Goal: Task Accomplishment & Management: Manage account settings

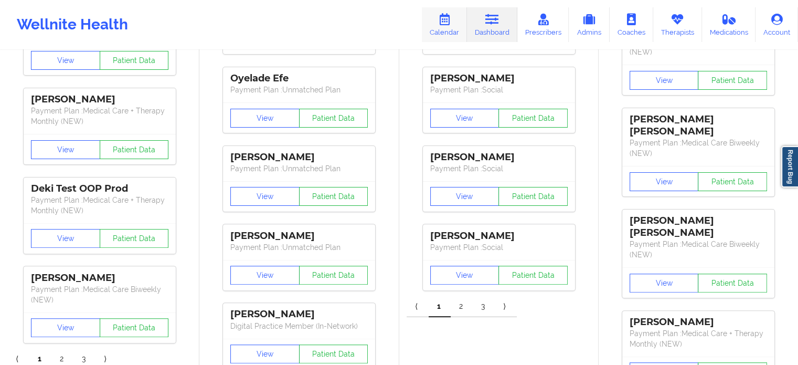
click at [458, 28] on link "Calendar" at bounding box center [444, 24] width 45 height 35
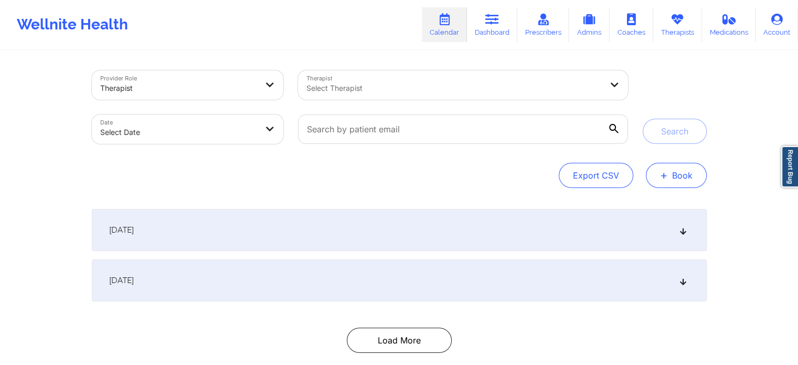
click at [689, 170] on button "+ Book" at bounding box center [676, 175] width 61 height 25
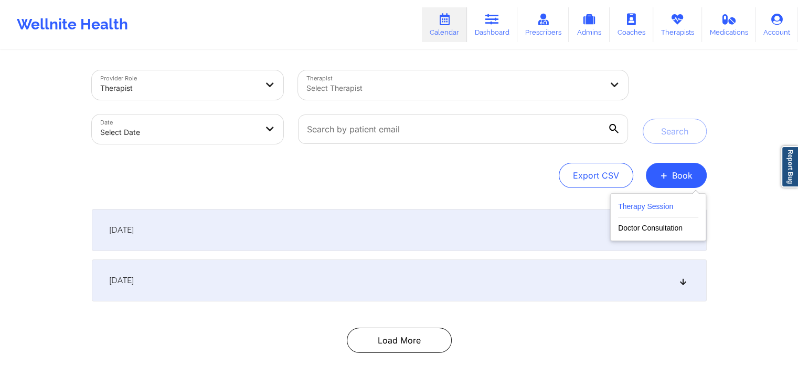
click at [634, 203] on button "Therapy Session" at bounding box center [658, 208] width 80 height 17
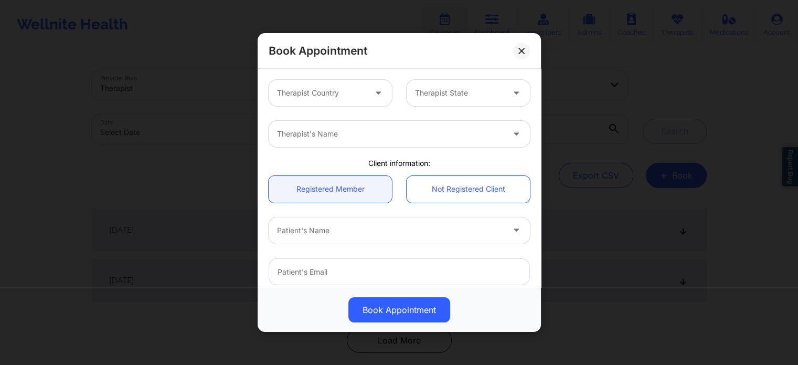
click at [325, 87] on div at bounding box center [321, 93] width 89 height 13
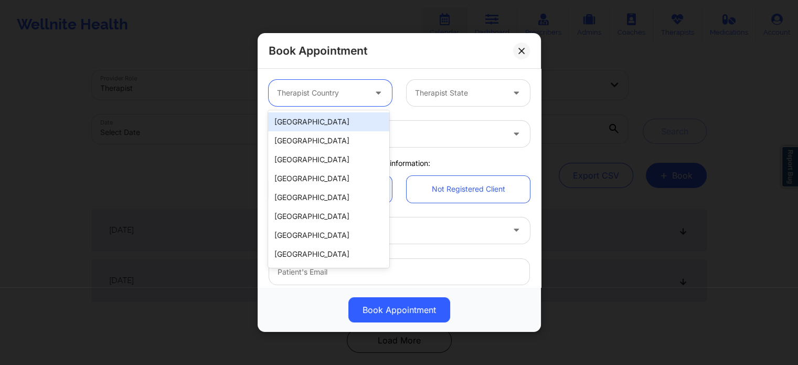
click at [313, 130] on div "[GEOGRAPHIC_DATA]" at bounding box center [328, 121] width 121 height 19
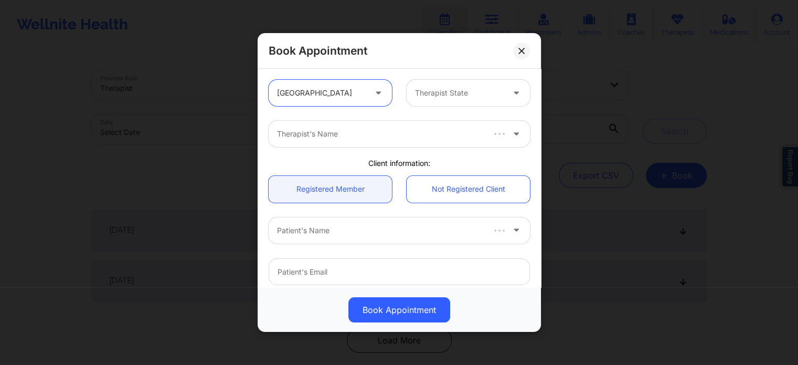
click at [460, 94] on div at bounding box center [459, 93] width 89 height 13
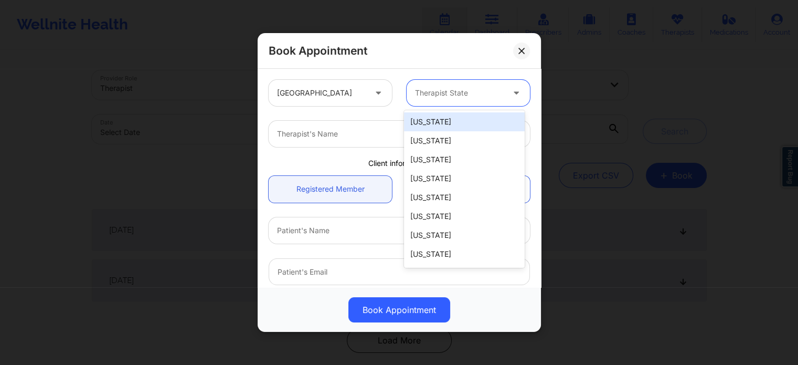
type input "f"
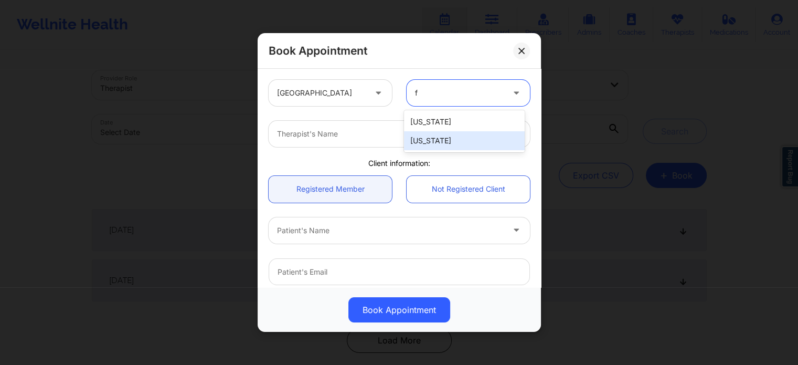
click at [428, 138] on div "[US_STATE]" at bounding box center [464, 140] width 121 height 19
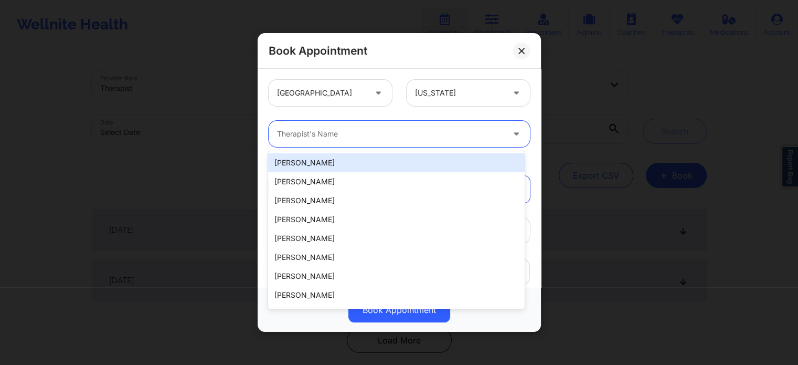
click at [365, 142] on div "Therapist's Name" at bounding box center [387, 134] width 236 height 26
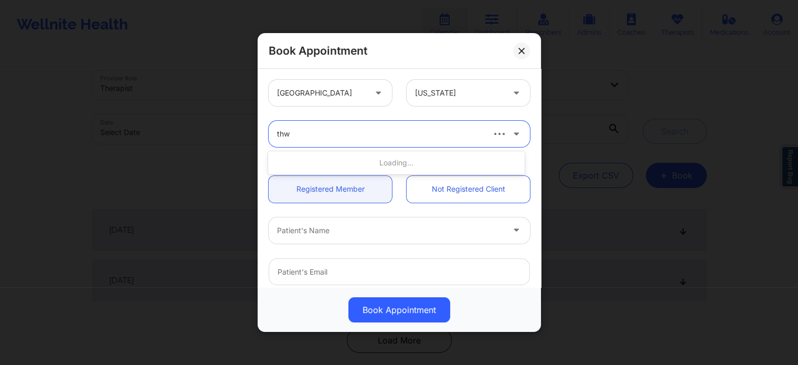
type input "thwe"
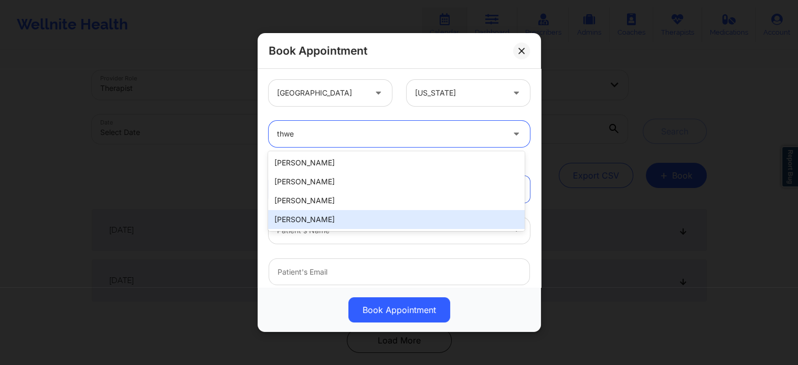
click at [332, 229] on div "Michelle Marie Garcia Paul Southwell Kathleen Gibson Nicole Thweatt" at bounding box center [396, 191] width 256 height 80
click at [330, 222] on div "Nicole Thweatt" at bounding box center [396, 219] width 256 height 19
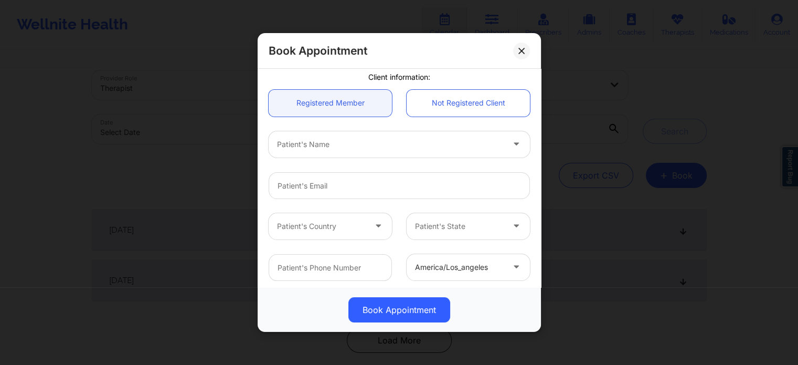
scroll to position [105, 0]
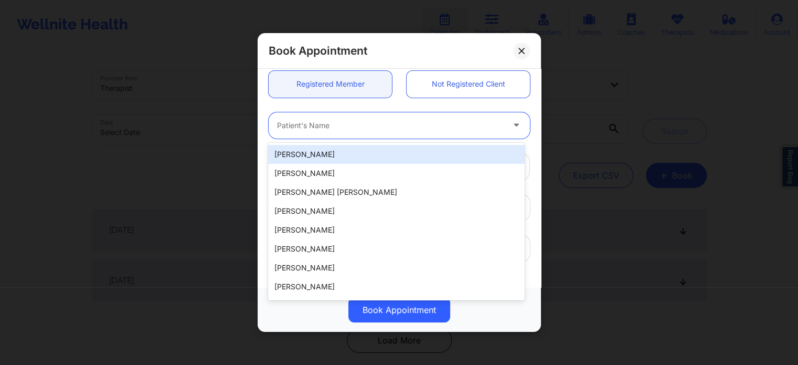
click at [330, 118] on div "Patient's Name" at bounding box center [387, 125] width 236 height 26
type input "fran"
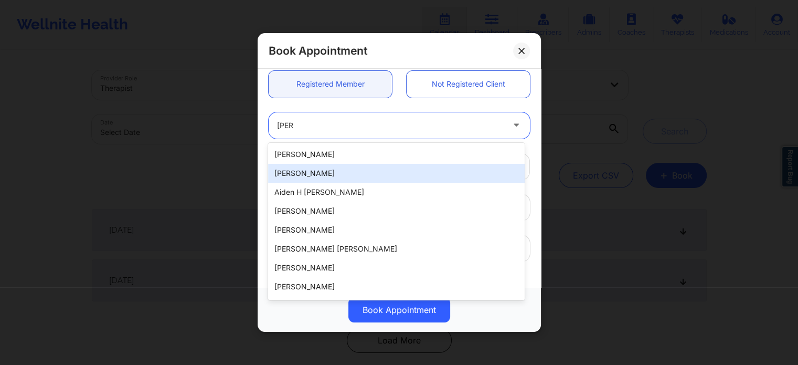
click at [336, 174] on div "Francheska Fontanez" at bounding box center [396, 173] width 256 height 19
type input "frenchfvera@gmail.com"
type input "+13059889488"
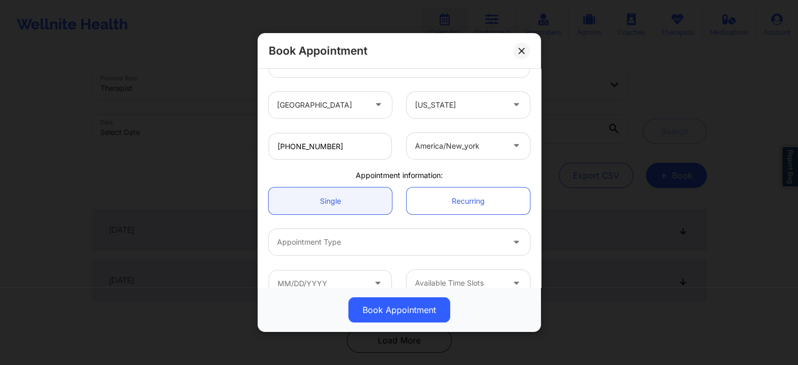
scroll to position [227, 0]
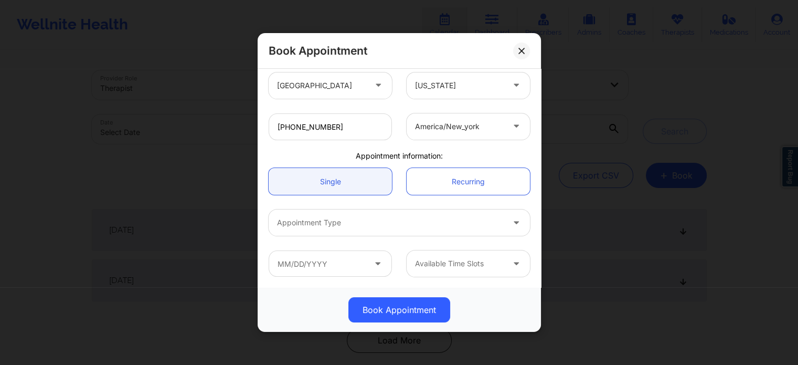
click at [360, 228] on div at bounding box center [390, 222] width 227 height 13
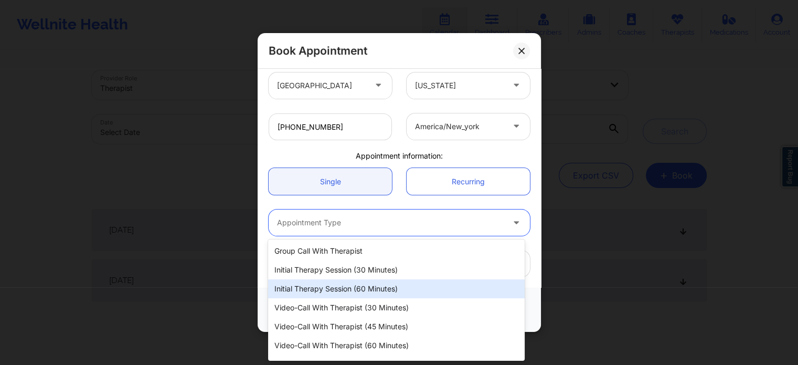
click at [357, 289] on div "Initial Therapy Session (60 minutes)" at bounding box center [396, 288] width 256 height 19
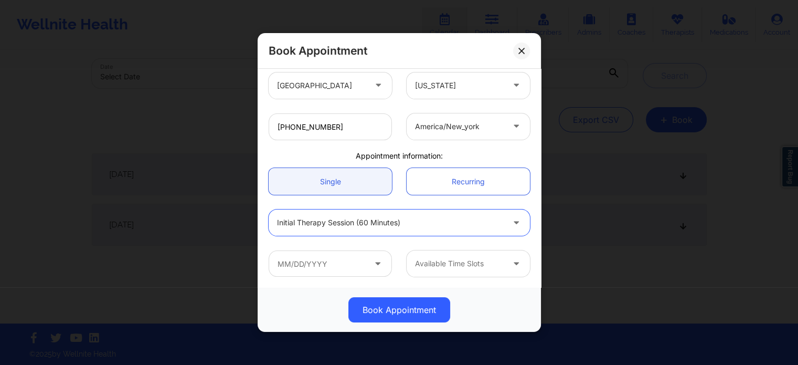
scroll to position [57, 0]
click at [331, 265] on input "text" at bounding box center [330, 263] width 123 height 26
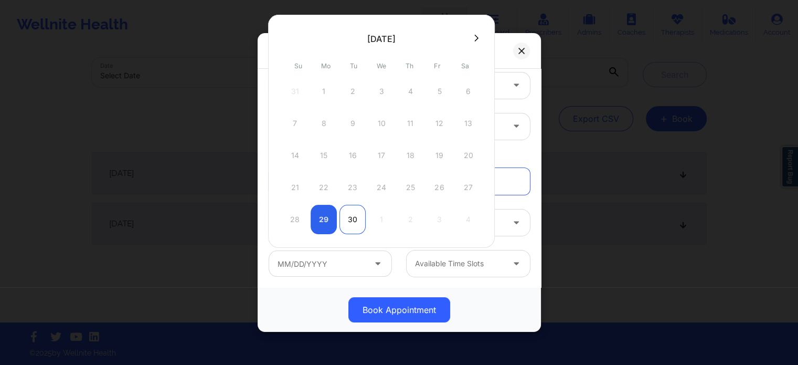
click at [354, 214] on div "30" at bounding box center [353, 219] width 26 height 29
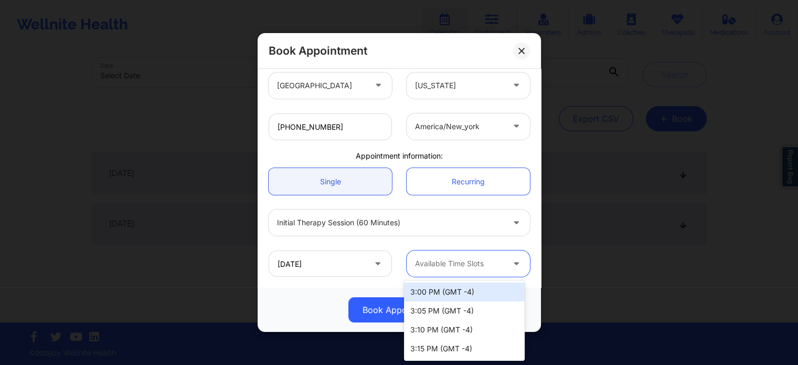
click at [444, 259] on div at bounding box center [459, 263] width 89 height 13
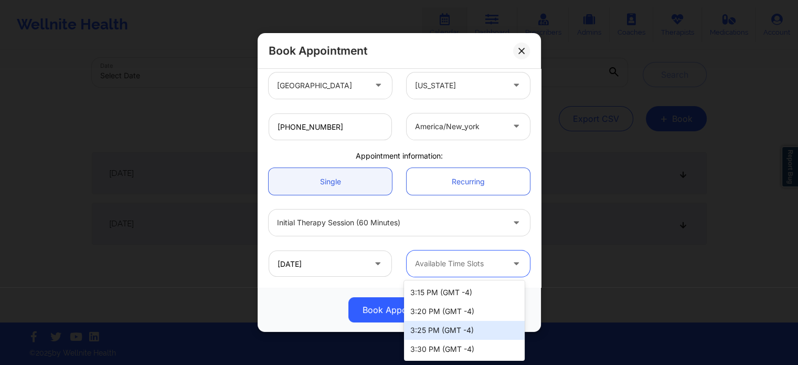
scroll to position [0, 0]
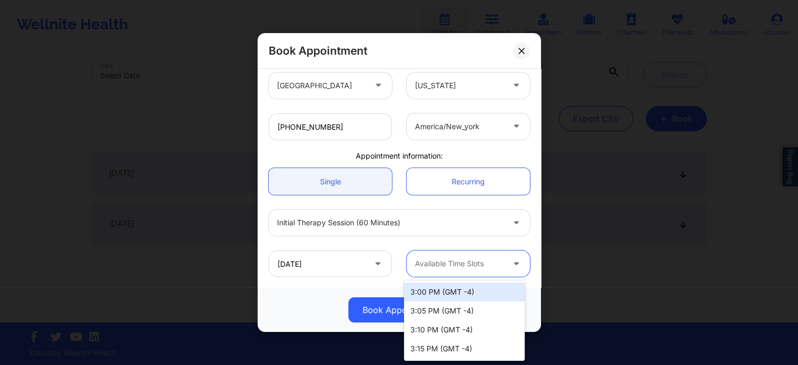
click at [527, 247] on div "09/30/2025 7 results available. Use Up and Down to choose options, press Enter …" at bounding box center [399, 263] width 276 height 41
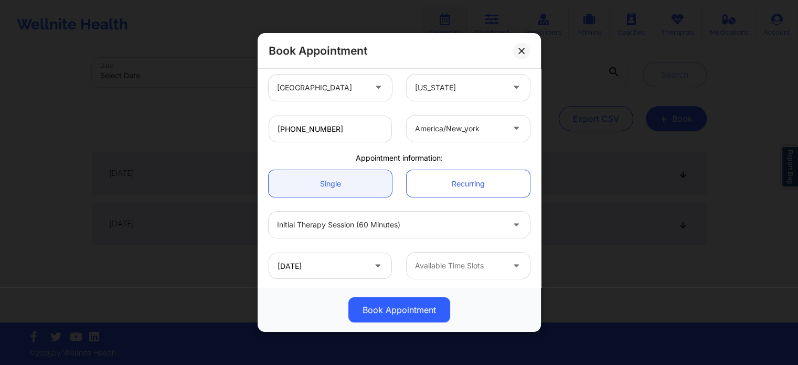
scroll to position [227, 0]
click at [311, 267] on input "09/30/2025" at bounding box center [330, 263] width 123 height 26
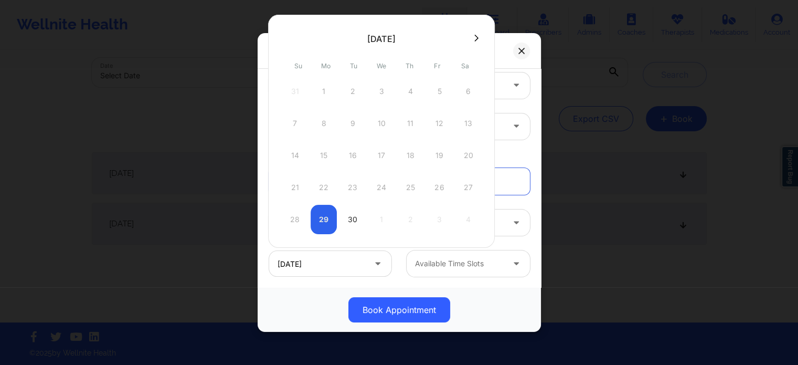
click at [474, 35] on icon at bounding box center [476, 38] width 4 height 8
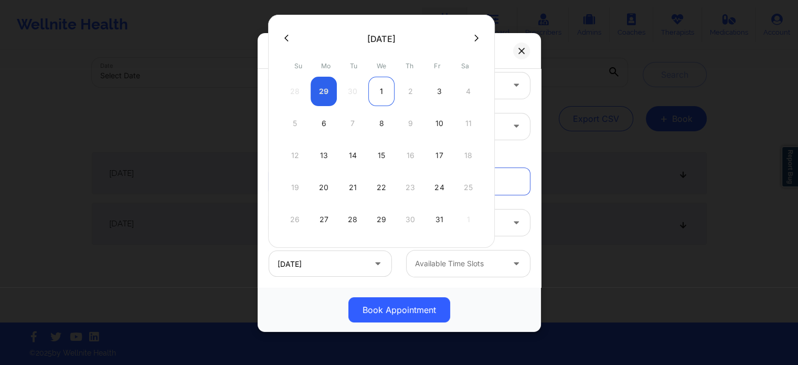
click at [384, 94] on div "1" at bounding box center [381, 91] width 26 height 29
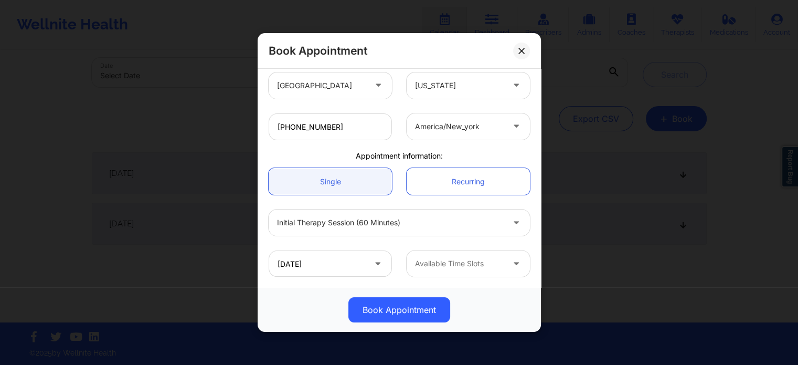
click at [464, 259] on div at bounding box center [459, 263] width 89 height 13
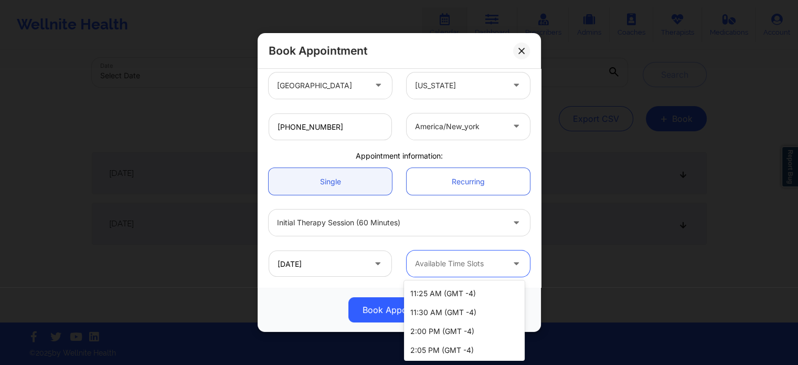
scroll to position [0, 0]
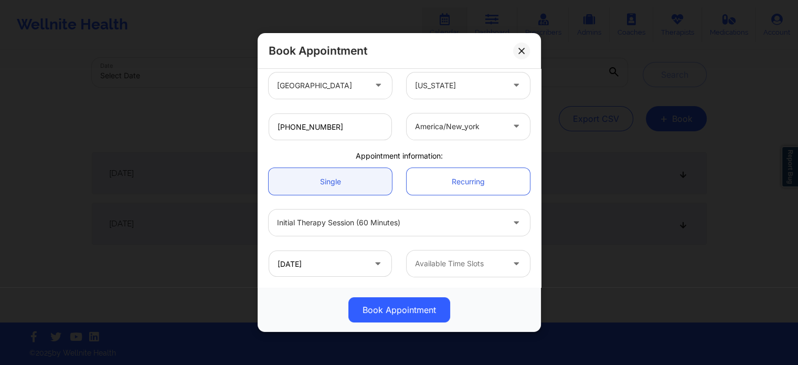
click at [529, 237] on div "Initial Therapy Session (60 minutes)" at bounding box center [399, 222] width 276 height 41
click at [334, 270] on input "10/01/2025" at bounding box center [330, 263] width 123 height 26
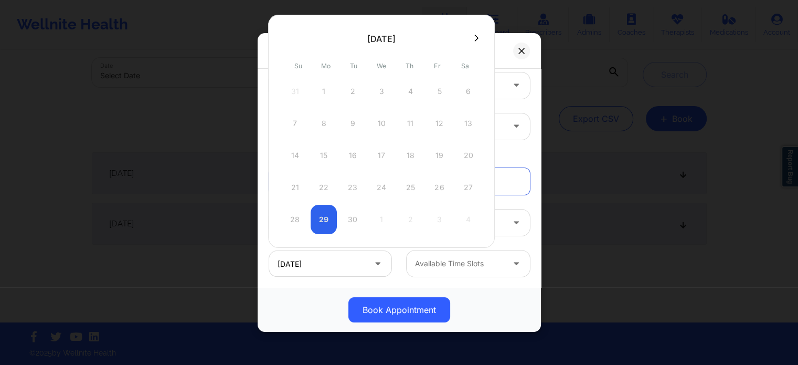
click at [478, 40] on button at bounding box center [476, 38] width 10 height 9
click at [287, 39] on icon at bounding box center [286, 38] width 4 height 8
click at [356, 219] on div "30" at bounding box center [353, 219] width 26 height 29
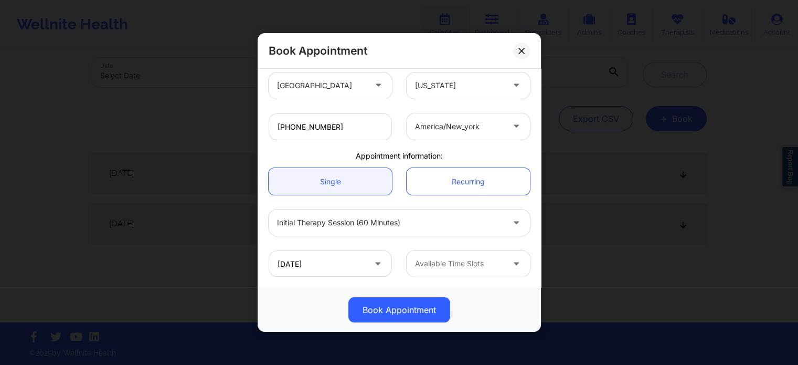
click at [493, 266] on div at bounding box center [459, 263] width 89 height 13
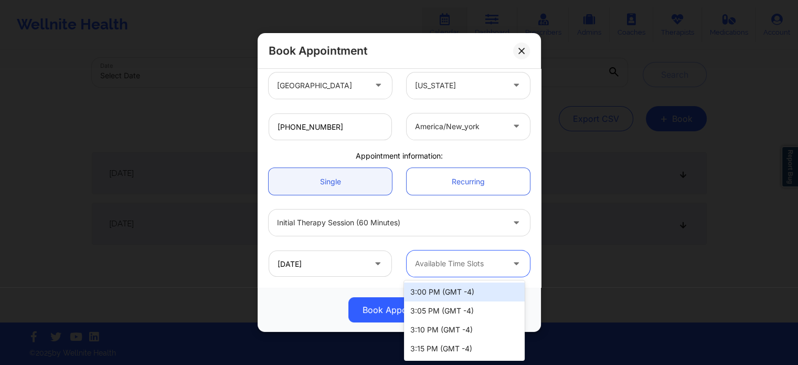
click at [477, 297] on div "3:00 PM (GMT -4)" at bounding box center [464, 291] width 121 height 19
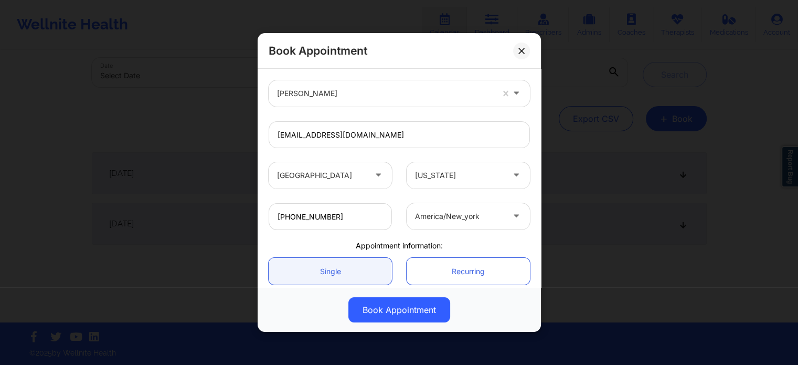
scroll to position [227, 0]
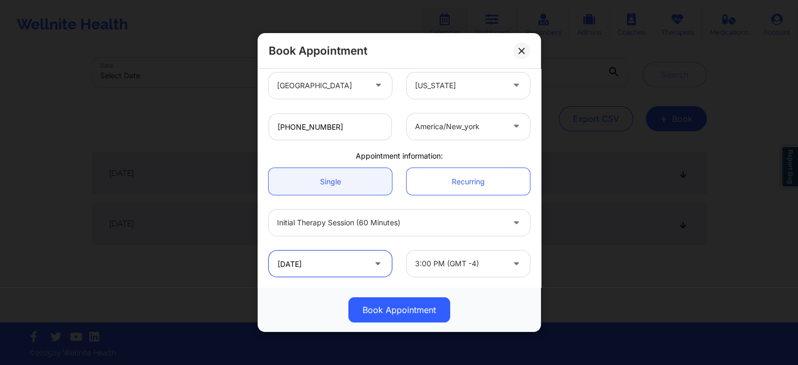
click at [311, 262] on input "09/30/2025" at bounding box center [330, 263] width 123 height 26
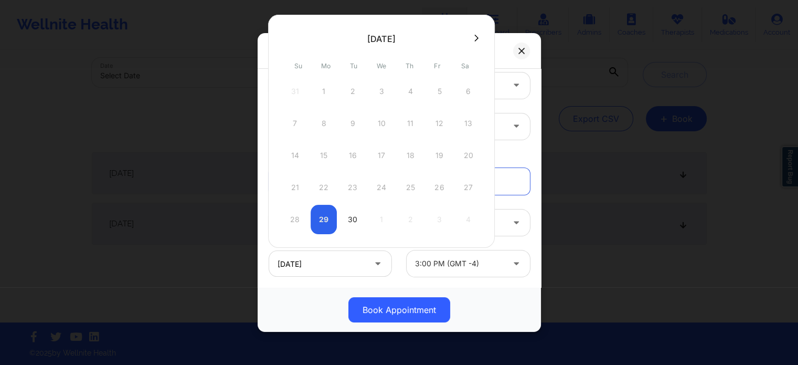
click at [323, 223] on div "28 29 30 1 2 3 4" at bounding box center [381, 219] width 199 height 29
click at [319, 214] on div "28 29 30 1 2 3 4" at bounding box center [381, 219] width 199 height 29
click at [353, 217] on div "30" at bounding box center [353, 219] width 26 height 29
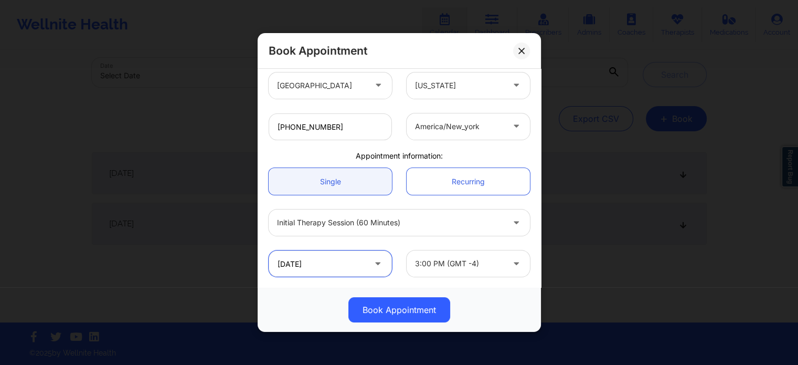
click at [337, 259] on input "09/30/2025" at bounding box center [330, 263] width 123 height 26
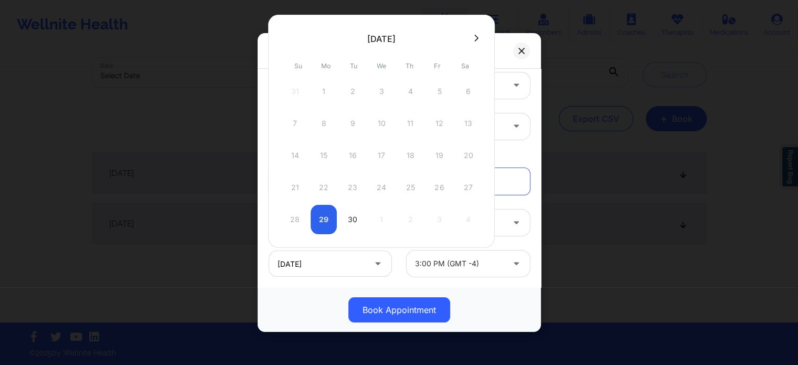
click at [475, 34] on icon at bounding box center [476, 38] width 4 height 8
click at [381, 96] on div "1" at bounding box center [381, 91] width 26 height 29
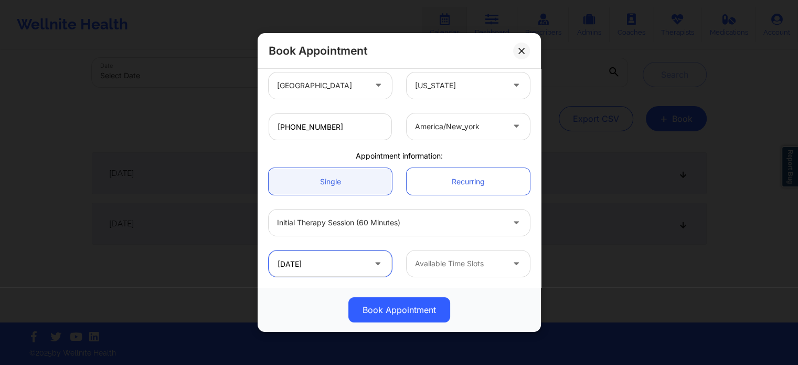
click at [313, 251] on input "10/01/2025" at bounding box center [330, 263] width 123 height 26
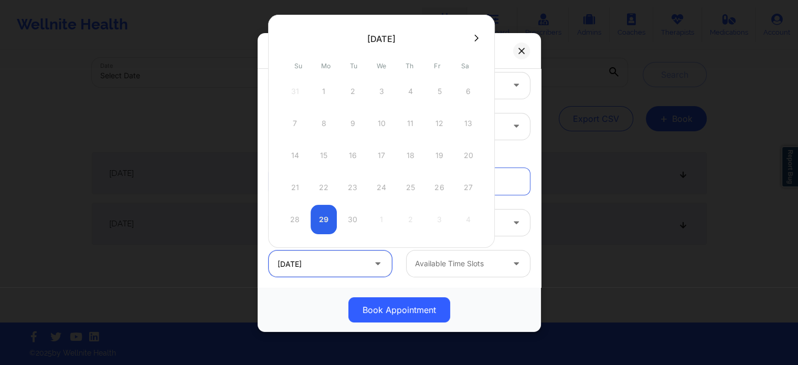
click at [317, 267] on input "10/01/2025" at bounding box center [330, 263] width 123 height 26
click at [472, 37] on button at bounding box center [476, 38] width 10 height 9
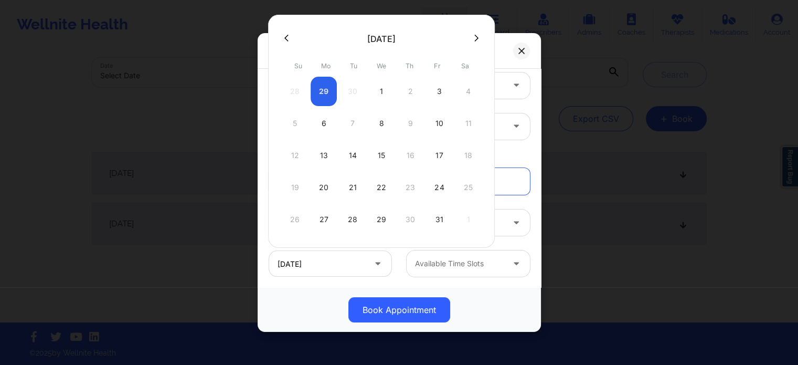
click at [355, 90] on div "28 29 30 1 2 3 4" at bounding box center [381, 91] width 199 height 29
click at [286, 38] on icon at bounding box center [286, 38] width 4 height 8
click at [357, 221] on div "30" at bounding box center [353, 219] width 26 height 29
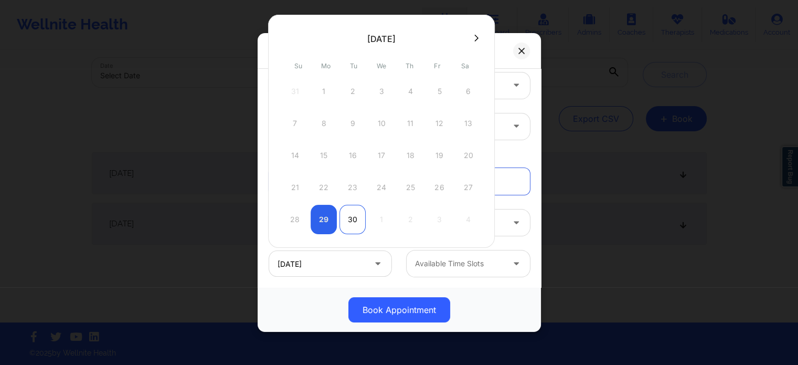
type input "09/30/2025"
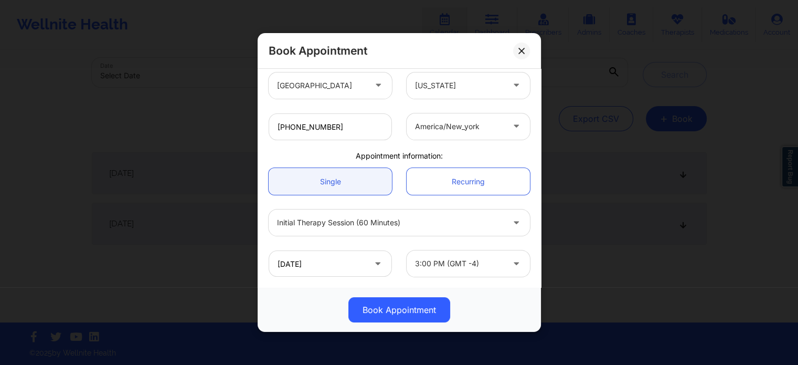
click at [448, 264] on div at bounding box center [459, 263] width 89 height 13
click at [525, 48] on button at bounding box center [521, 51] width 17 height 17
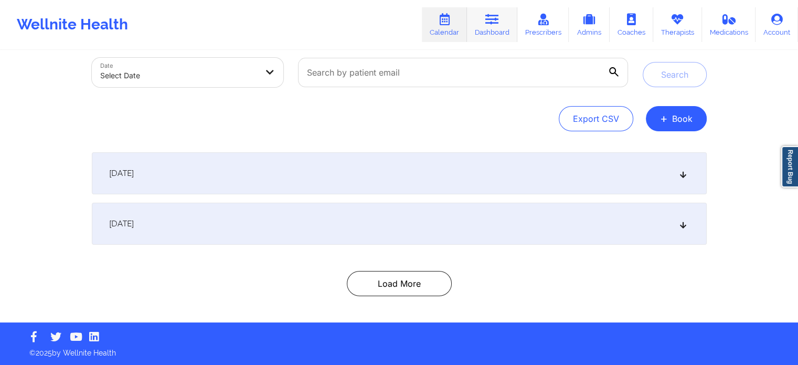
click at [481, 27] on link "Dashboard" at bounding box center [492, 24] width 50 height 35
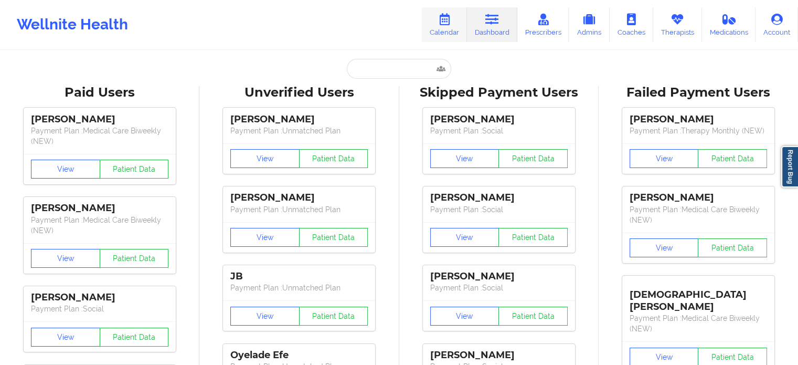
click at [443, 23] on icon at bounding box center [445, 20] width 14 height 12
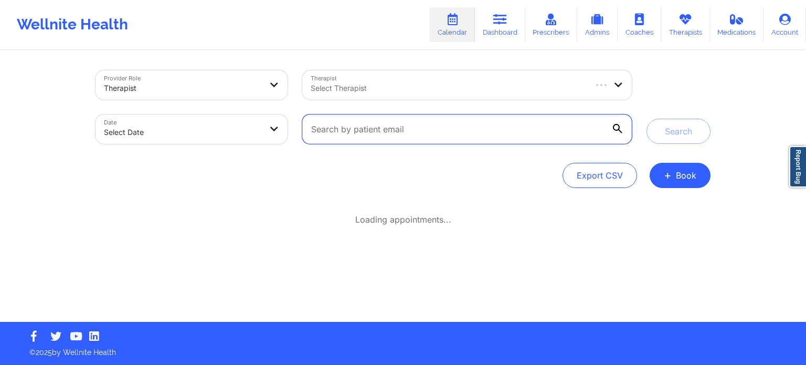
click at [434, 126] on input "text" at bounding box center [467, 128] width 330 height 29
click at [431, 77] on div "Select Therapist" at bounding box center [454, 84] width 305 height 29
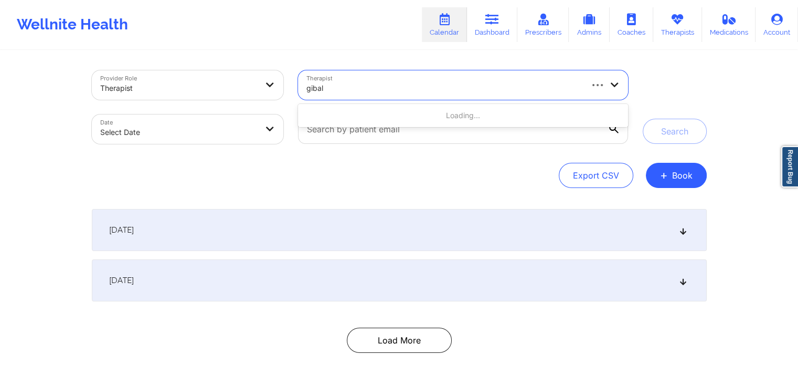
type input "gibala"
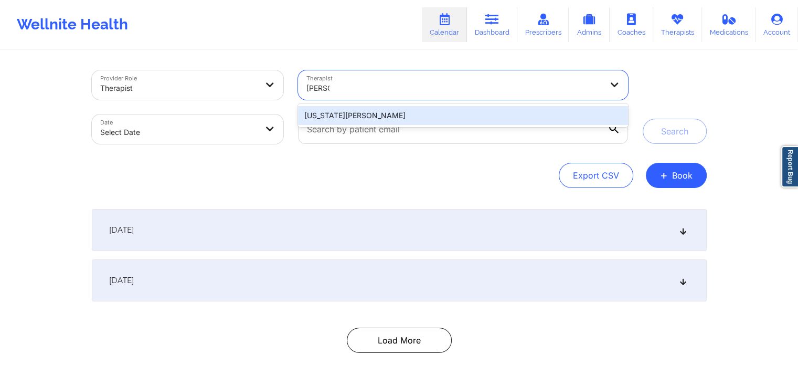
click at [401, 114] on div "Virginia Gibala" at bounding box center [463, 115] width 330 height 19
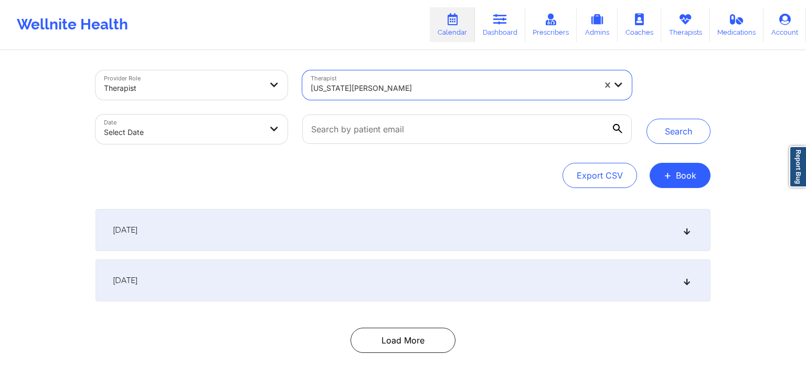
click at [205, 138] on body "Wellnite Health Calendar Dashboard Prescribers Admins Coaches Therapists Medica…" at bounding box center [403, 182] width 806 height 365
select select "2025-8"
select select "2025-9"
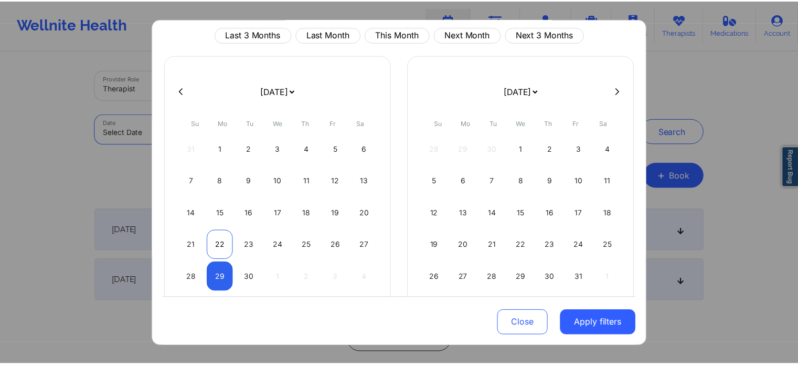
scroll to position [52, 0]
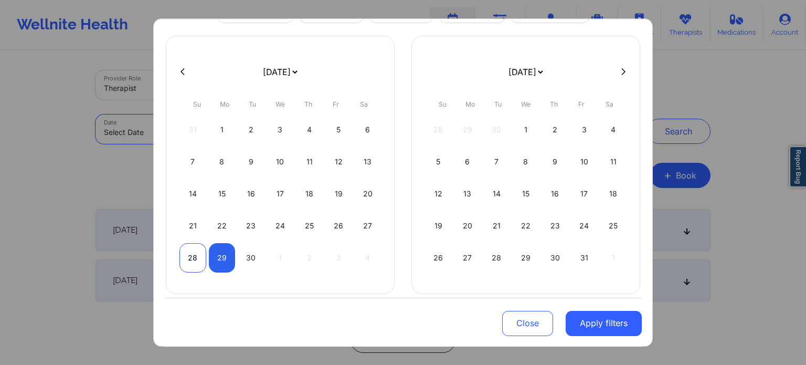
click at [191, 255] on div "28" at bounding box center [192, 257] width 27 height 29
select select "2025-8"
select select "2025-9"
select select "2025-8"
select select "2025-9"
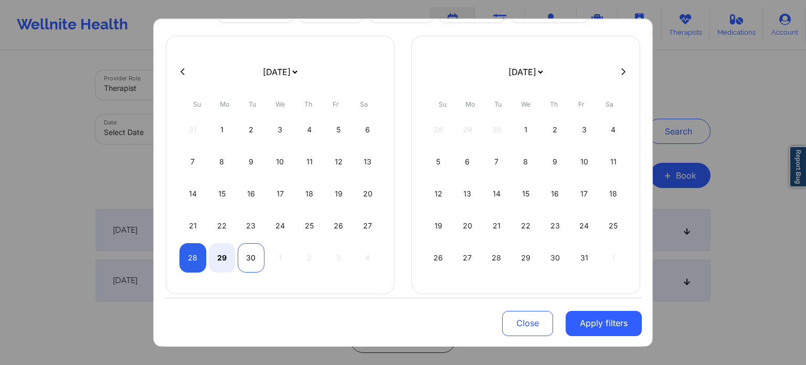
click at [246, 253] on div "30" at bounding box center [251, 257] width 27 height 29
select select "2025-8"
select select "2025-9"
click at [612, 311] on button "Apply filters" at bounding box center [604, 322] width 76 height 25
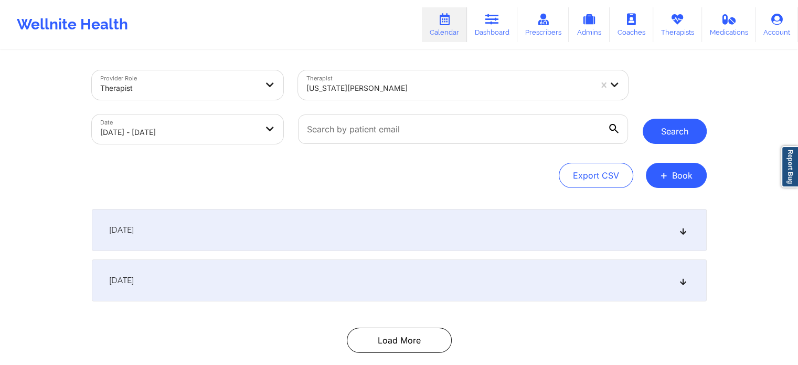
click at [685, 129] on button "Search" at bounding box center [675, 131] width 64 height 25
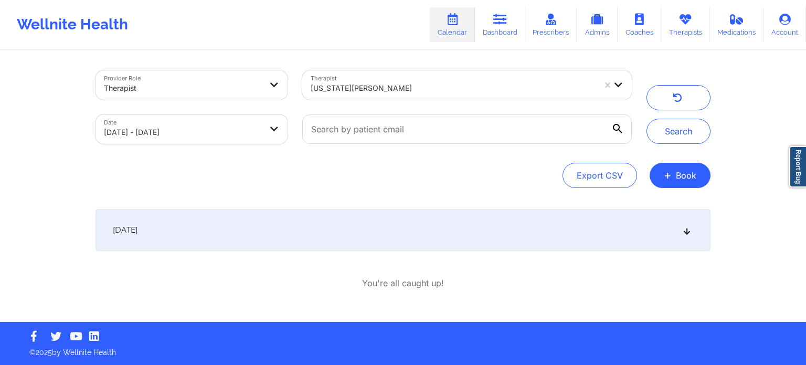
click at [138, 234] on span "September 29, 2025" at bounding box center [125, 230] width 25 height 10
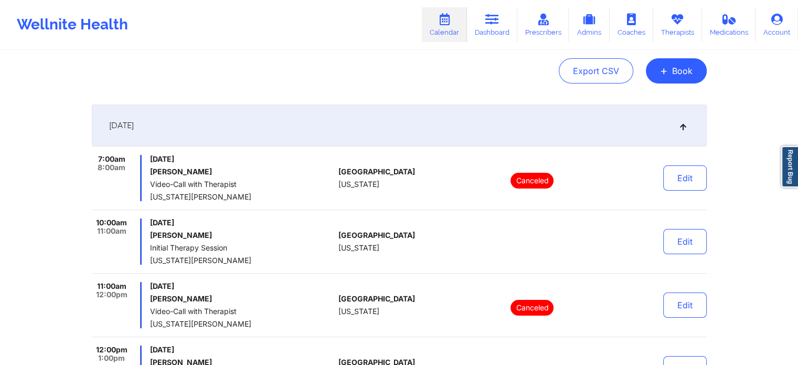
scroll to position [157, 0]
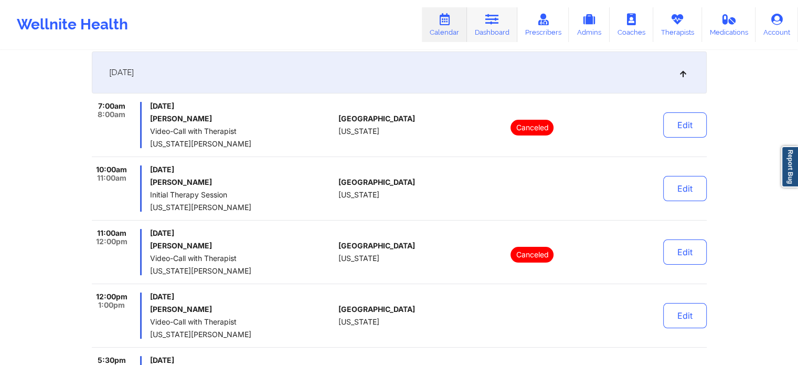
click at [489, 29] on link "Dashboard" at bounding box center [492, 24] width 50 height 35
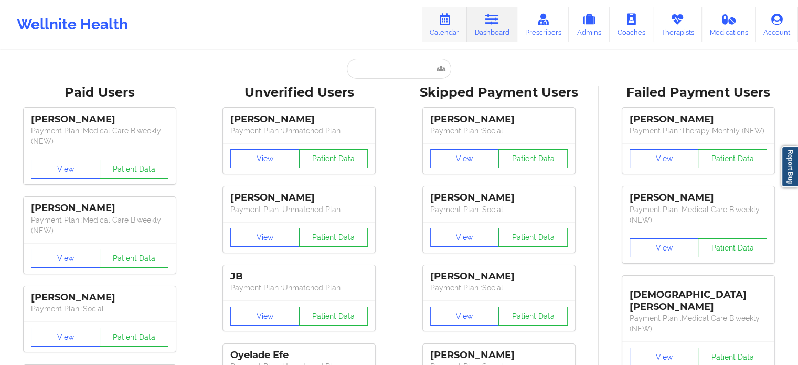
click at [450, 18] on icon at bounding box center [445, 20] width 14 height 12
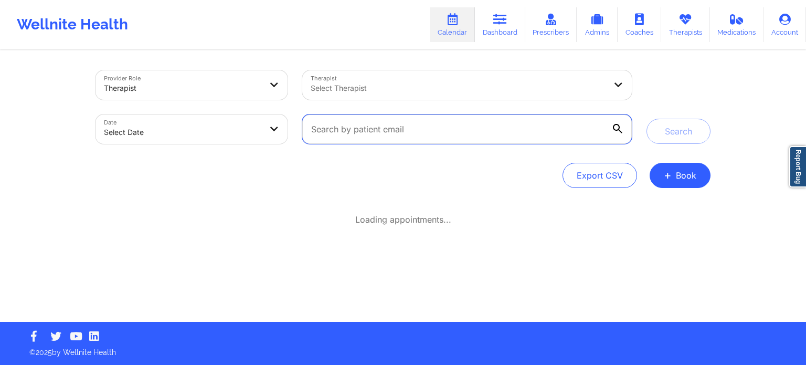
click at [382, 128] on input "text" at bounding box center [467, 128] width 330 height 29
click at [395, 93] on div at bounding box center [458, 88] width 295 height 13
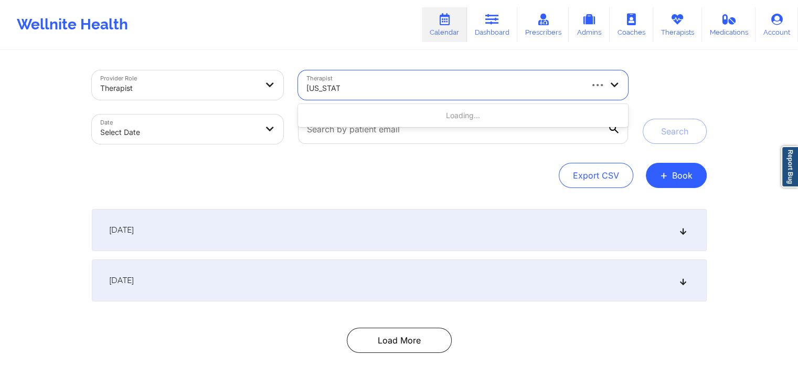
type input "virginia gi"
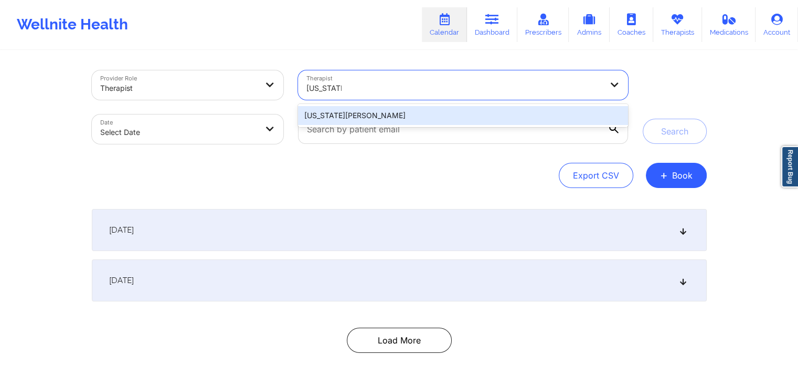
click at [378, 116] on div "Virginia Gibala" at bounding box center [463, 115] width 330 height 19
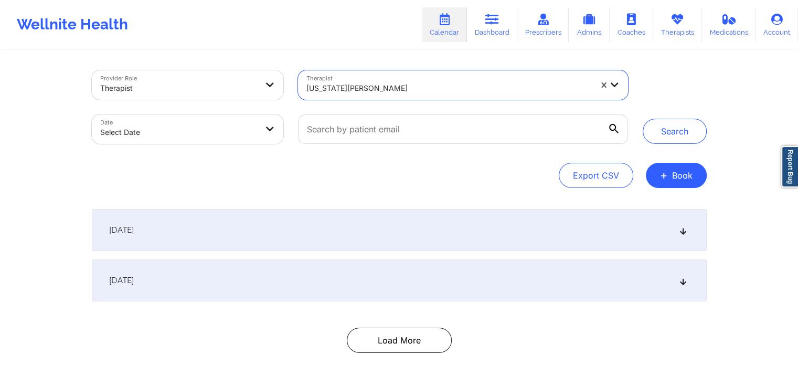
click at [233, 131] on body "Wellnite Health Calendar Dashboard Prescribers Admins Coaches Therapists Medica…" at bounding box center [399, 182] width 798 height 365
select select "2025-8"
select select "2025-9"
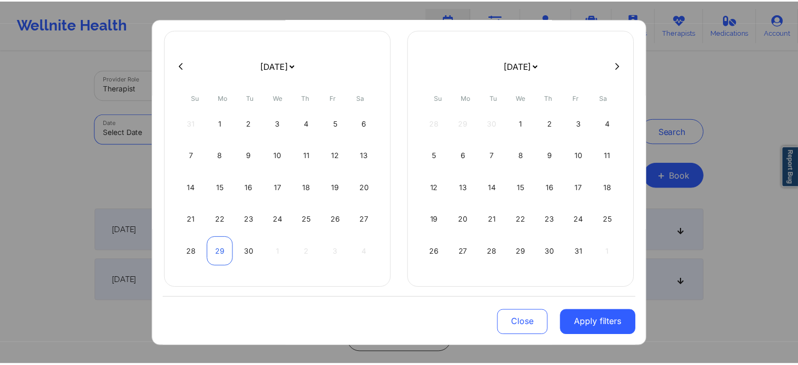
scroll to position [60, 0]
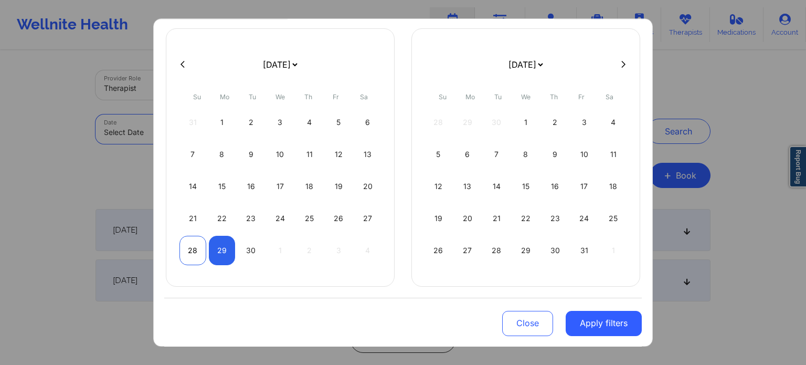
click at [193, 256] on div "28" at bounding box center [192, 250] width 27 height 29
select select "2025-8"
select select "2025-9"
click at [250, 246] on div "30" at bounding box center [251, 250] width 27 height 29
select select "2025-8"
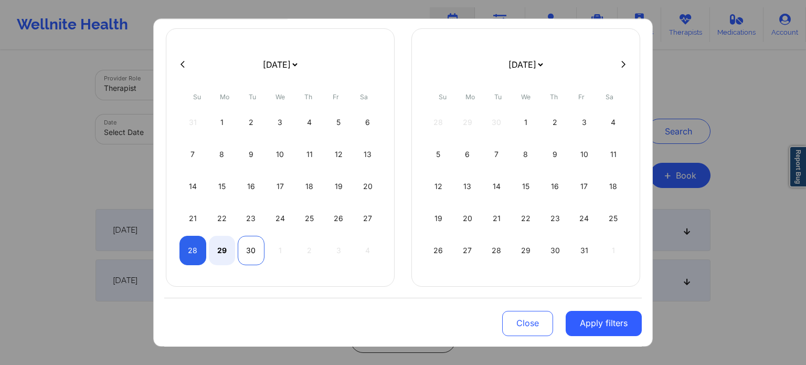
select select "2025-9"
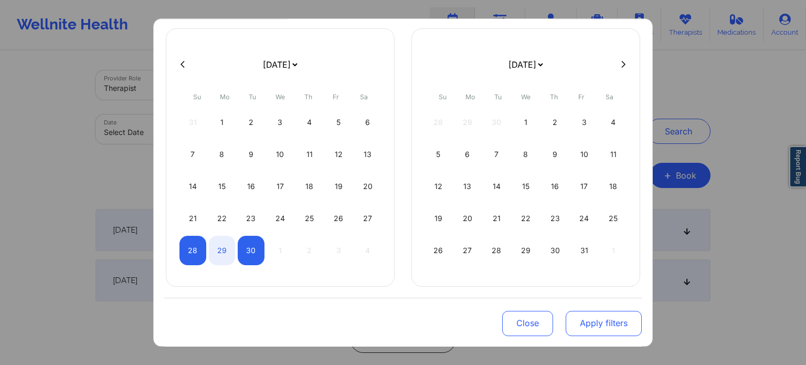
click at [596, 321] on button "Apply filters" at bounding box center [604, 322] width 76 height 25
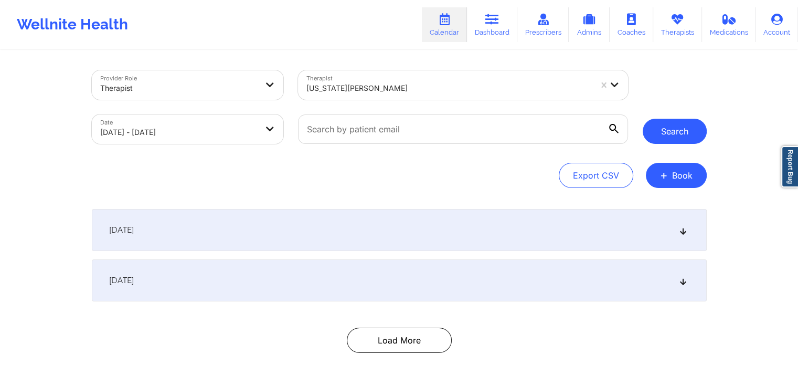
click at [658, 123] on button "Search" at bounding box center [675, 131] width 64 height 25
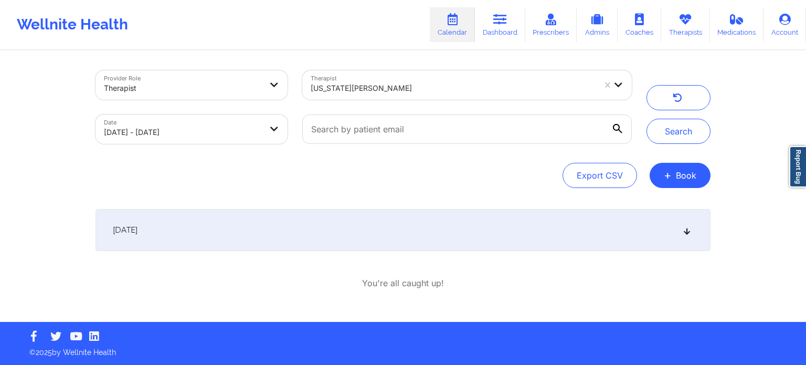
click at [328, 225] on div "September 29, 2025" at bounding box center [403, 230] width 615 height 42
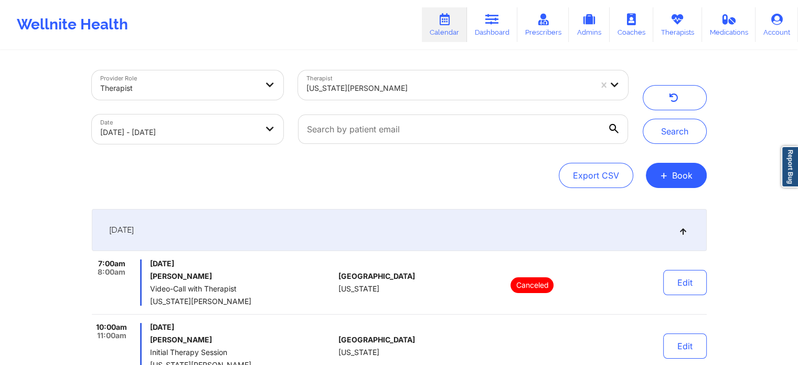
scroll to position [0, 0]
click at [668, 134] on button "Search" at bounding box center [675, 131] width 64 height 25
click at [686, 172] on button "+ Book" at bounding box center [676, 175] width 61 height 25
click at [624, 207] on button "Therapy Session" at bounding box center [658, 208] width 80 height 17
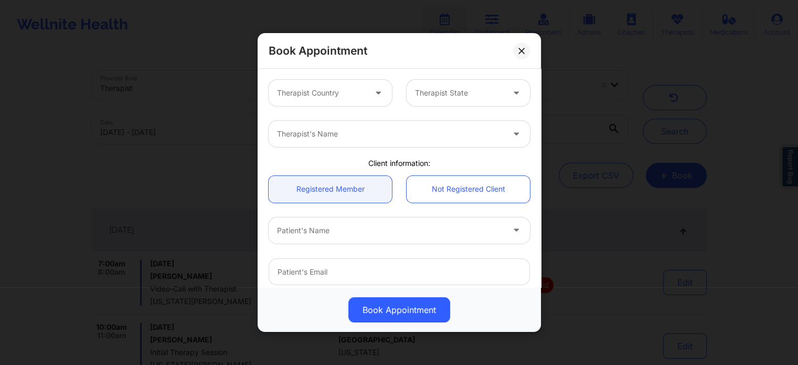
click at [336, 132] on div at bounding box center [390, 134] width 227 height 13
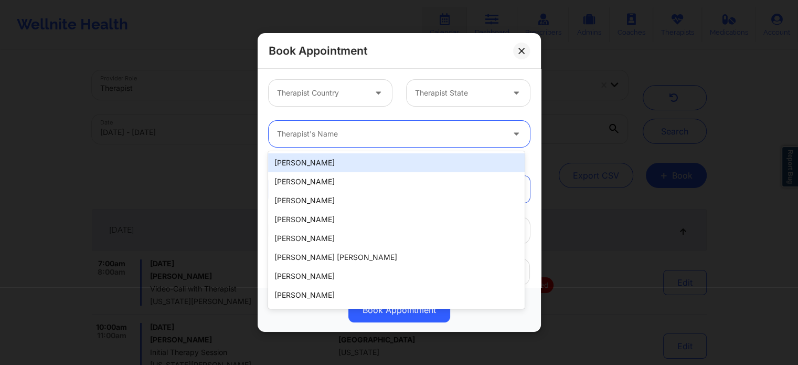
click at [336, 96] on div at bounding box center [321, 93] width 89 height 13
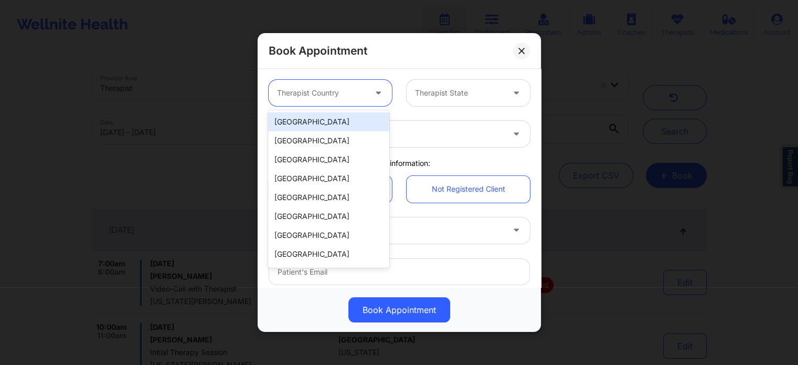
drag, startPoint x: 336, startPoint y: 111, endPoint x: 334, endPoint y: 118, distance: 7.3
click at [336, 112] on div "9 results available. Use Up and Down to choose options, press Enter to select t…" at bounding box center [399, 92] width 276 height 41
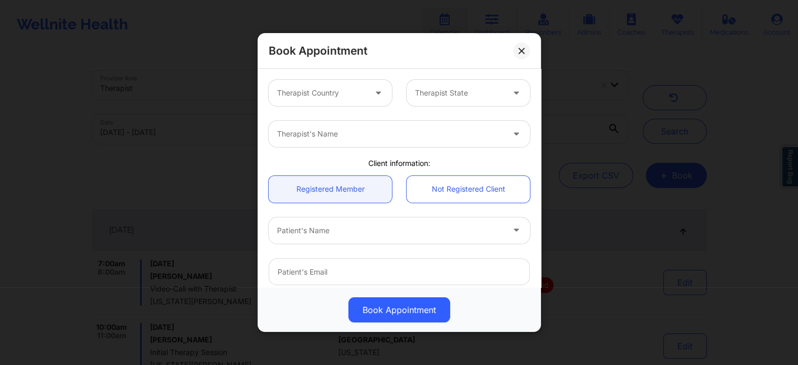
click at [361, 98] on div at bounding box center [321, 93] width 89 height 13
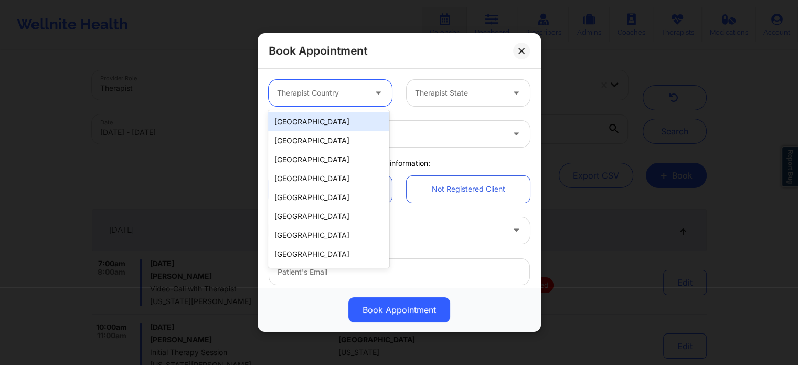
click at [335, 126] on div "[GEOGRAPHIC_DATA]" at bounding box center [328, 121] width 121 height 19
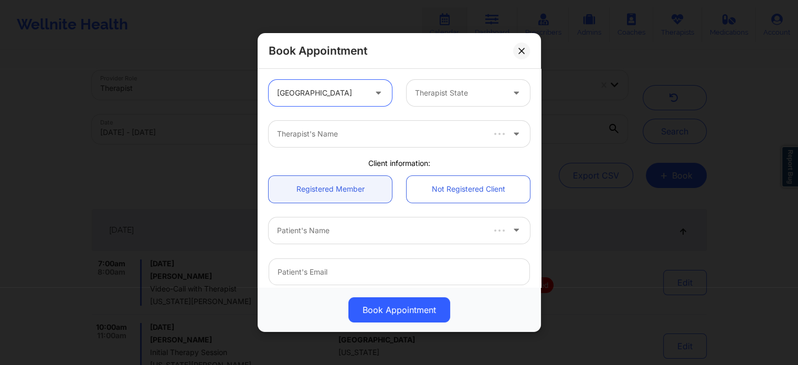
click at [475, 85] on div "Therapist State" at bounding box center [456, 93] width 98 height 26
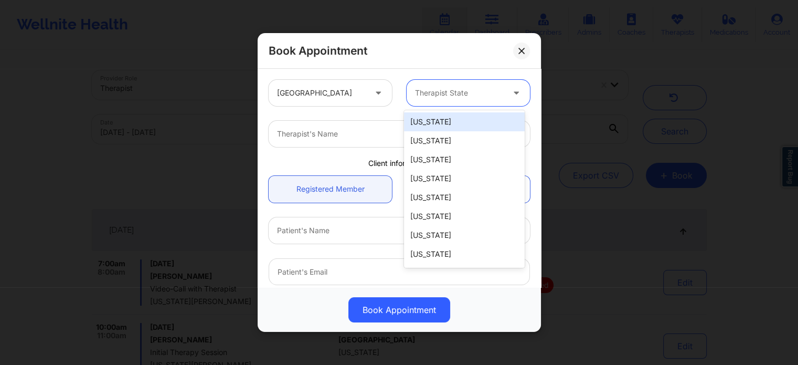
type input "g"
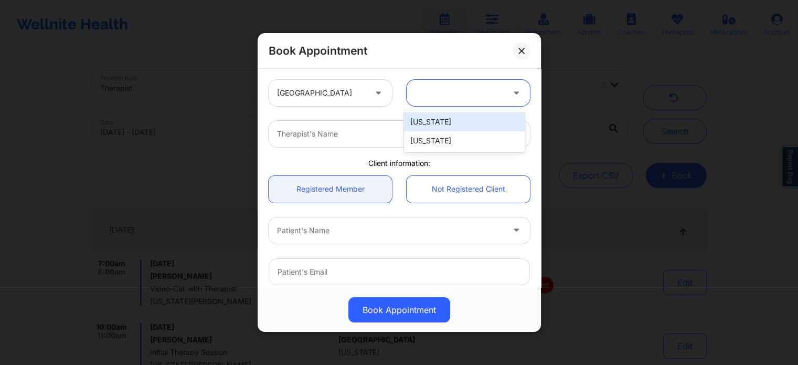
type input "f"
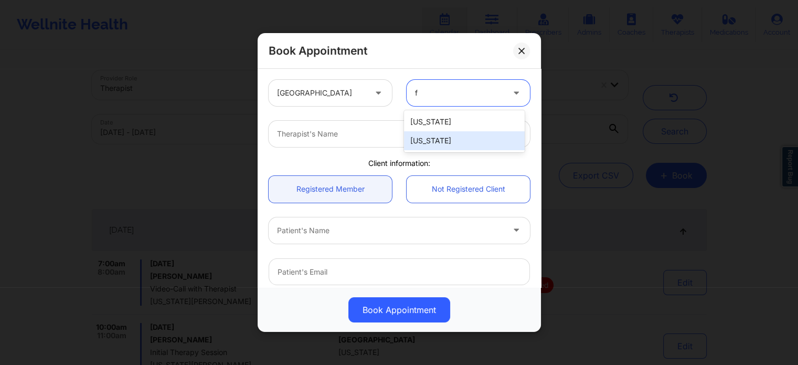
click at [437, 136] on div "[US_STATE]" at bounding box center [464, 140] width 121 height 19
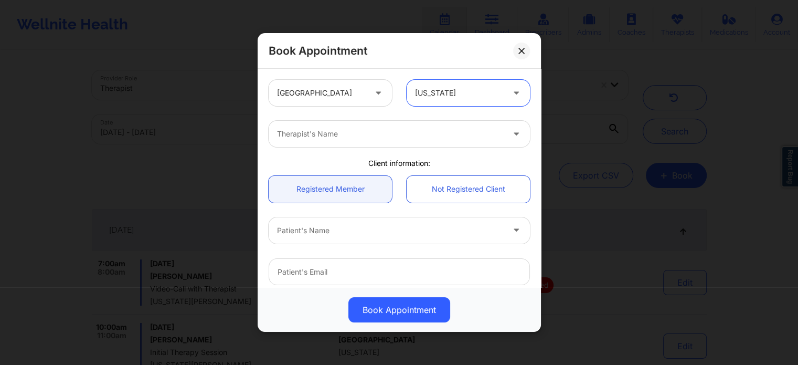
click at [380, 135] on div at bounding box center [390, 134] width 227 height 13
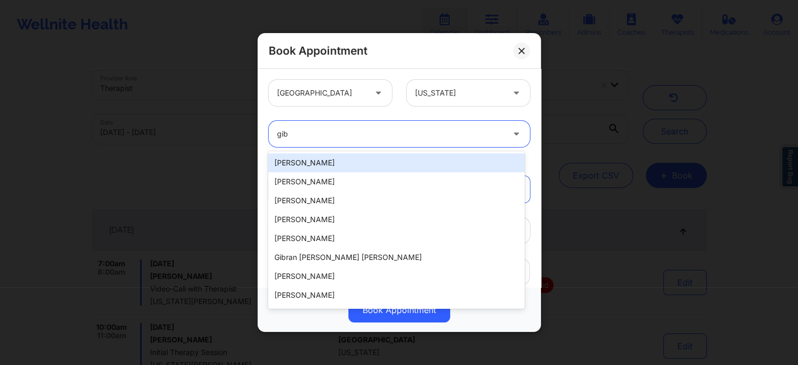
type input "giba"
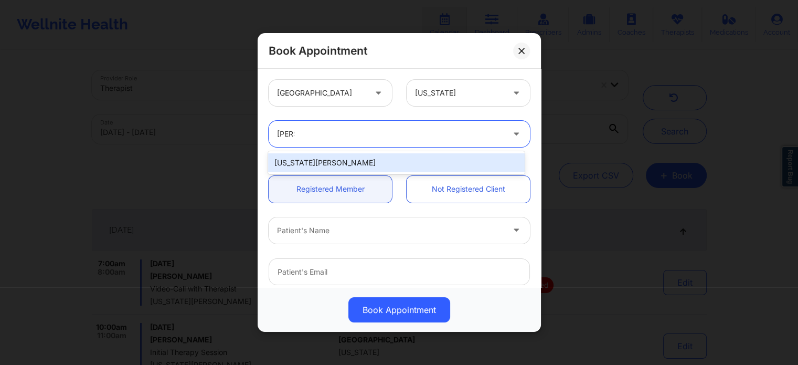
click at [363, 159] on div "Virginia Gibala" at bounding box center [396, 162] width 256 height 19
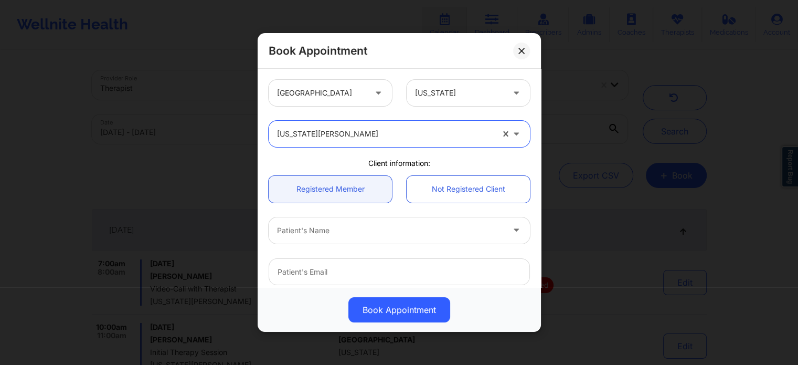
scroll to position [105, 0]
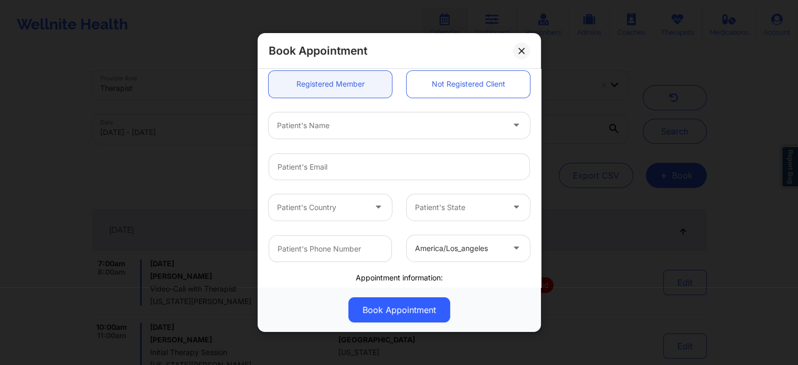
click at [350, 125] on div at bounding box center [390, 125] width 227 height 13
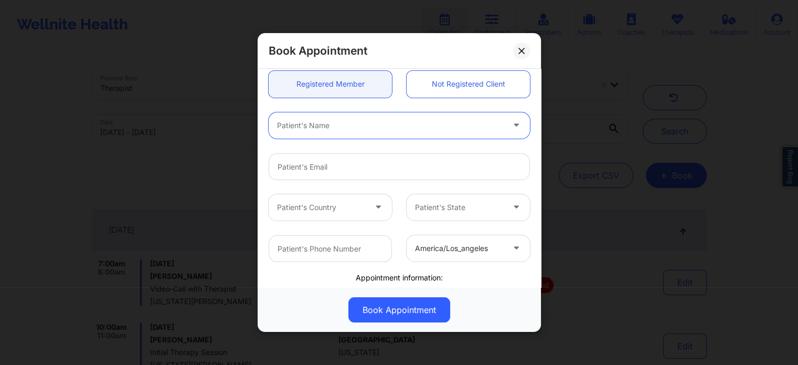
click at [350, 125] on div at bounding box center [390, 125] width 227 height 13
click at [333, 172] on input "email" at bounding box center [399, 166] width 261 height 27
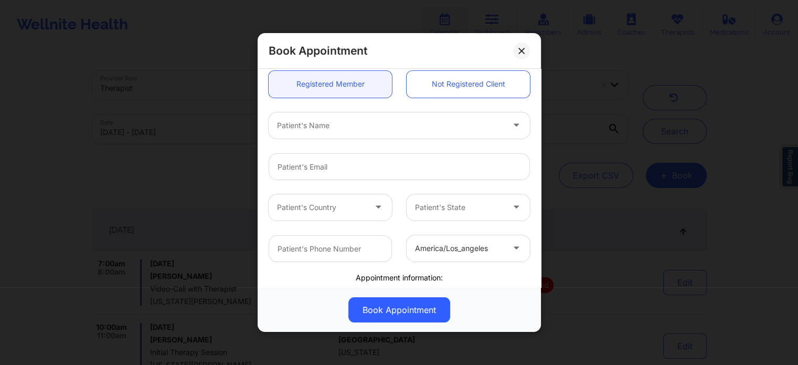
click at [349, 124] on div at bounding box center [390, 125] width 227 height 13
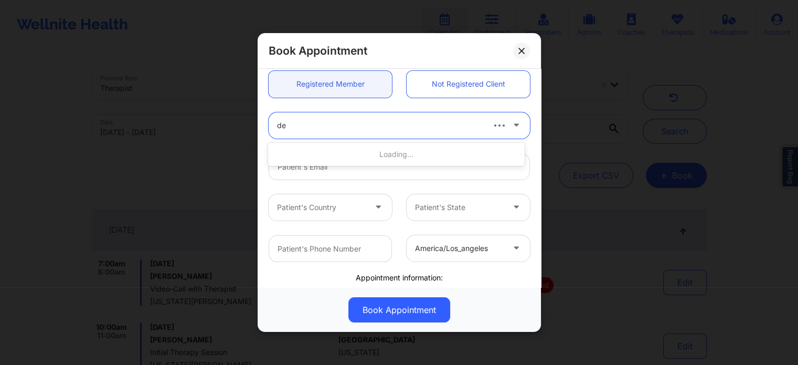
type input "des"
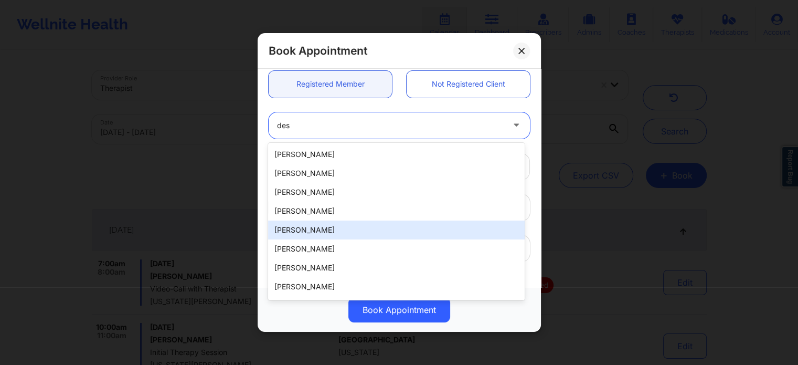
click at [319, 233] on div "Destiny Flores" at bounding box center [396, 229] width 256 height 19
type input "ddesflores@gmail.com"
type input "+13213900065"
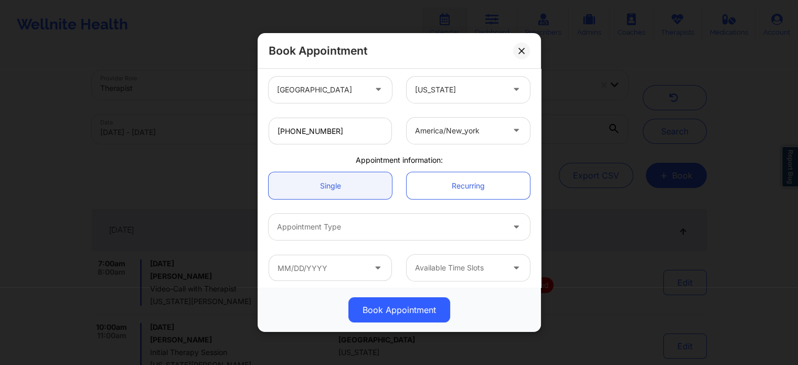
scroll to position [227, 0]
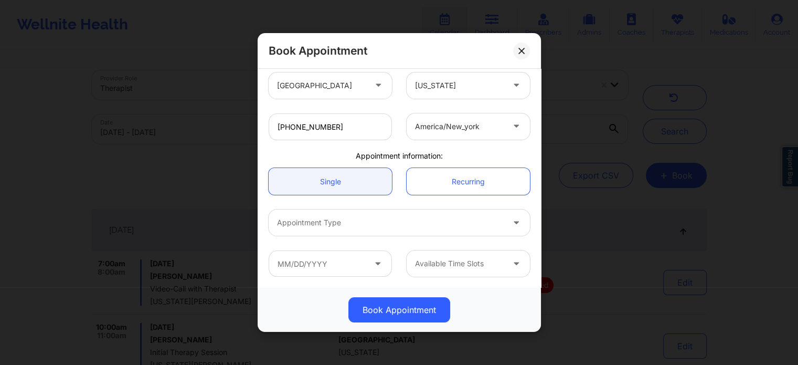
click at [361, 230] on div "Appointment Type" at bounding box center [387, 222] width 236 height 26
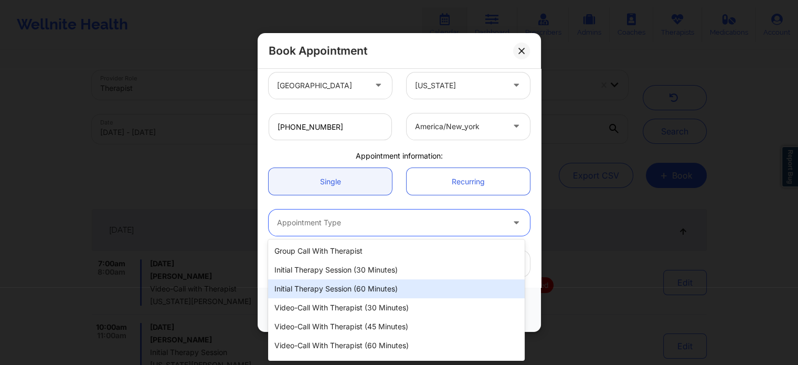
click at [341, 283] on div "Initial Therapy Session (60 minutes)" at bounding box center [396, 288] width 256 height 19
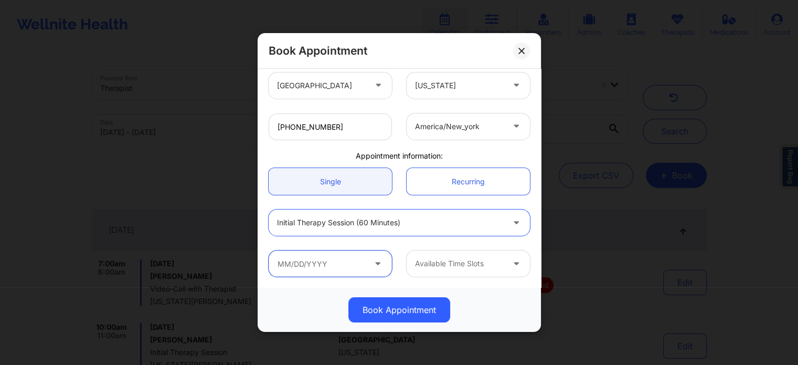
click at [336, 271] on input "text" at bounding box center [330, 263] width 123 height 26
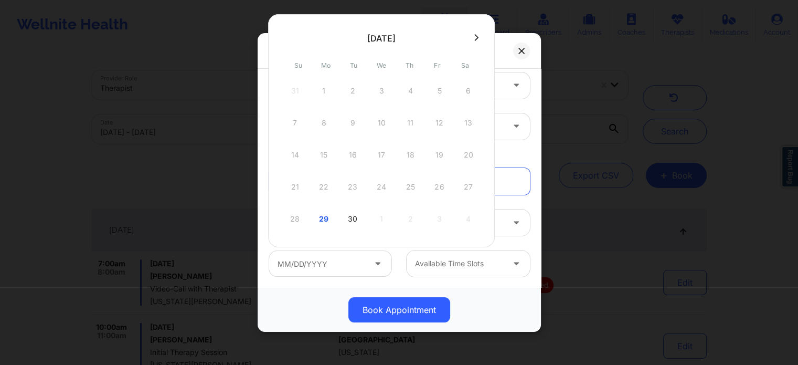
click at [355, 217] on div "30" at bounding box center [353, 218] width 26 height 29
type input "09/30/2025"
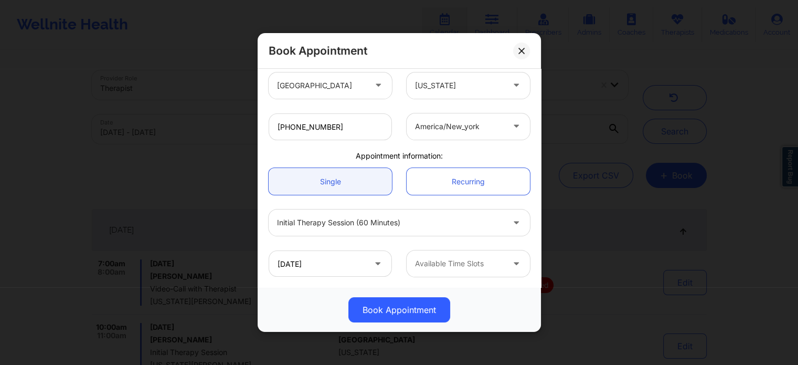
click at [466, 262] on div at bounding box center [459, 263] width 89 height 13
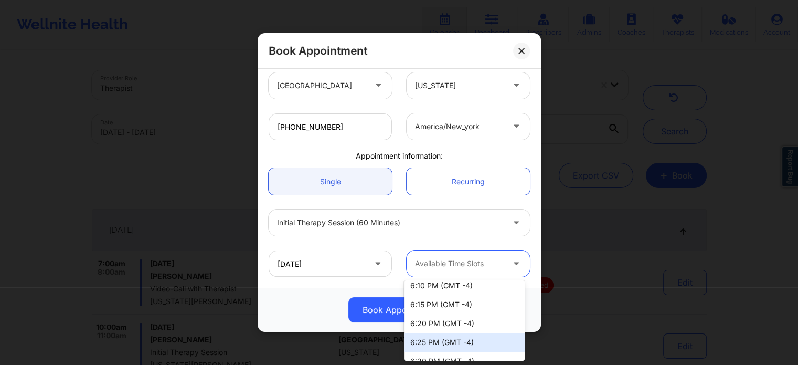
scroll to position [642, 0]
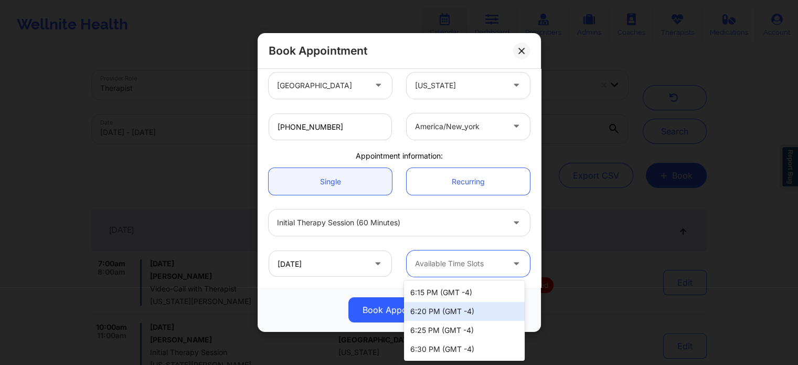
click at [397, 245] on div "09/30/2025 38 results available. Use Up and Down to choose options, press Enter…" at bounding box center [399, 263] width 276 height 41
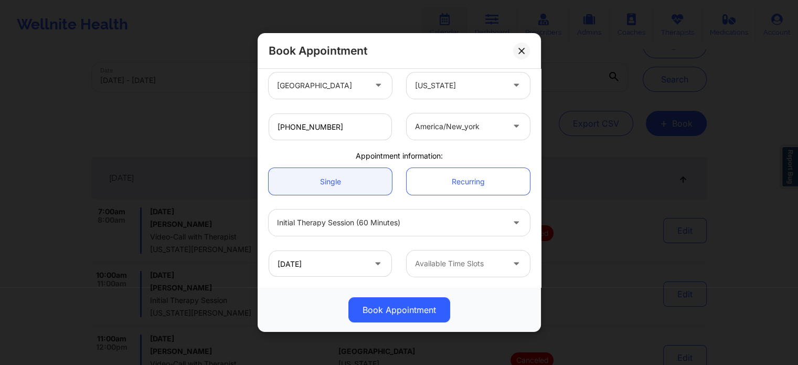
scroll to position [52, 0]
click at [431, 262] on div at bounding box center [459, 263] width 89 height 13
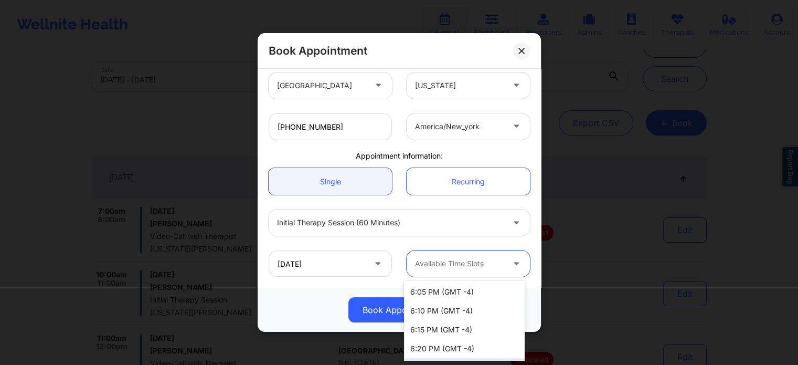
scroll to position [589, 0]
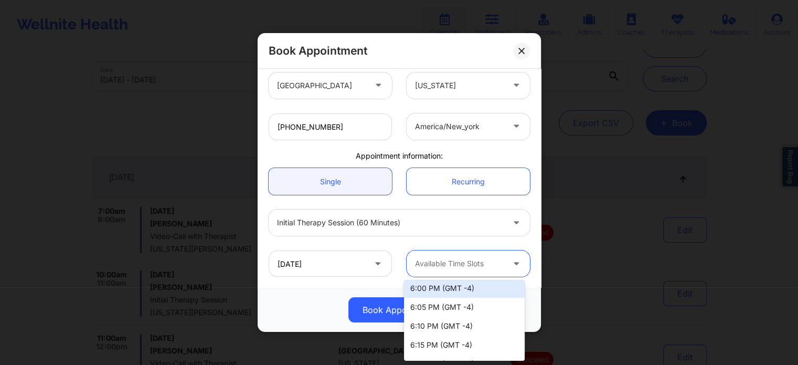
click at [399, 121] on div "america/new_york" at bounding box center [468, 126] width 138 height 26
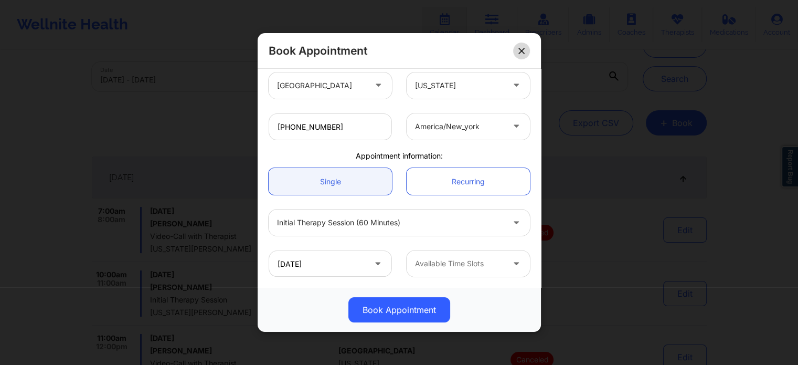
click at [521, 46] on button at bounding box center [521, 51] width 17 height 17
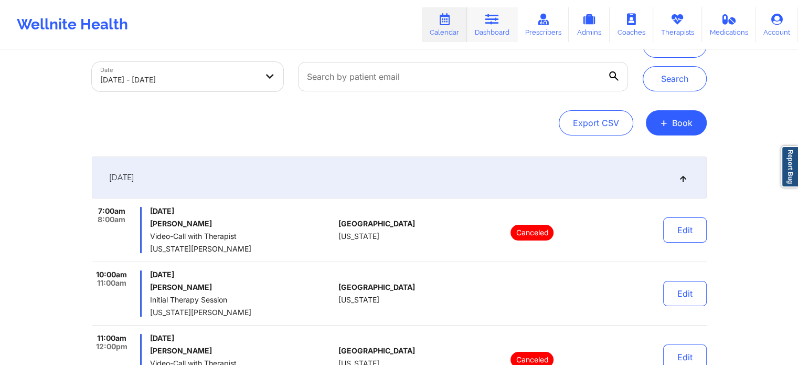
click at [503, 20] on link "Dashboard" at bounding box center [492, 24] width 50 height 35
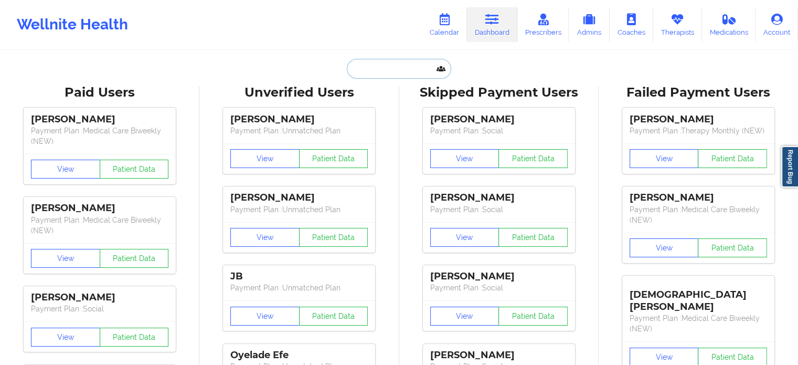
click at [388, 70] on input "text" at bounding box center [399, 69] width 104 height 20
paste input "ddesflores@gmail.com"
type input "ddesflores@gmail.com"
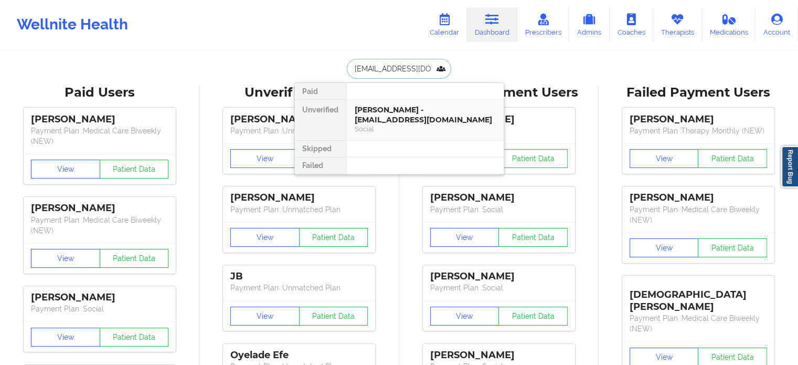
click at [388, 128] on div "Social" at bounding box center [425, 128] width 141 height 9
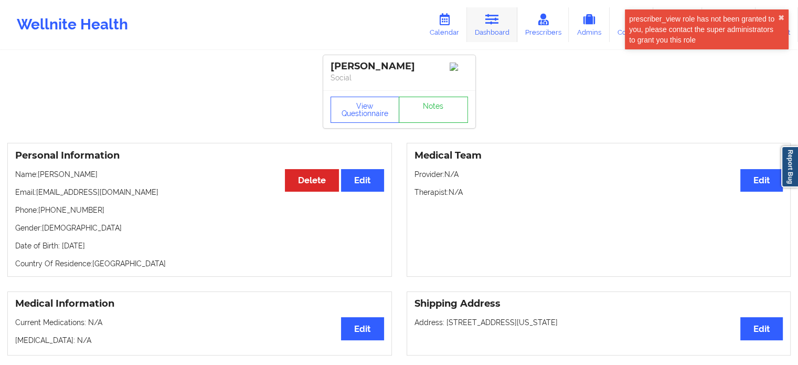
click at [484, 23] on link "Dashboard" at bounding box center [492, 24] width 50 height 35
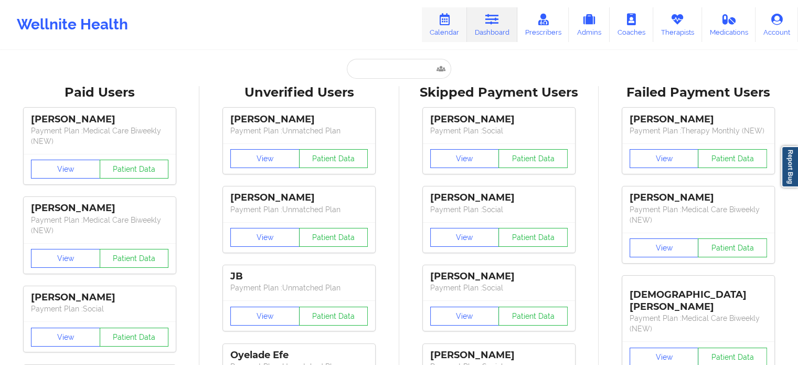
click at [435, 33] on link "Calendar" at bounding box center [444, 24] width 45 height 35
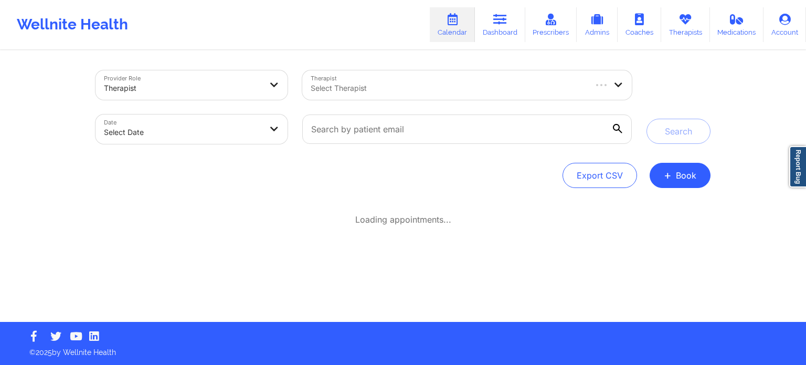
click at [428, 84] on div at bounding box center [448, 88] width 274 height 13
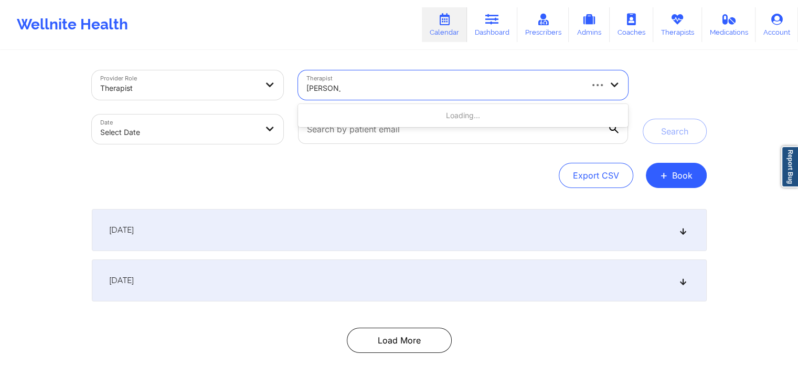
type input "ANGELA T"
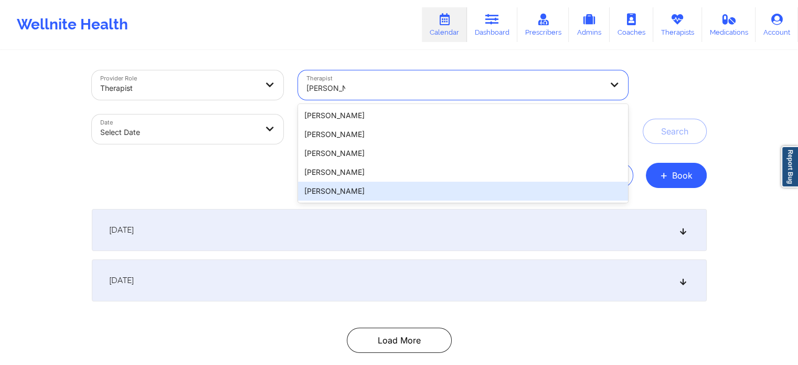
click at [355, 193] on div "Angela Turner" at bounding box center [463, 191] width 330 height 19
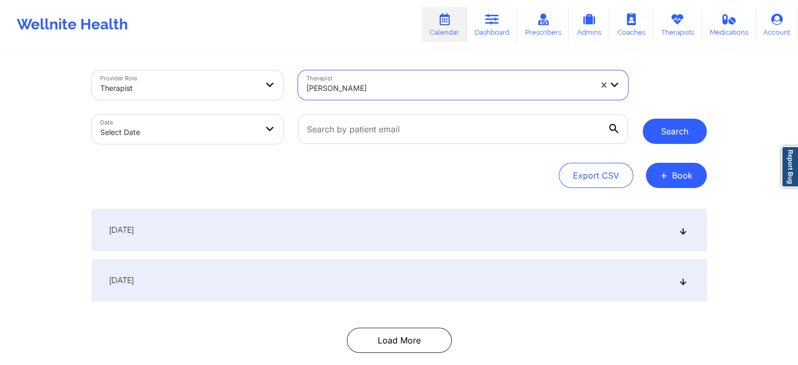
click at [676, 133] on button "Search" at bounding box center [675, 131] width 64 height 25
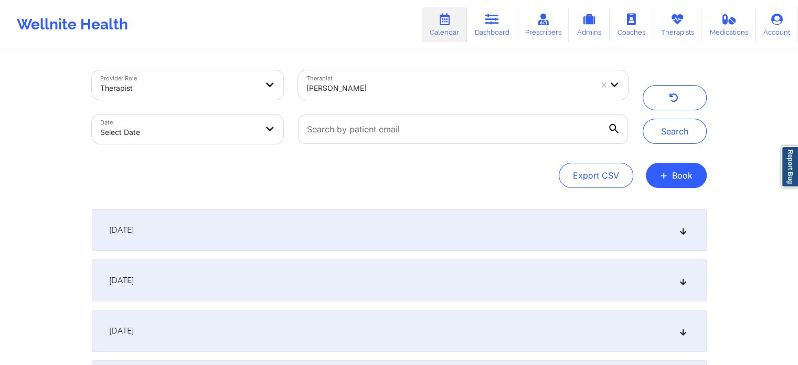
select select "2025-8"
select select "2025-9"
click at [134, 226] on span "September 29, 2025" at bounding box center [121, 230] width 25 height 10
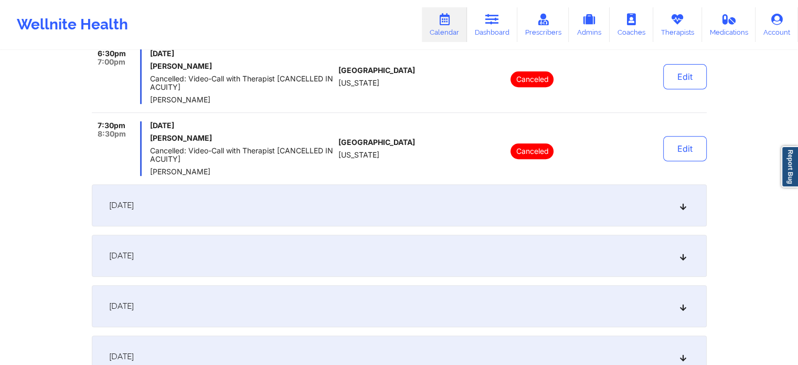
scroll to position [472, 0]
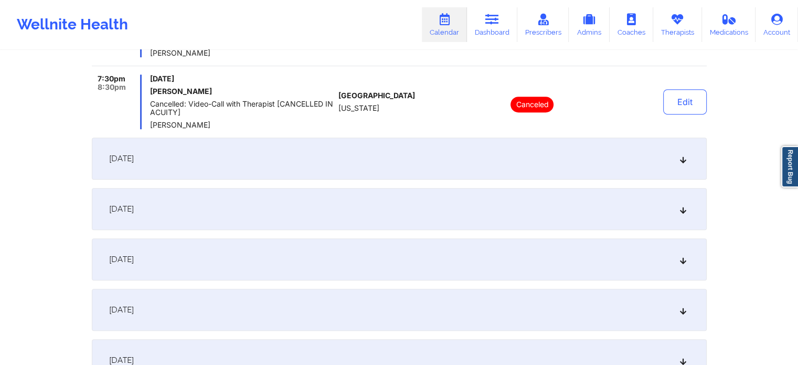
click at [194, 159] on div "September 30, 2025" at bounding box center [399, 159] width 615 height 42
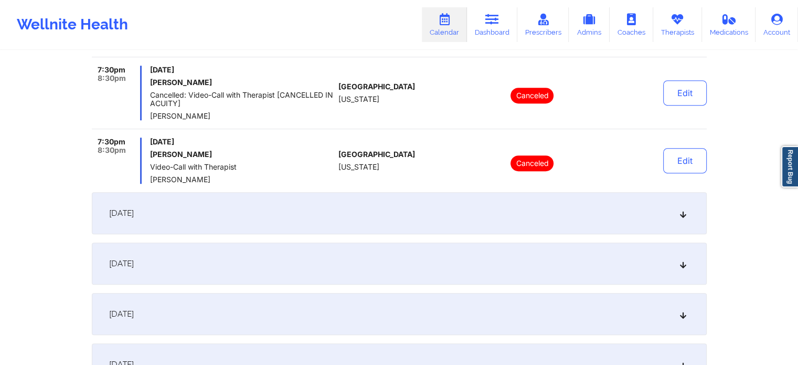
scroll to position [630, 0]
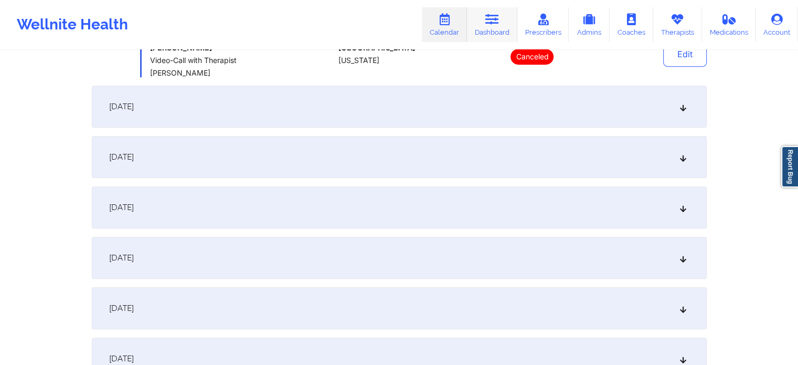
click at [492, 20] on icon at bounding box center [492, 20] width 14 height 12
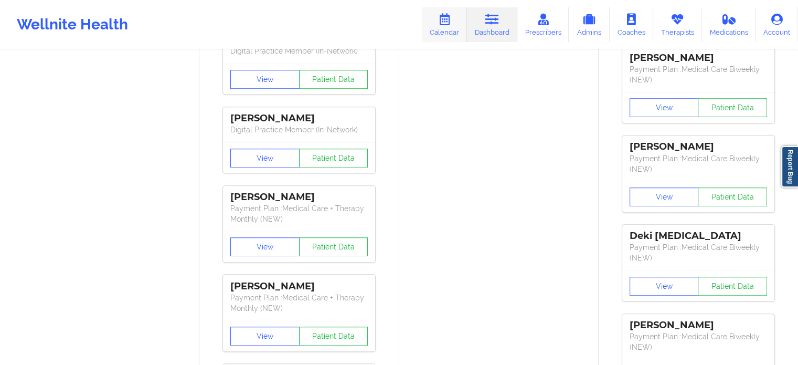
click at [457, 25] on link "Calendar" at bounding box center [444, 24] width 45 height 35
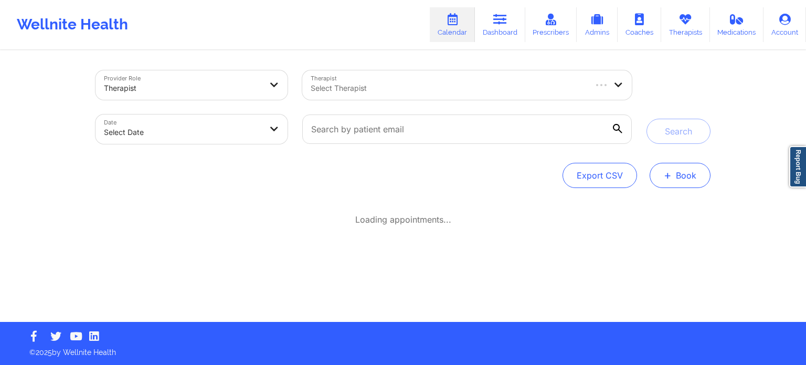
click at [696, 170] on button "+ Book" at bounding box center [680, 175] width 61 height 25
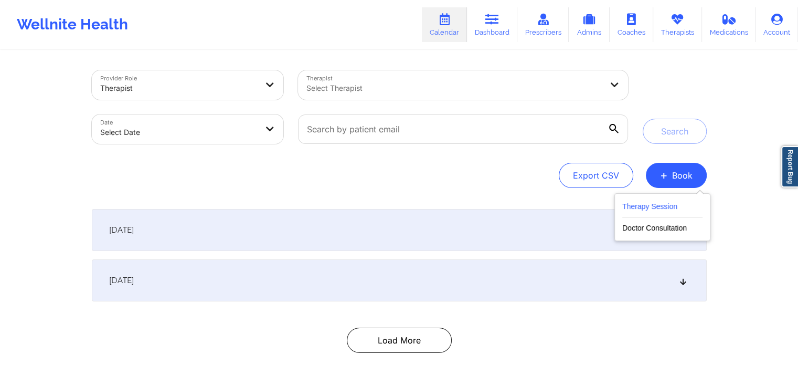
click at [646, 205] on button "Therapy Session" at bounding box center [662, 208] width 80 height 17
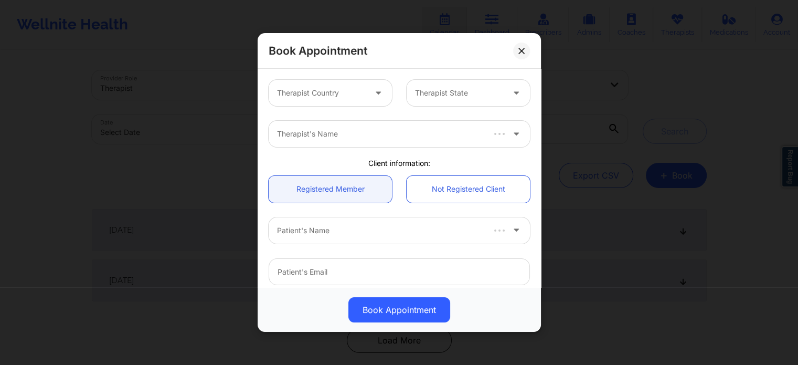
click at [307, 83] on div "Therapist Country" at bounding box center [318, 93] width 98 height 26
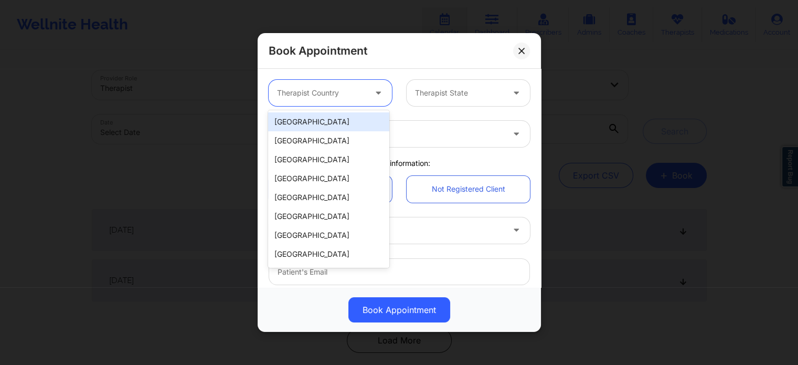
click at [317, 120] on div "[GEOGRAPHIC_DATA]" at bounding box center [328, 121] width 121 height 19
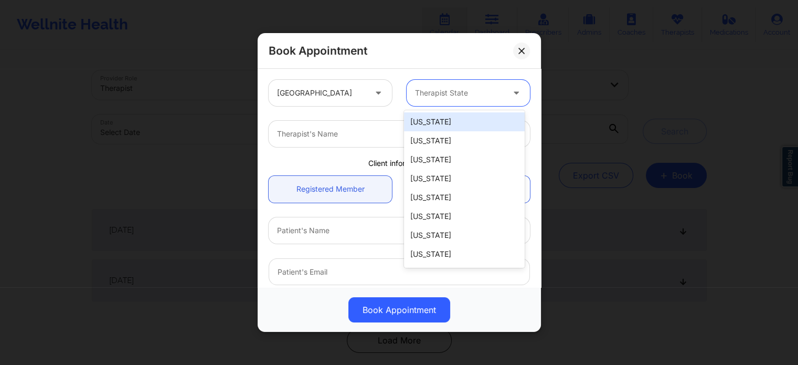
click at [483, 102] on div "Therapist State" at bounding box center [456, 93] width 98 height 26
type input "f"
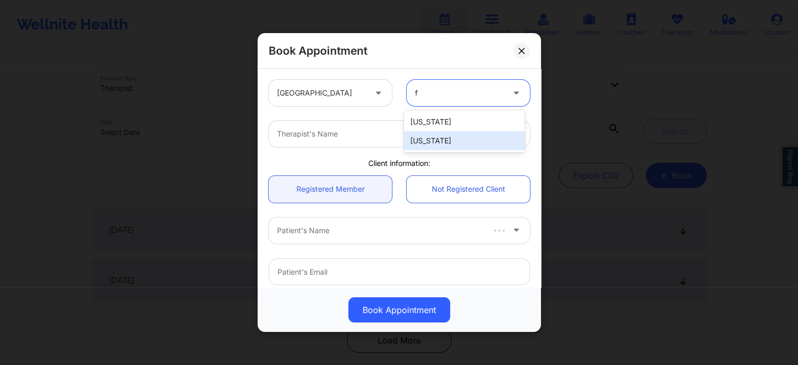
click at [453, 144] on div "[US_STATE]" at bounding box center [464, 140] width 121 height 19
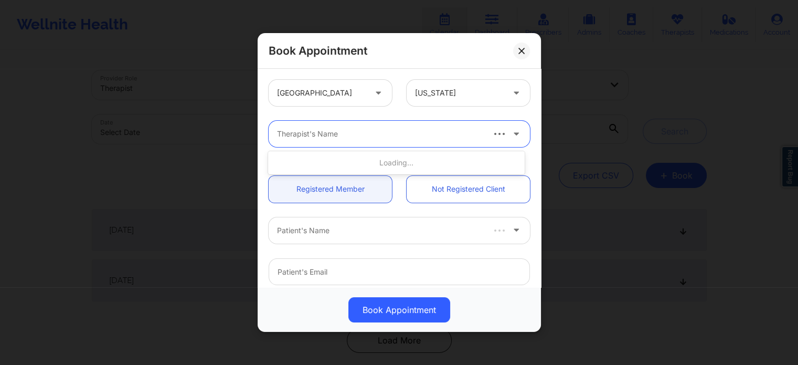
click at [378, 136] on div at bounding box center [380, 134] width 206 height 13
type input "melissa gl"
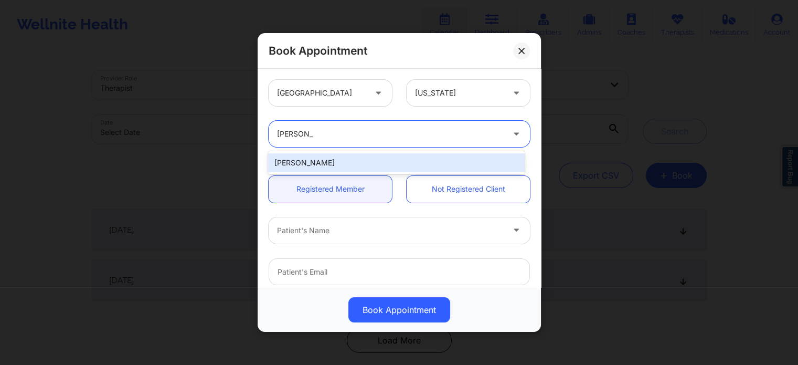
click at [348, 161] on div "Melissa Glenn" at bounding box center [396, 162] width 256 height 19
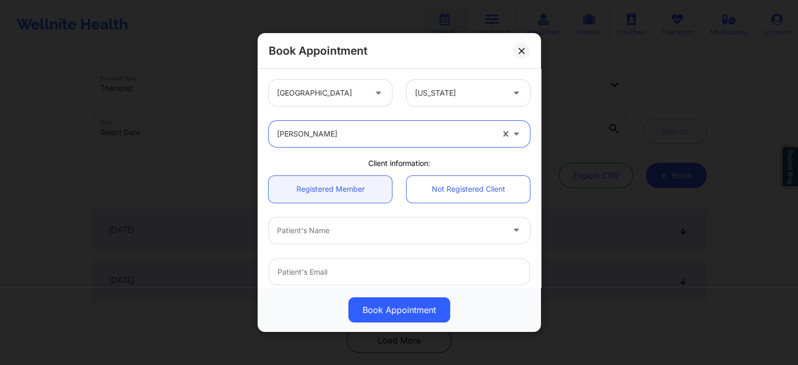
scroll to position [52, 0]
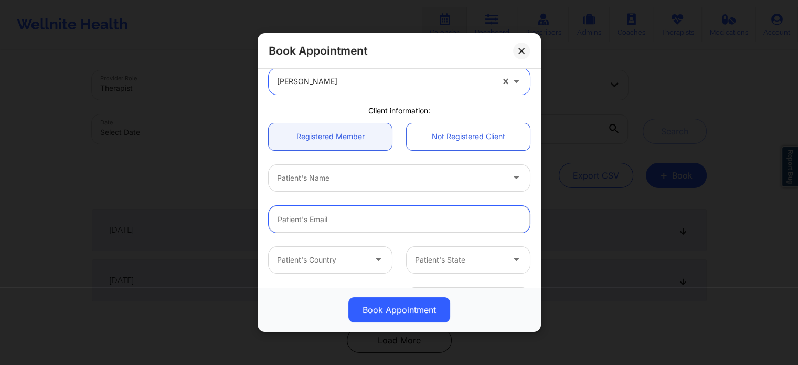
click at [324, 222] on input "email" at bounding box center [399, 219] width 261 height 27
type input "BJMM689@YAHOO.COM"
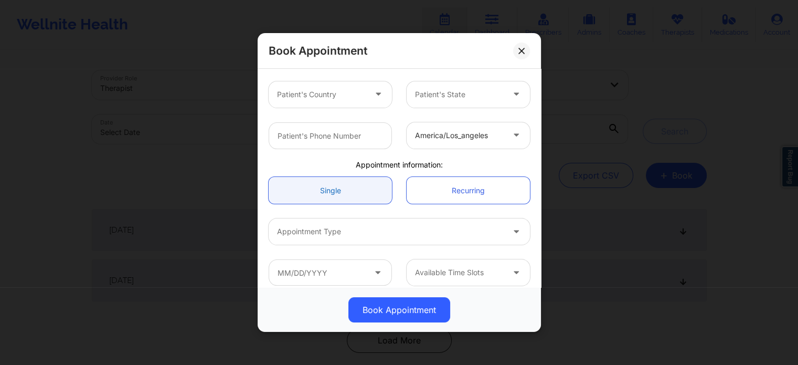
scroll to position [227, 0]
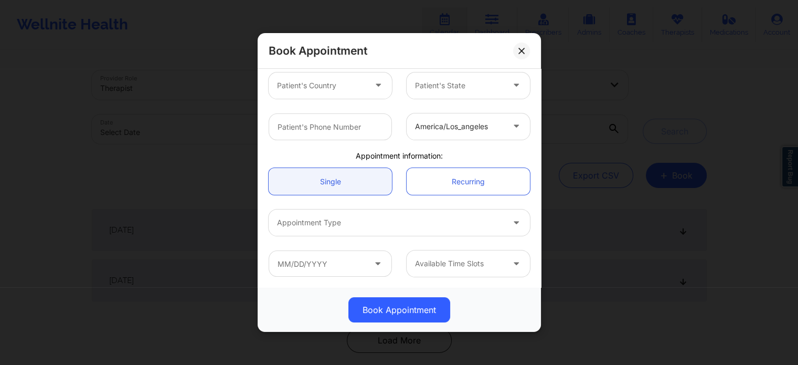
click at [344, 222] on div at bounding box center [390, 222] width 227 height 13
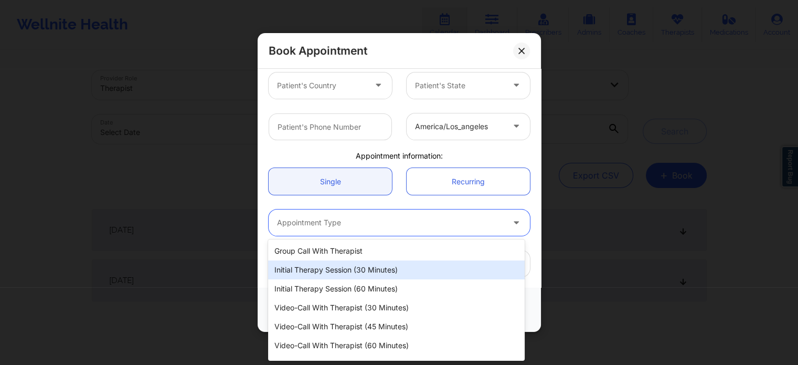
click at [334, 287] on div "Initial Therapy Session (60 minutes)" at bounding box center [396, 288] width 256 height 19
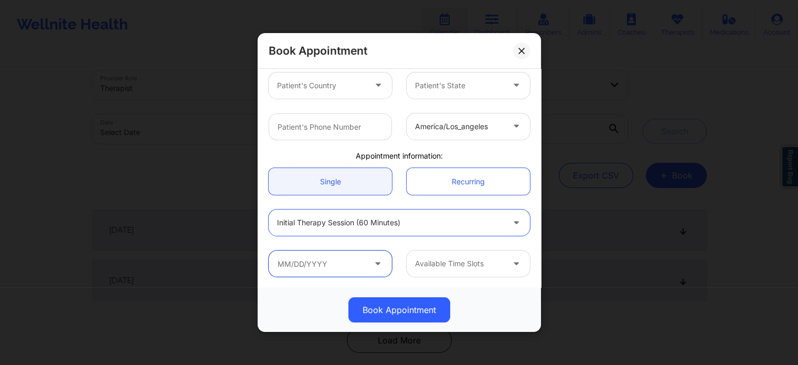
click at [334, 272] on input "text" at bounding box center [330, 263] width 123 height 26
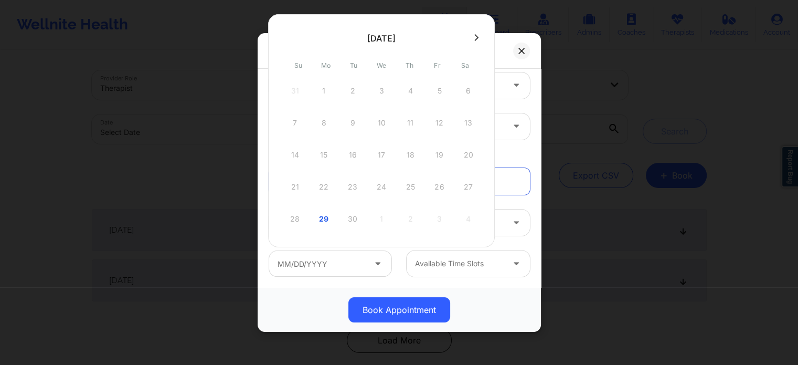
click at [471, 36] on button at bounding box center [476, 37] width 10 height 9
click at [472, 36] on button at bounding box center [476, 37] width 10 height 9
click at [290, 37] on button at bounding box center [286, 37] width 10 height 9
click at [411, 91] on div "28 29 30 1 2 3 4" at bounding box center [381, 90] width 199 height 29
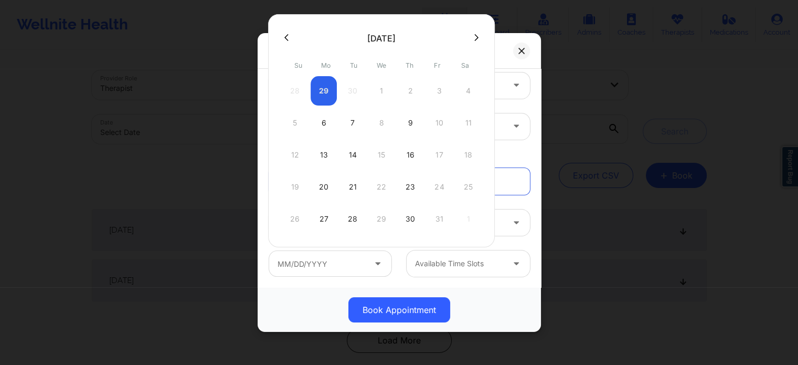
click at [411, 91] on div "28 29 30 1 2 3 4" at bounding box center [381, 90] width 199 height 29
click at [498, 295] on div "Book Appointment" at bounding box center [399, 309] width 283 height 45
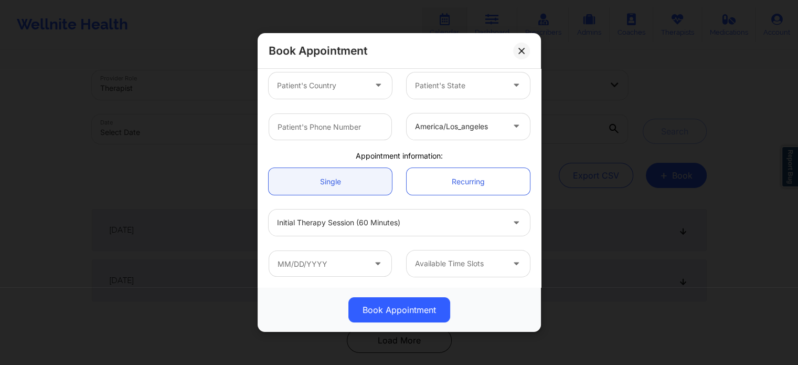
click at [585, 97] on div "Book Appointment United States Florida Melissa Glenn Client information: Regist…" at bounding box center [399, 182] width 798 height 365
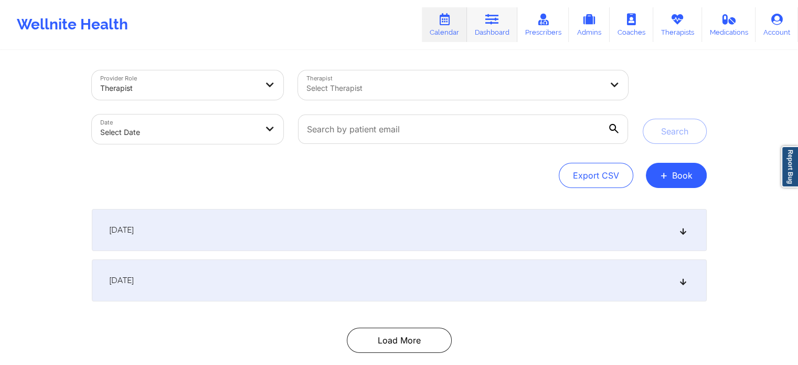
click at [491, 31] on link "Dashboard" at bounding box center [492, 24] width 50 height 35
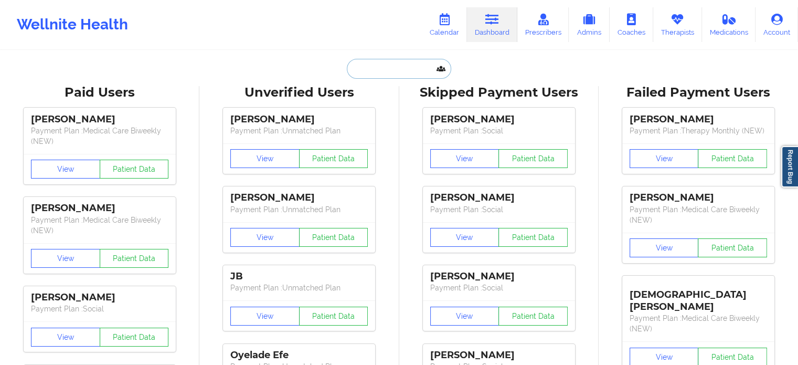
click at [396, 68] on input "text" at bounding box center [399, 69] width 104 height 20
paste input "ADRIAN WALTERS"
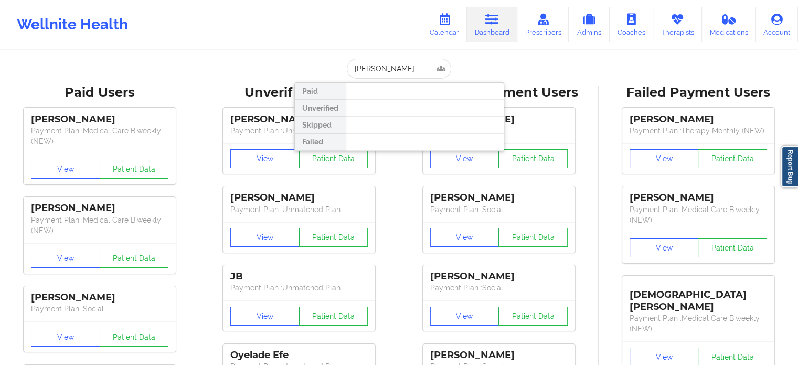
click at [488, 26] on link "Dashboard" at bounding box center [492, 24] width 50 height 35
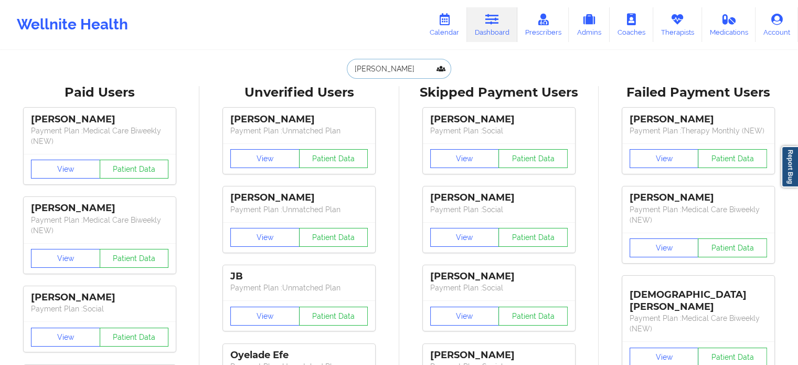
click at [426, 67] on input "ADRIAN WALTERS" at bounding box center [399, 69] width 104 height 20
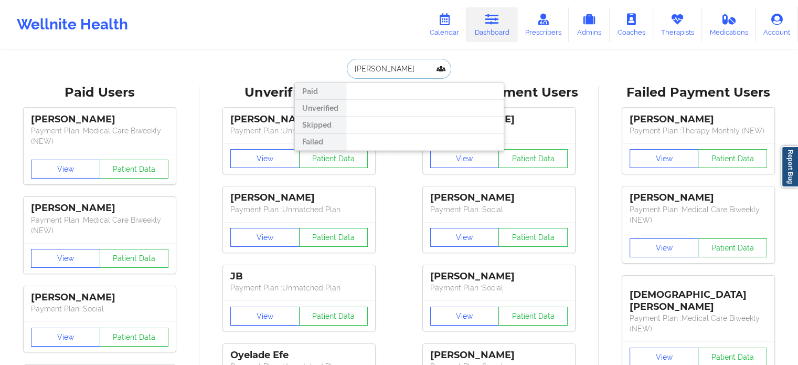
click at [426, 67] on input "ADRIAN WALTERS" at bounding box center [399, 69] width 104 height 20
paste input "kenyajaime352@gmail.com"
type input "kenyajaime352@gmail.com"
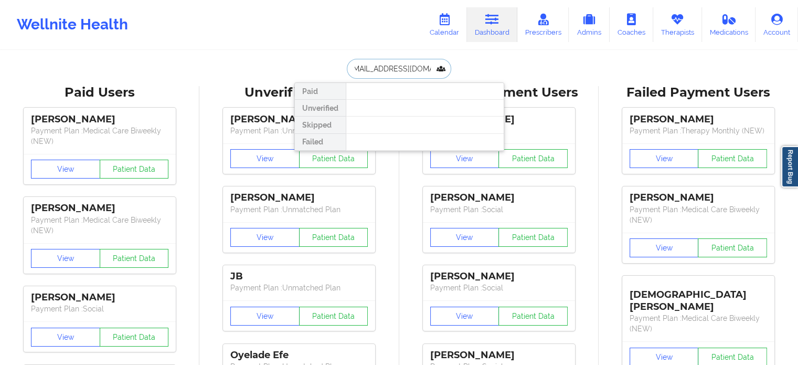
scroll to position [0, 0]
click at [492, 24] on icon at bounding box center [492, 20] width 14 height 12
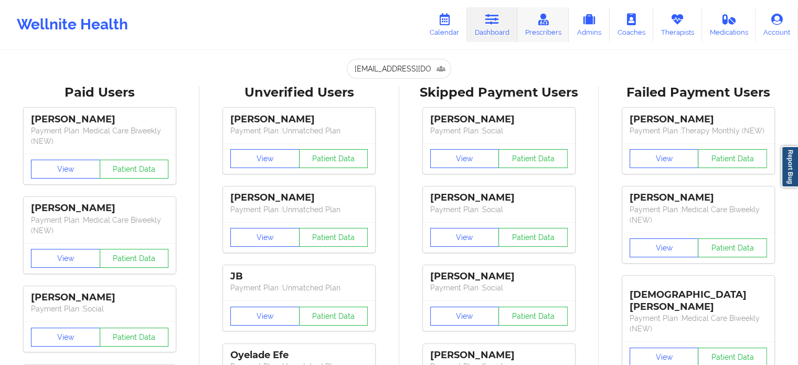
click at [541, 27] on link "Prescribers" at bounding box center [543, 24] width 52 height 35
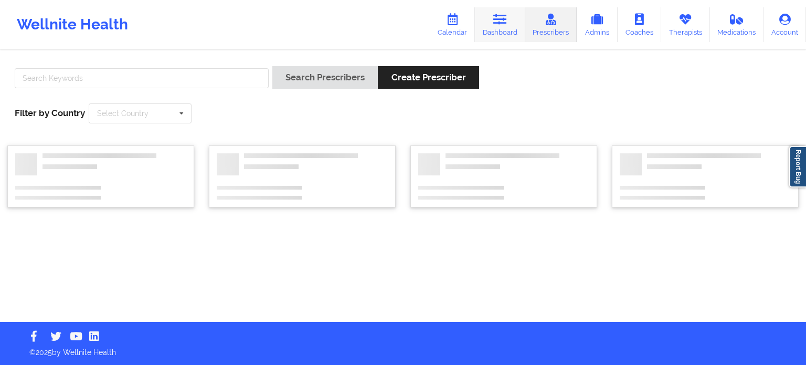
click at [495, 27] on link "Dashboard" at bounding box center [500, 24] width 50 height 35
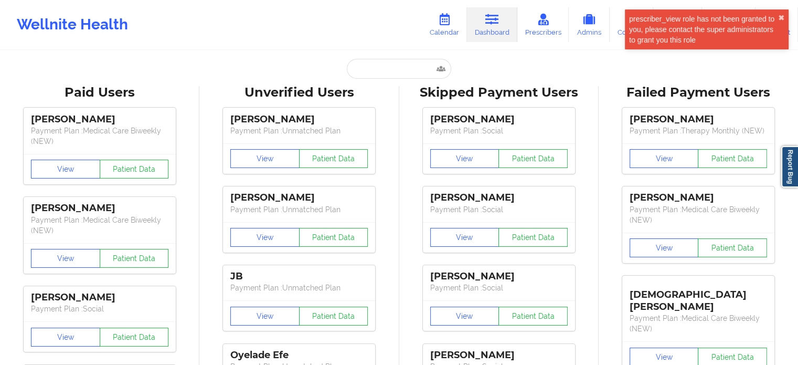
click at [373, 69] on input "text" at bounding box center [399, 69] width 104 height 20
paste input "KENYAWILIAMS547@GMAIL.COM"
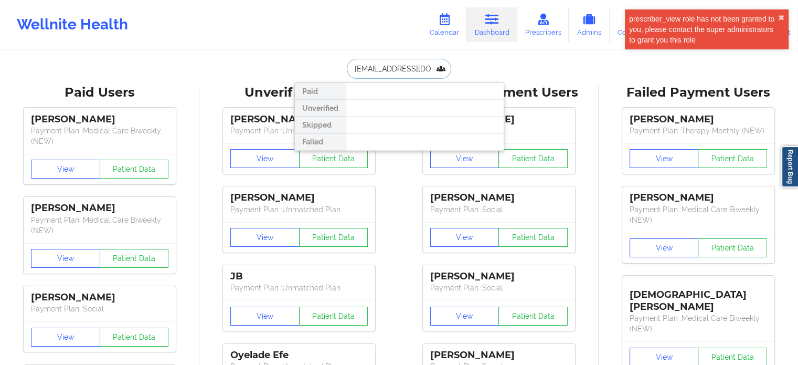
drag, startPoint x: 434, startPoint y: 71, endPoint x: 256, endPoint y: 73, distance: 177.4
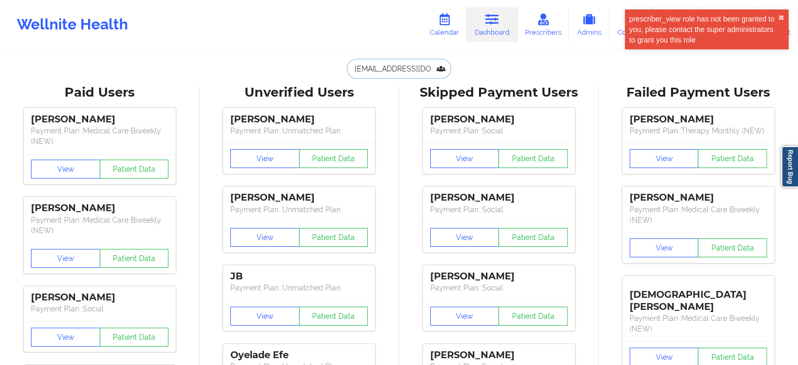
type input "KENYAWILIAMS547@GMAIL.COM"
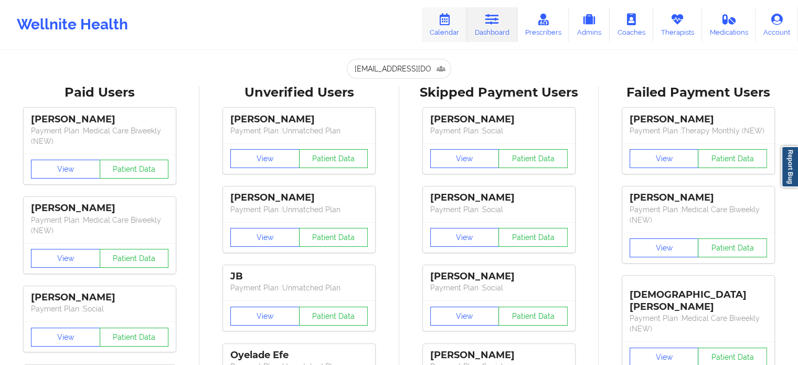
click at [464, 29] on link "Calendar" at bounding box center [444, 24] width 45 height 35
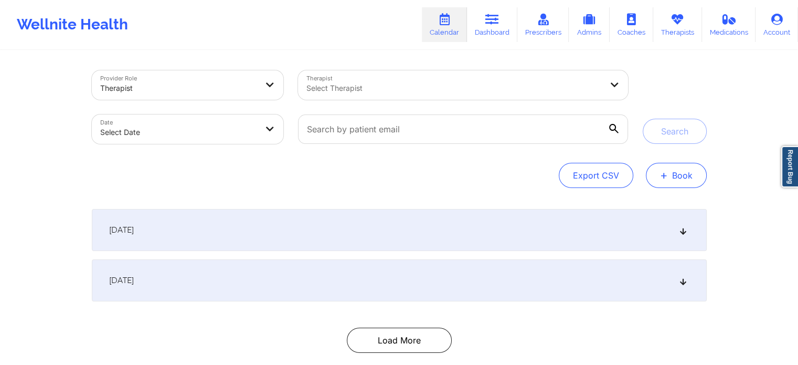
click at [666, 173] on span "+" at bounding box center [664, 175] width 8 height 6
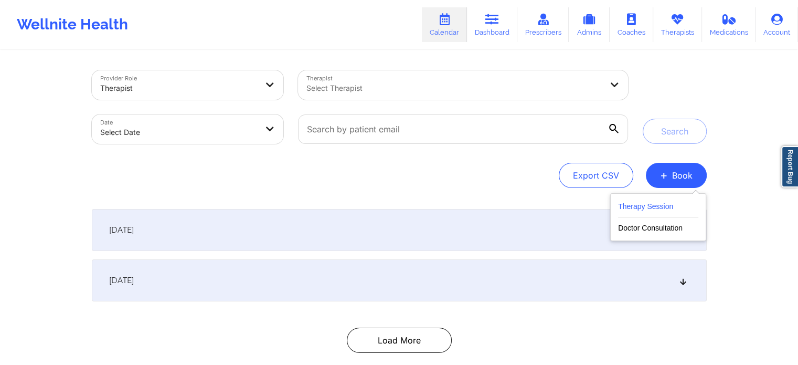
click at [655, 202] on button "Therapy Session" at bounding box center [658, 208] width 80 height 17
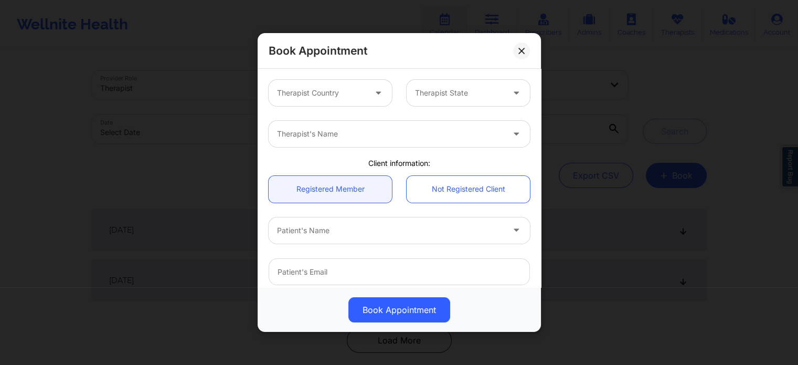
click at [345, 88] on div at bounding box center [321, 93] width 89 height 13
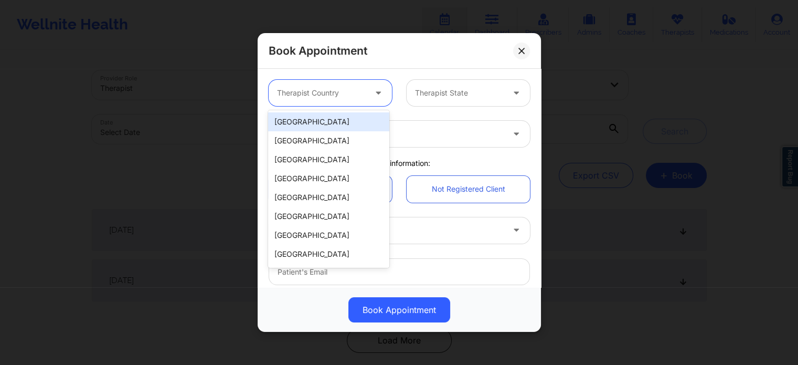
click at [332, 122] on div "[GEOGRAPHIC_DATA]" at bounding box center [328, 121] width 121 height 19
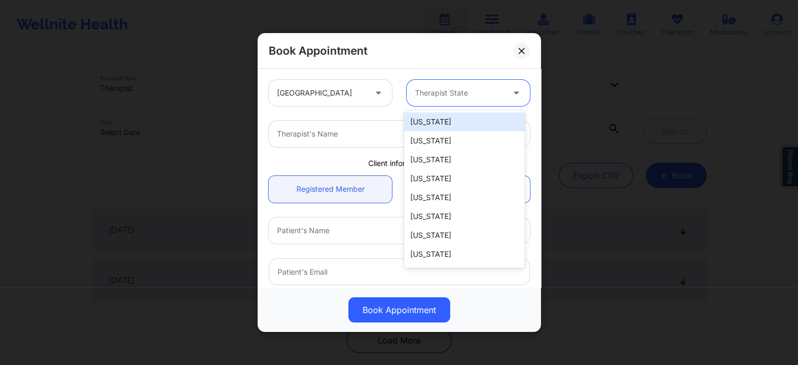
click at [466, 93] on div at bounding box center [459, 93] width 89 height 13
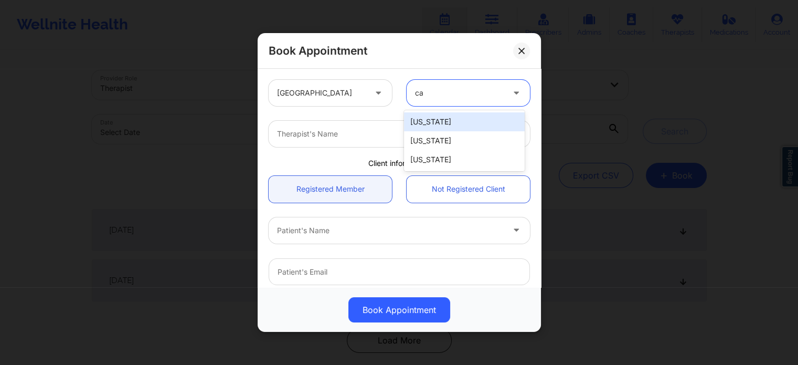
type input "ca"
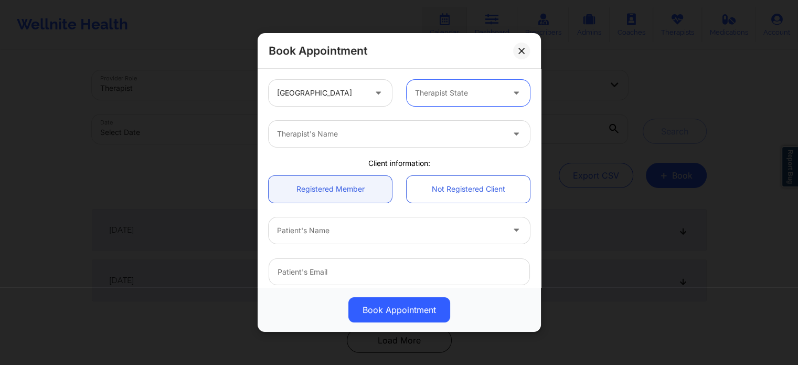
click at [474, 89] on div at bounding box center [459, 93] width 89 height 13
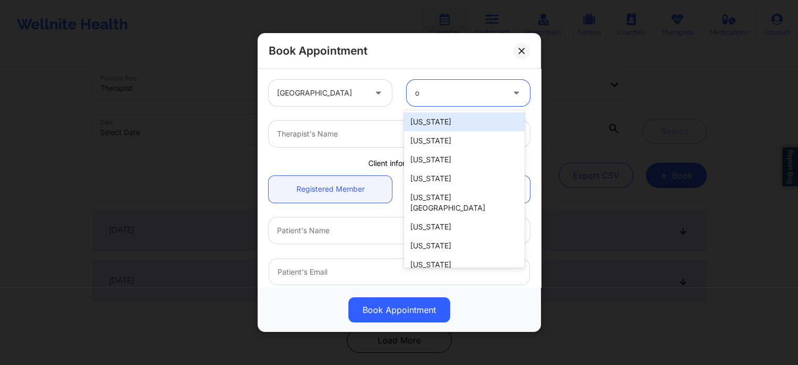
type input "ok"
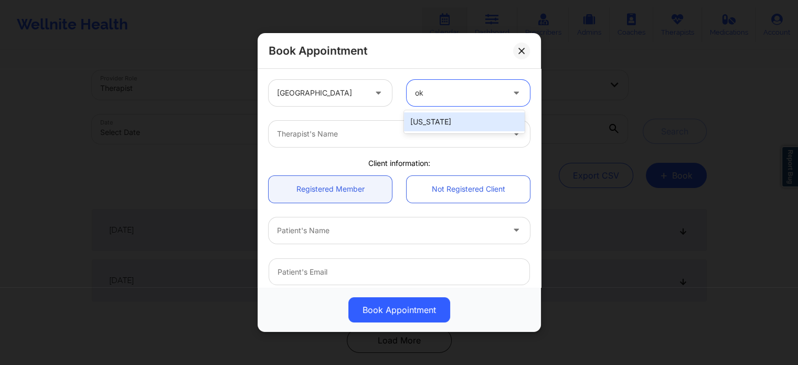
click at [443, 119] on div "[US_STATE]" at bounding box center [464, 121] width 121 height 19
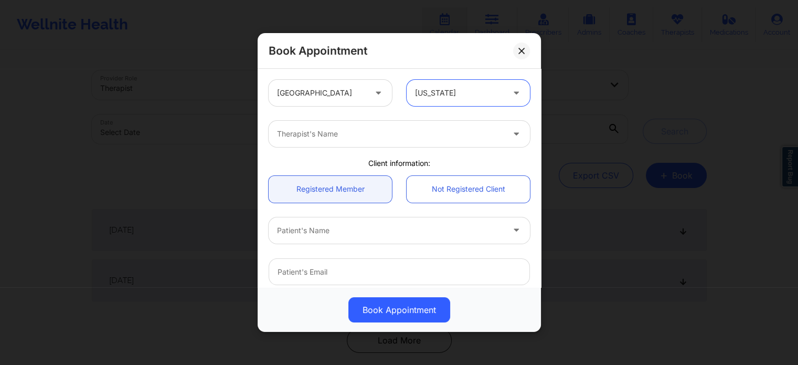
click at [387, 129] on div at bounding box center [390, 134] width 227 height 13
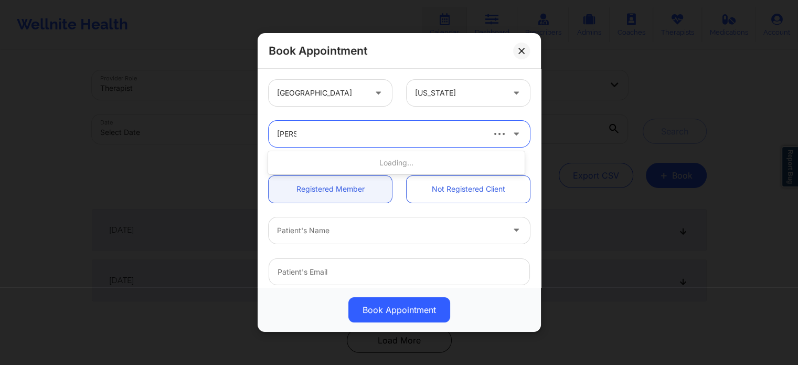
type input "deon"
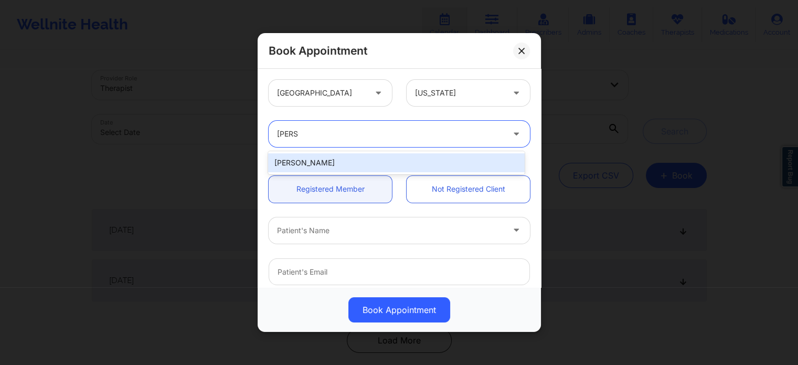
click at [350, 156] on div "deon Whiteside" at bounding box center [396, 162] width 256 height 19
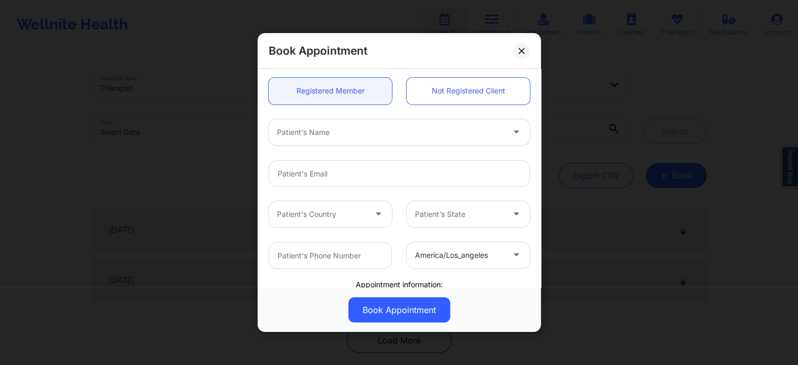
scroll to position [105, 0]
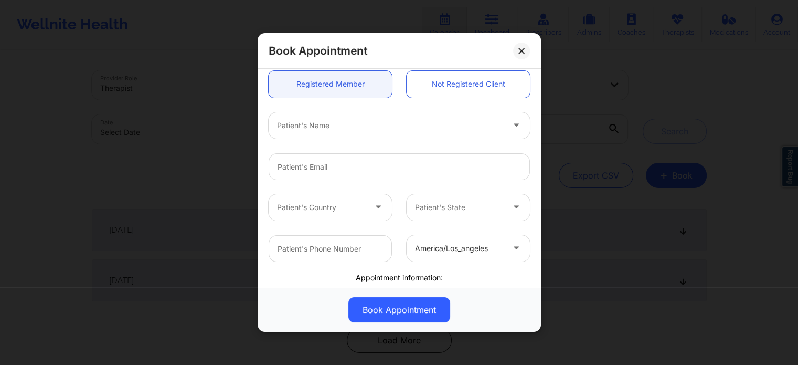
click at [331, 131] on div at bounding box center [390, 125] width 227 height 13
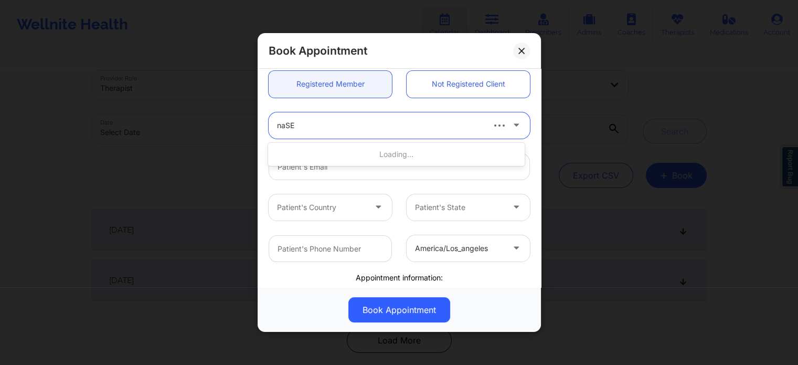
type input "naSEE"
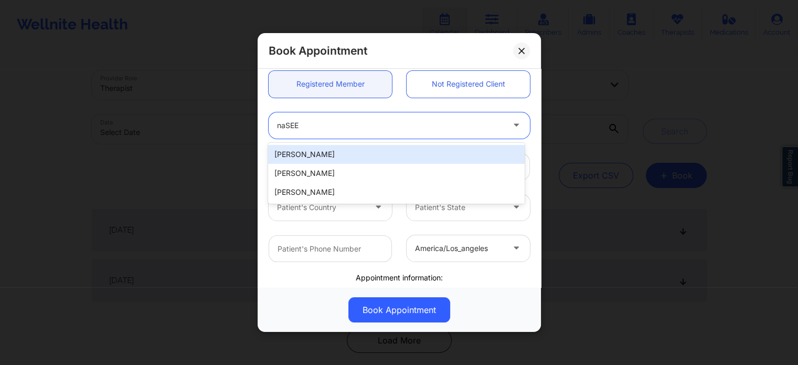
click at [368, 154] on div "NASEEM FILLALI" at bounding box center [396, 154] width 256 height 19
type input "aikwanfillali@gmail.com"
type input "+12026424902"
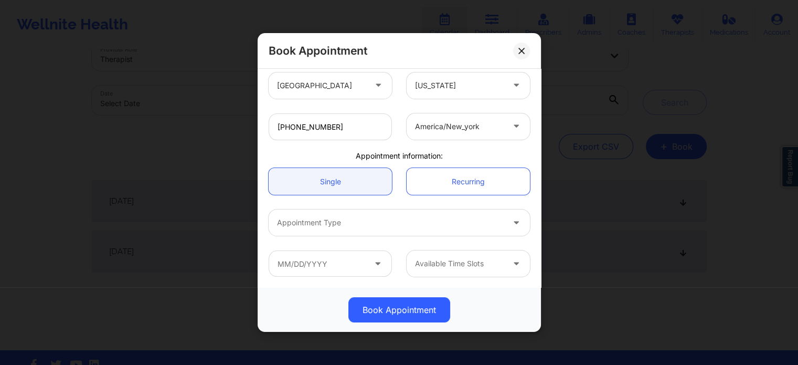
scroll to position [57, 0]
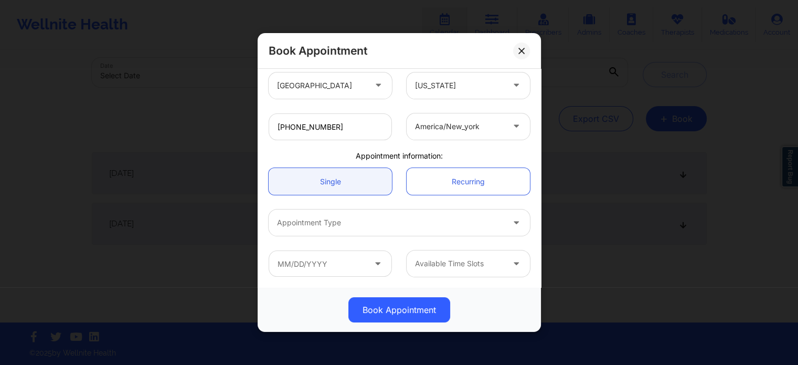
click at [383, 218] on div at bounding box center [390, 222] width 227 height 13
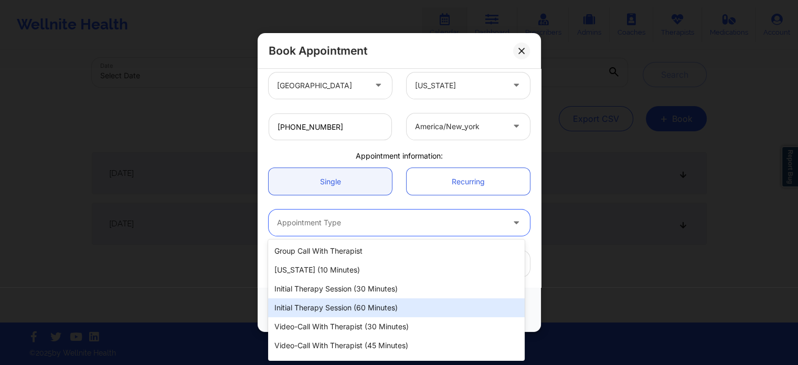
click at [352, 309] on div "Initial Therapy Session (60 minutes)" at bounding box center [396, 307] width 256 height 19
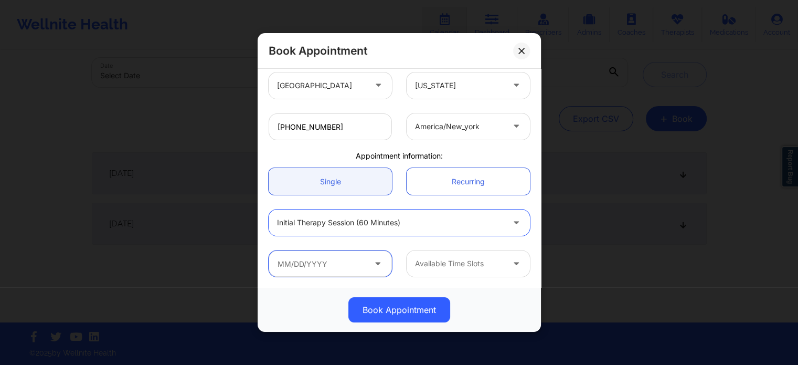
click at [337, 261] on input "text" at bounding box center [330, 263] width 123 height 26
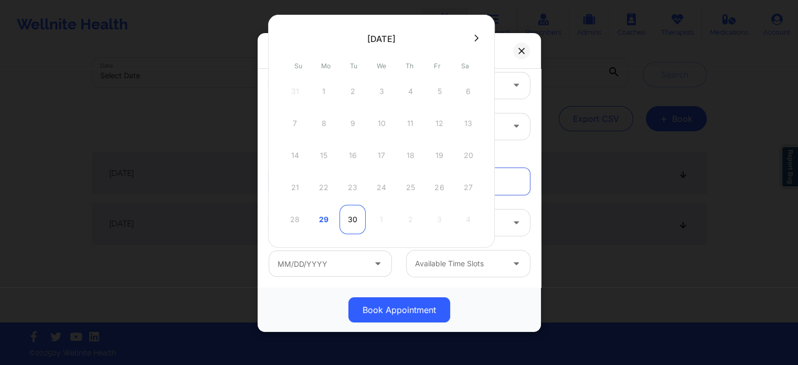
click at [353, 215] on div "30" at bounding box center [353, 219] width 26 height 29
type input "09/30/2025"
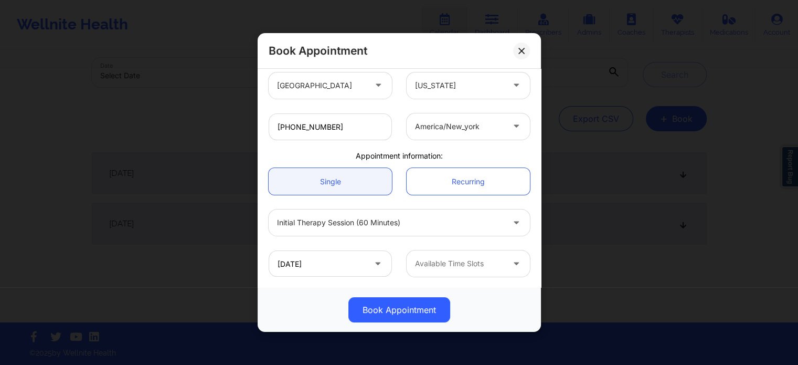
click at [442, 266] on div at bounding box center [459, 263] width 89 height 13
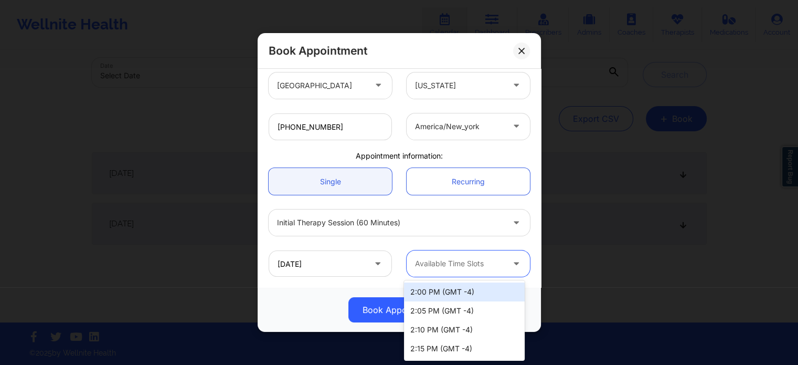
scroll to position [52, 0]
click at [481, 260] on div at bounding box center [459, 263] width 89 height 13
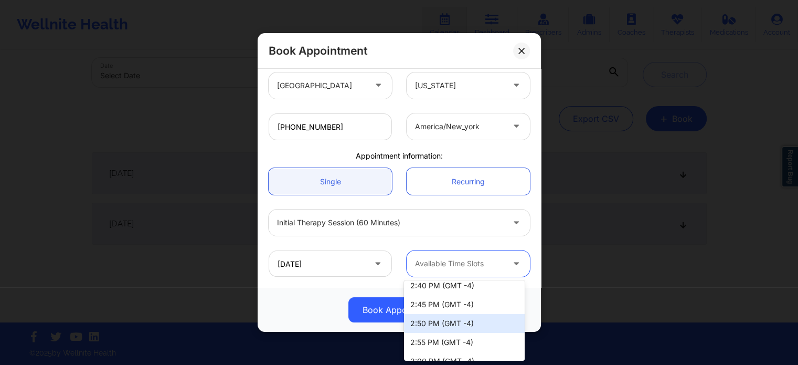
scroll to position [262, 0]
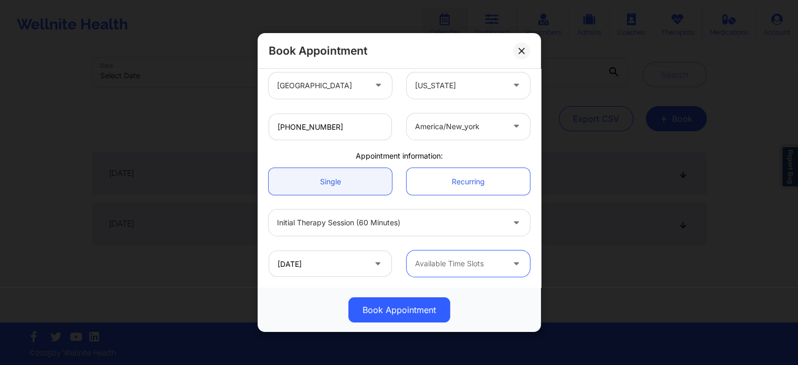
click at [522, 50] on icon at bounding box center [522, 51] width 6 height 6
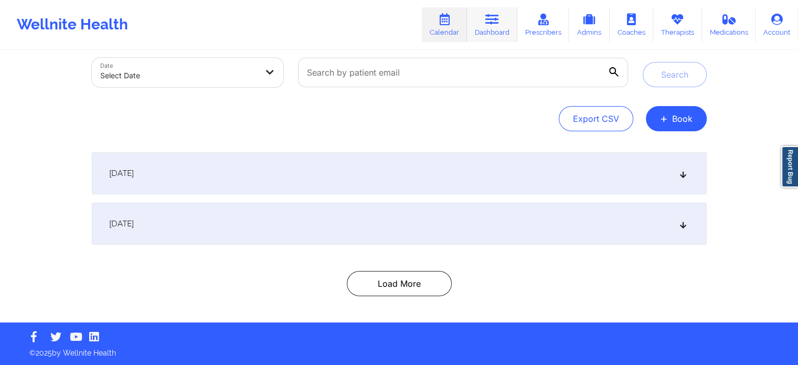
click at [485, 18] on link "Dashboard" at bounding box center [492, 24] width 50 height 35
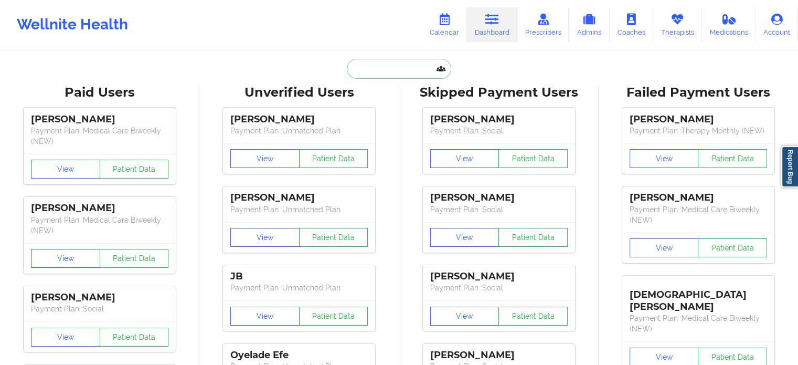
click at [378, 65] on input "text" at bounding box center [399, 69] width 104 height 20
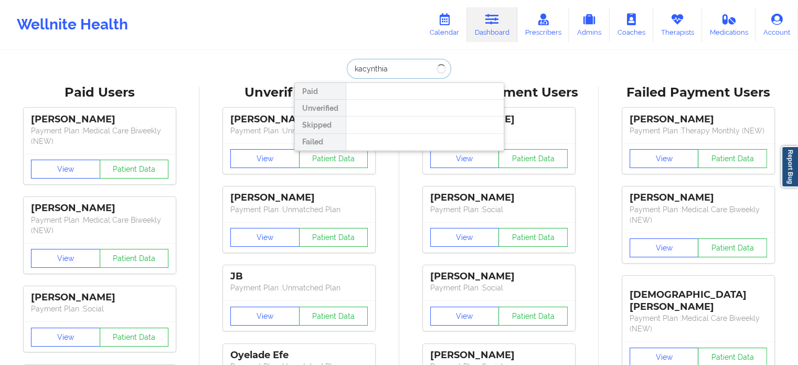
type input "kacynthia"
click at [442, 24] on icon at bounding box center [445, 20] width 14 height 12
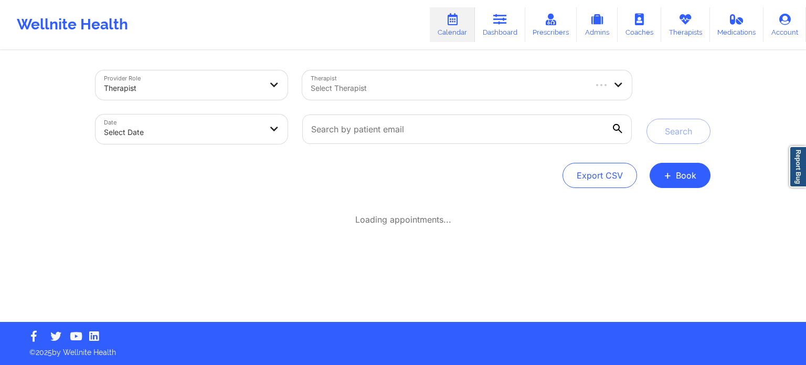
click at [457, 89] on div at bounding box center [448, 88] width 274 height 13
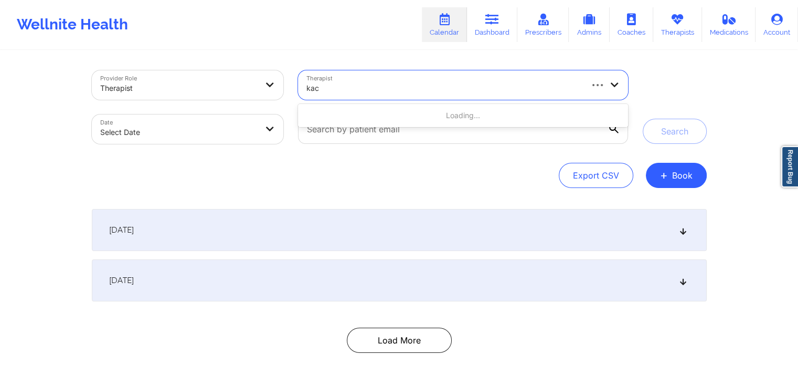
type input "[PERSON_NAME]"
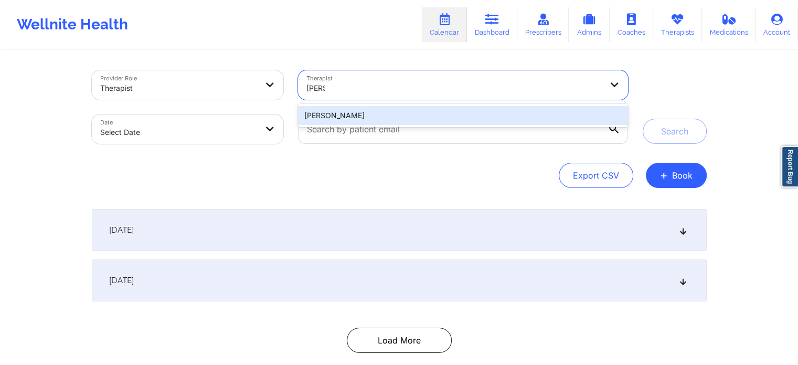
click at [401, 117] on div "[PERSON_NAME]" at bounding box center [463, 115] width 330 height 19
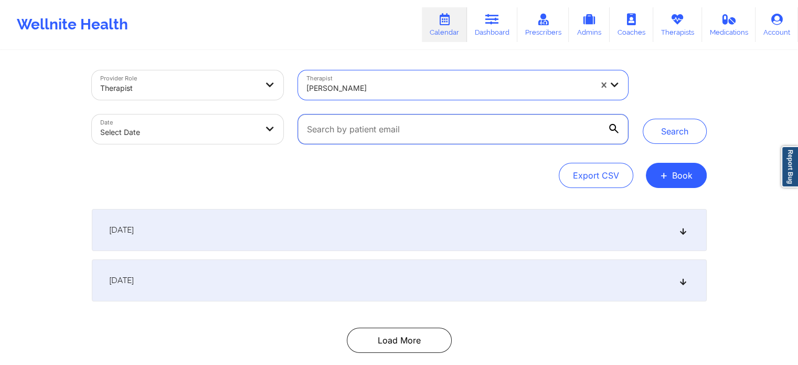
click at [376, 137] on input "text" at bounding box center [463, 128] width 330 height 29
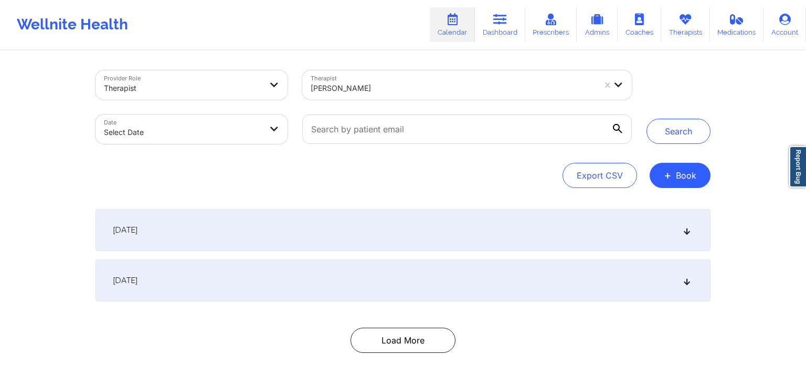
click at [226, 122] on body "Wellnite Health Calendar Dashboard Prescribers Admins Coaches Therapists Medica…" at bounding box center [403, 182] width 806 height 365
select select "2025-8"
select select "2025-9"
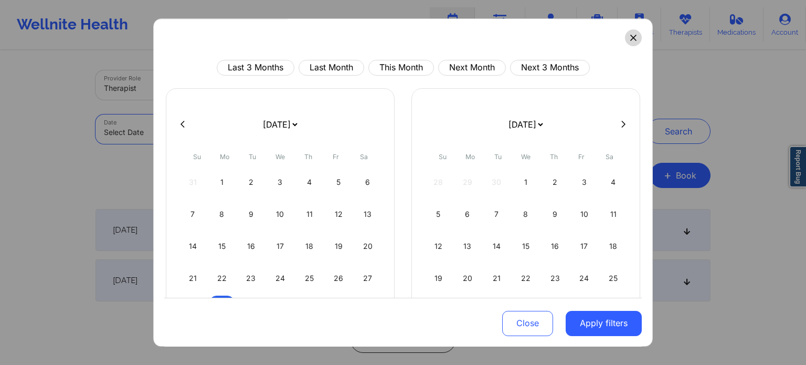
click at [630, 36] on icon at bounding box center [633, 38] width 6 height 6
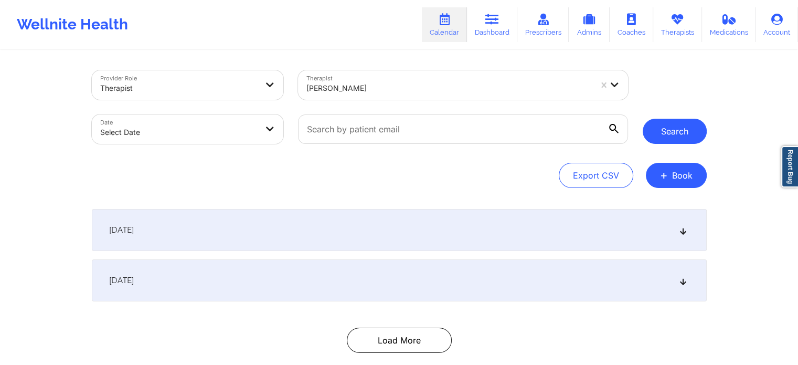
click at [673, 125] on button "Search" at bounding box center [675, 131] width 64 height 25
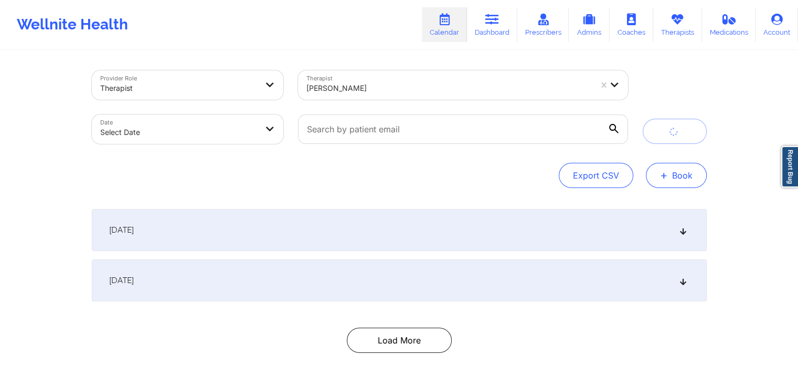
click at [674, 175] on button "+ Book" at bounding box center [676, 175] width 61 height 25
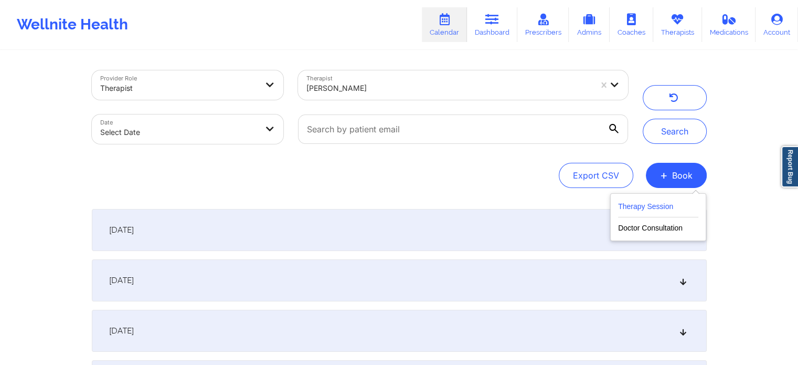
click at [641, 205] on button "Therapy Session" at bounding box center [658, 208] width 80 height 17
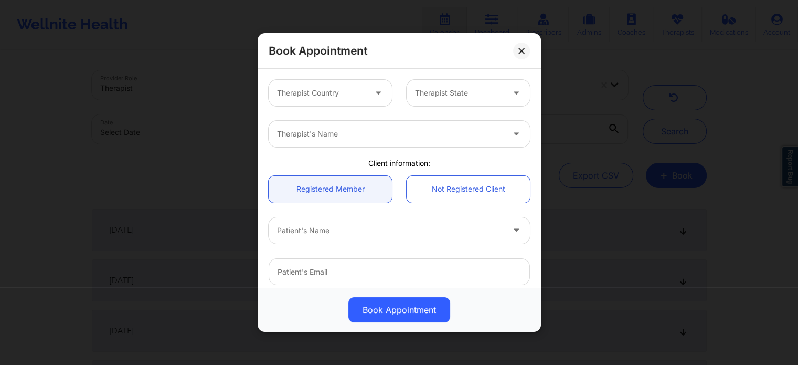
click at [338, 92] on div at bounding box center [321, 93] width 89 height 13
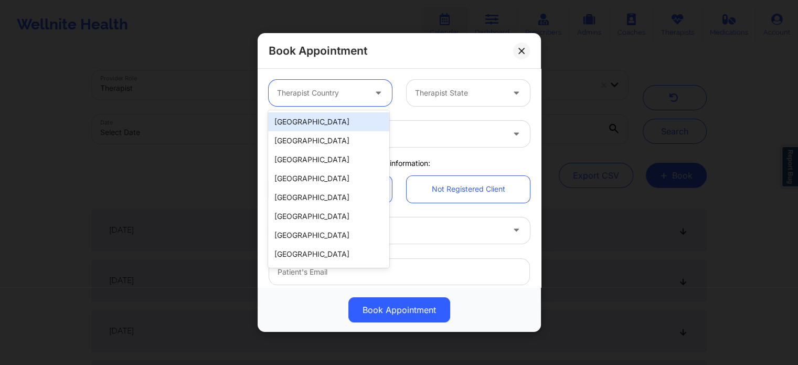
click at [330, 119] on div "[GEOGRAPHIC_DATA]" at bounding box center [328, 121] width 121 height 19
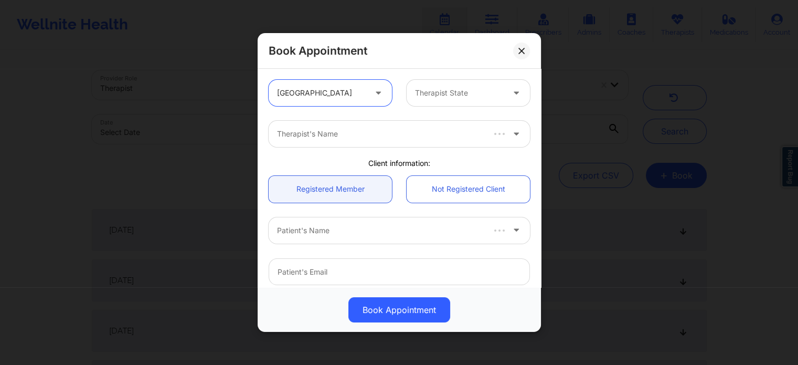
click at [511, 92] on icon at bounding box center [516, 91] width 10 height 9
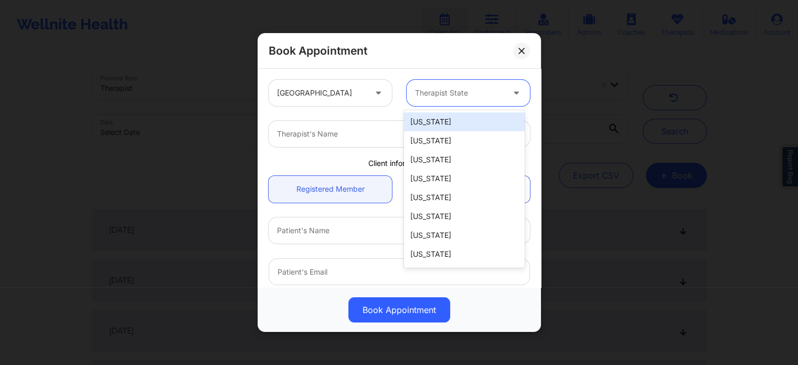
type input "f"
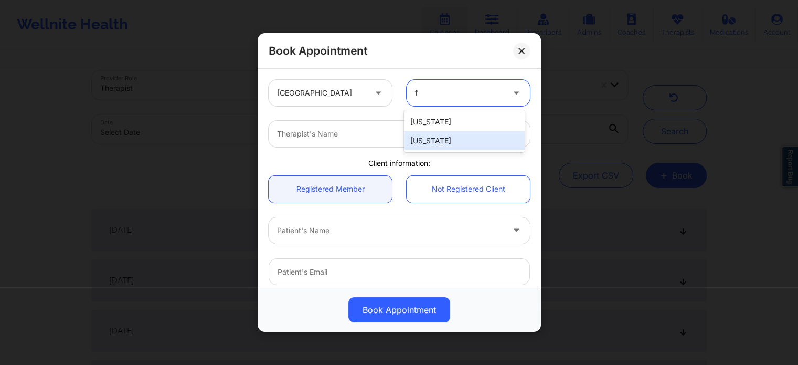
click at [450, 144] on div "[US_STATE]" at bounding box center [464, 140] width 121 height 19
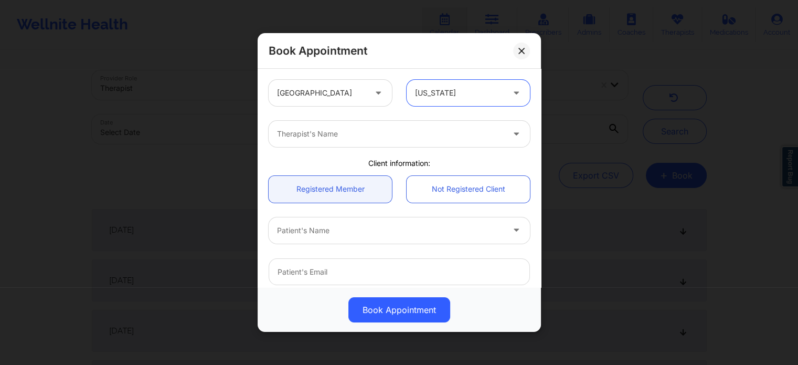
click at [391, 138] on div at bounding box center [390, 134] width 227 height 13
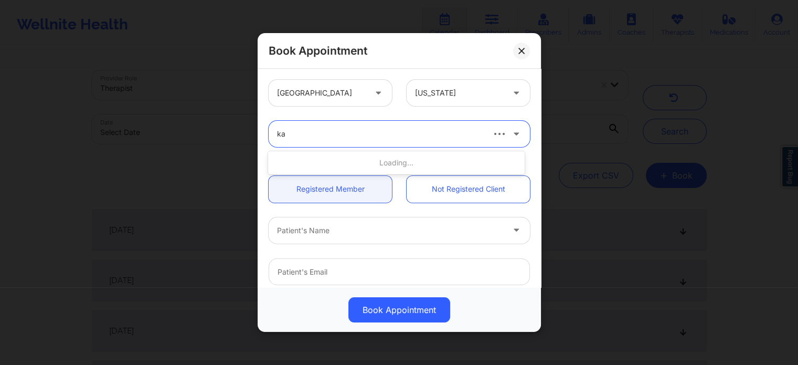
type input "kac"
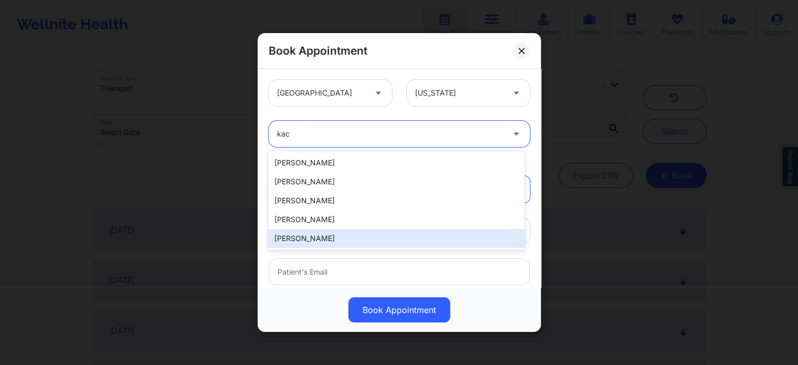
click at [321, 236] on div "[PERSON_NAME]" at bounding box center [396, 238] width 256 height 19
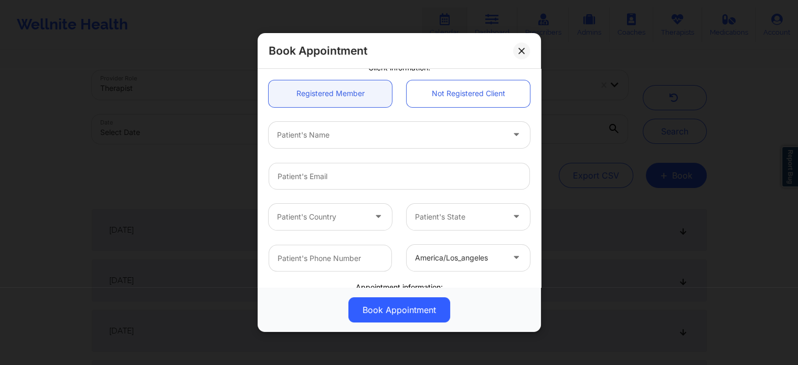
scroll to position [105, 0]
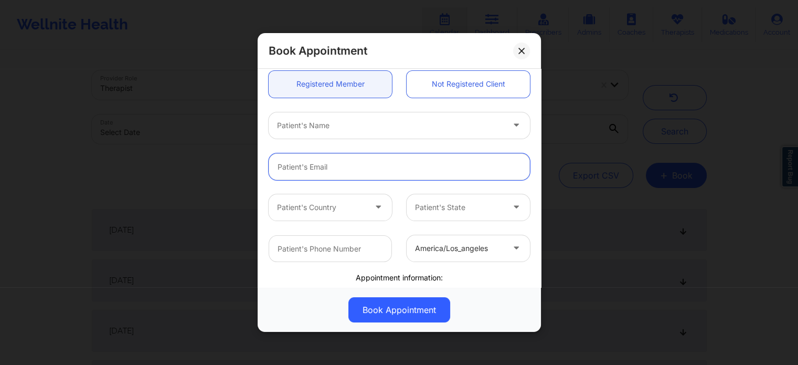
click at [342, 165] on input "email" at bounding box center [399, 166] width 261 height 27
paste input "[PERSON_NAME]"
type input "M"
click at [464, 92] on link "Not Registered Client" at bounding box center [468, 84] width 123 height 27
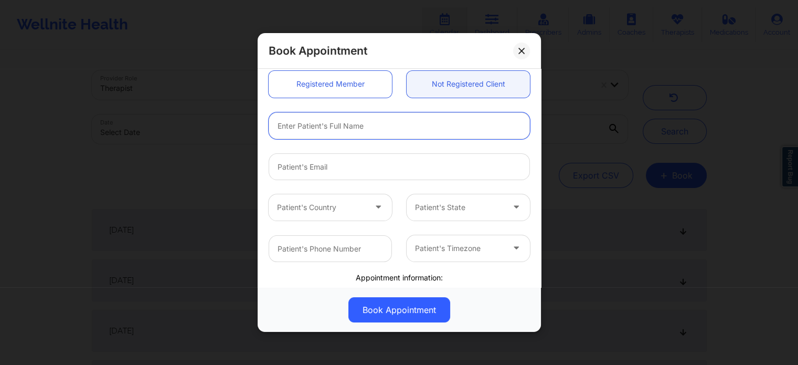
click at [354, 125] on input "text" at bounding box center [399, 125] width 261 height 27
paste input "[PERSON_NAME]"
type input "Mackenzie Marshall"
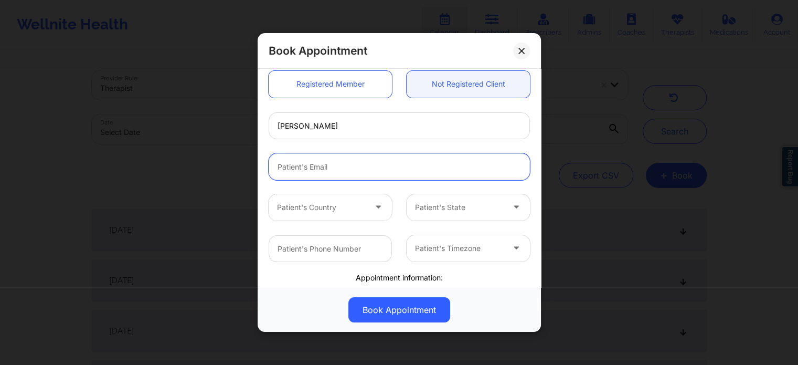
click at [343, 172] on input "email" at bounding box center [399, 166] width 261 height 27
paste input "[PERSON_NAME]"
type input "[PERSON_NAME]"
drag, startPoint x: 374, startPoint y: 163, endPoint x: 205, endPoint y: 158, distance: 169.6
click at [216, 159] on div "Book Appointment United States Florida Kacynthia Bradley Client information: Re…" at bounding box center [399, 182] width 798 height 365
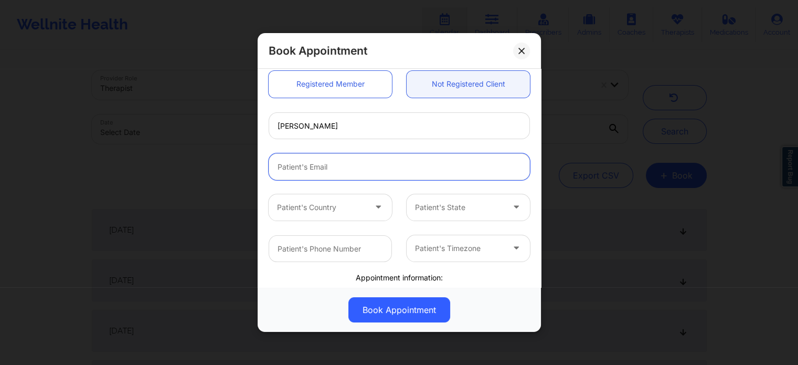
paste input "kwanaiyamarshall@gmail.com"
type input "kwanaiyamarshall@gmail.com"
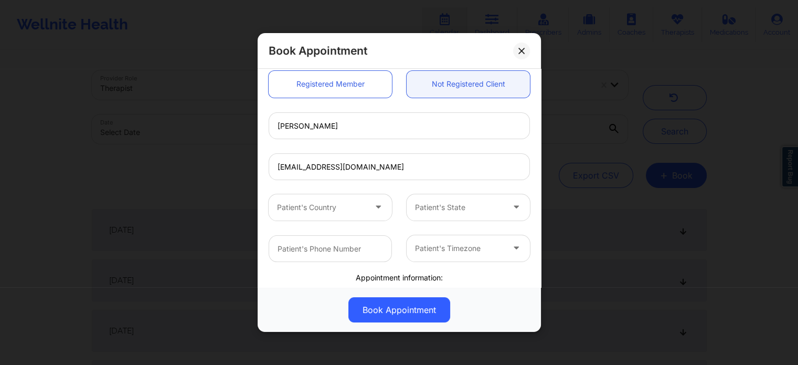
click at [357, 196] on div "Patient's Country" at bounding box center [318, 207] width 98 height 26
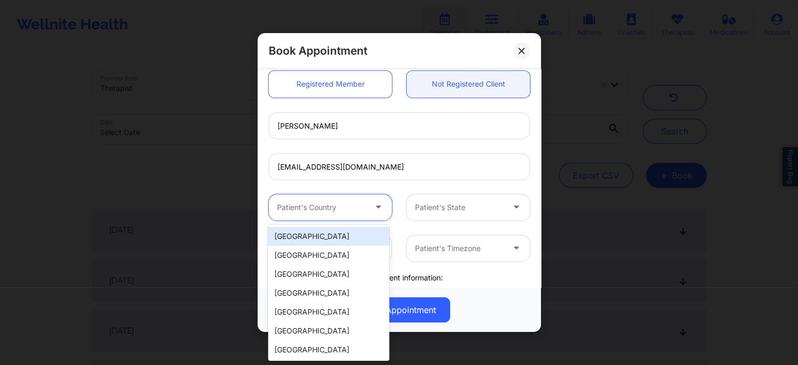
drag, startPoint x: 344, startPoint y: 230, endPoint x: 363, endPoint y: 228, distance: 19.1
click at [344, 230] on div "[GEOGRAPHIC_DATA]" at bounding box center [328, 236] width 121 height 19
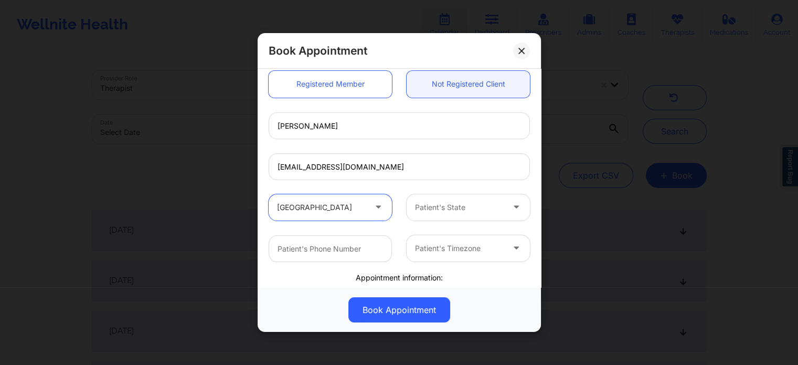
click at [458, 212] on div at bounding box center [459, 207] width 89 height 13
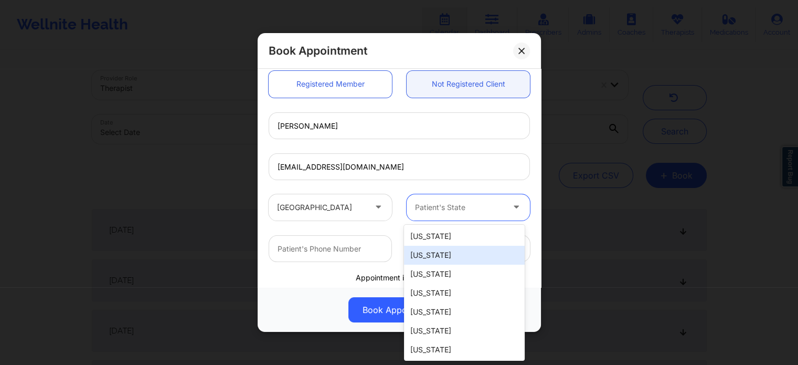
type input "f"
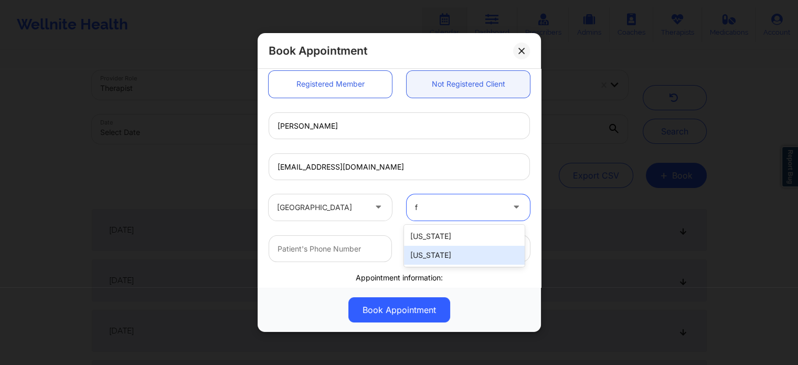
click at [441, 256] on div "[US_STATE]" at bounding box center [464, 255] width 121 height 19
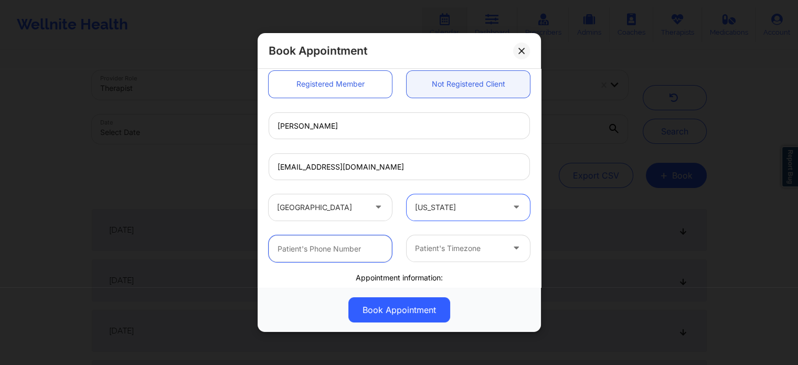
click at [344, 258] on input "text" at bounding box center [330, 248] width 123 height 27
paste input "(786) 907-2202"
type input "(786) 907-2202"
click at [443, 254] on div "Patient's Timezone" at bounding box center [456, 248] width 98 height 26
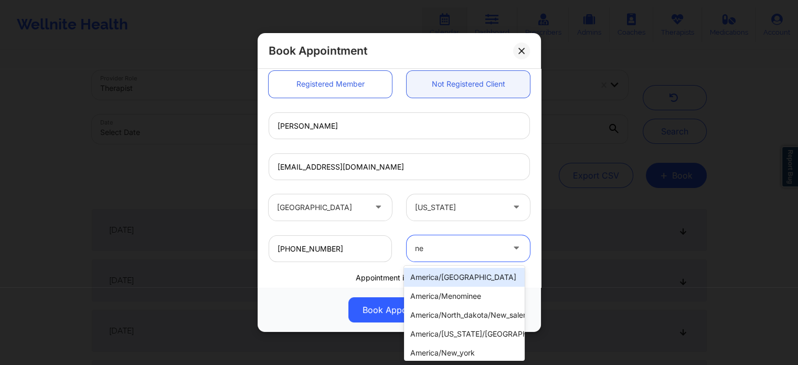
type input "new"
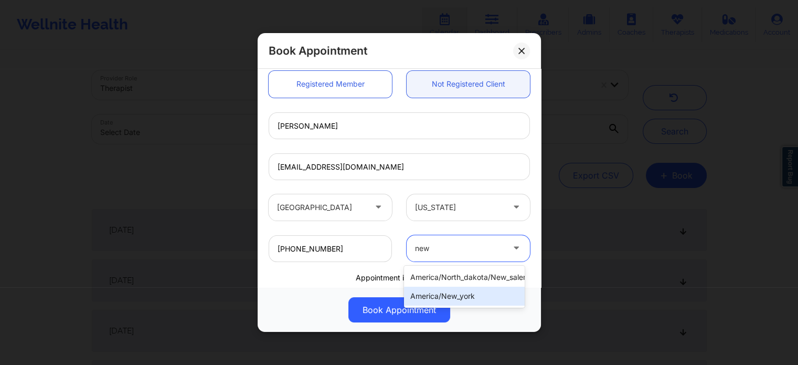
click at [440, 295] on div "america/new_york" at bounding box center [464, 296] width 121 height 19
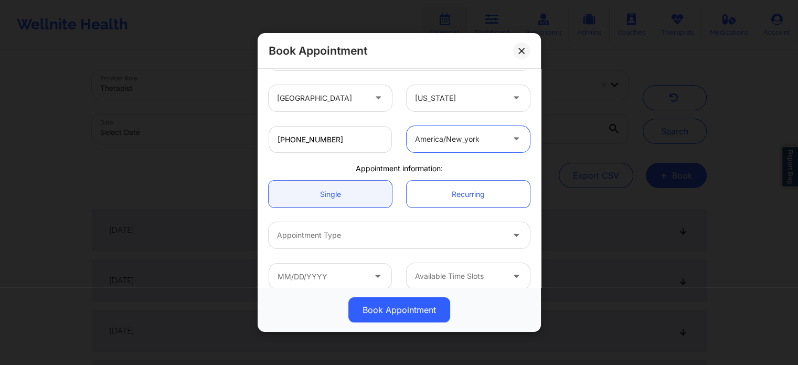
scroll to position [227, 0]
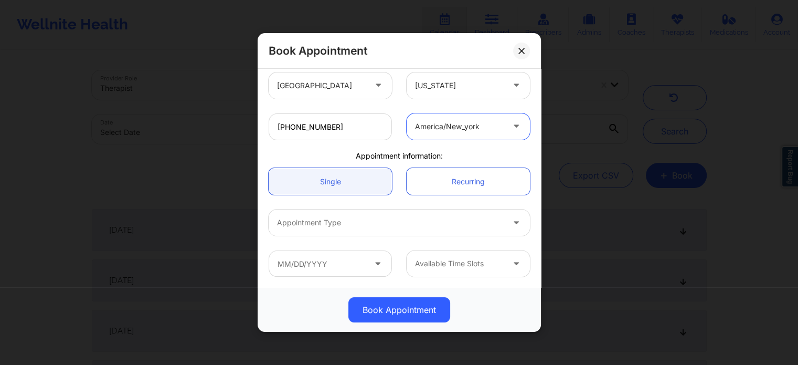
click at [337, 221] on div at bounding box center [390, 222] width 227 height 13
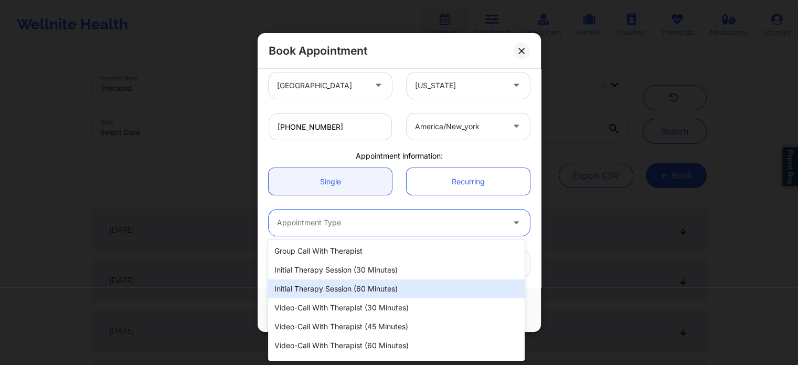
click at [343, 290] on div "Initial Therapy Session (60 minutes)" at bounding box center [396, 288] width 256 height 19
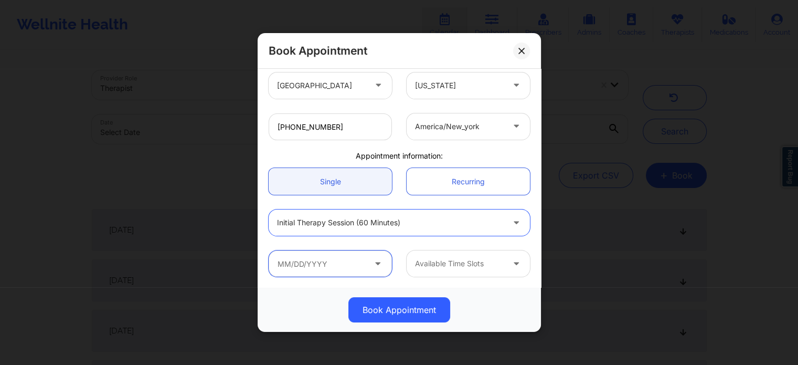
click at [330, 270] on input "text" at bounding box center [330, 263] width 123 height 26
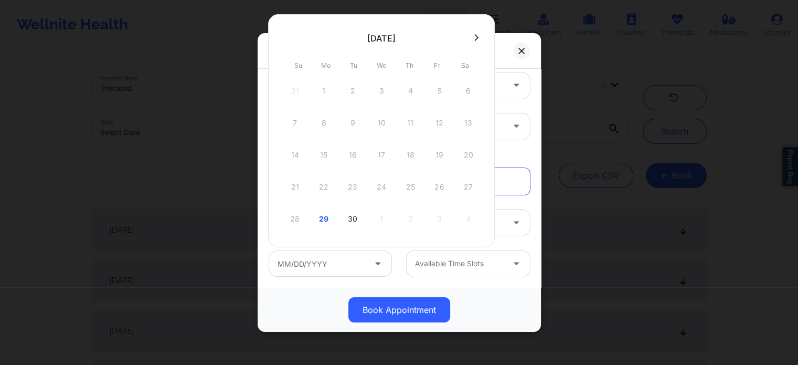
click at [474, 39] on icon at bounding box center [476, 38] width 4 height 8
click at [384, 90] on div "1" at bounding box center [381, 90] width 26 height 29
type input "10/01/2025"
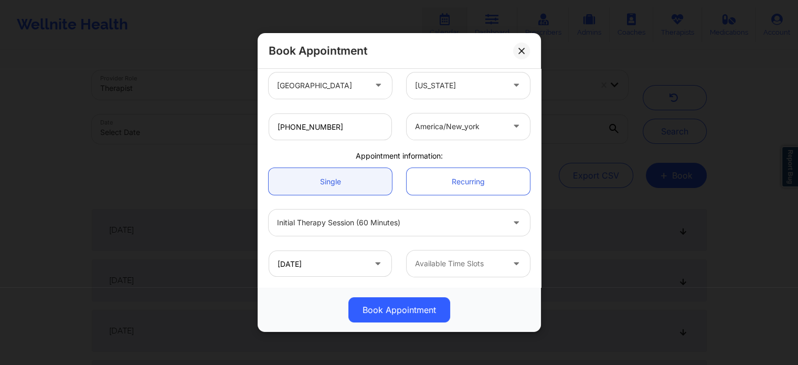
click at [440, 265] on div at bounding box center [459, 263] width 89 height 13
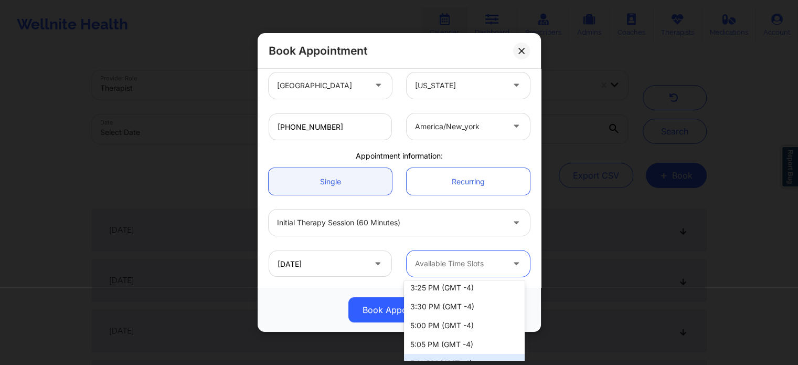
scroll to position [1442, 0]
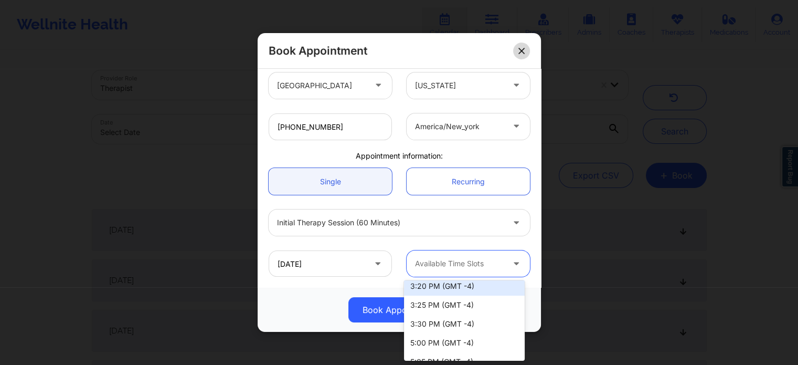
click at [525, 41] on div "Book Appointment" at bounding box center [399, 51] width 283 height 36
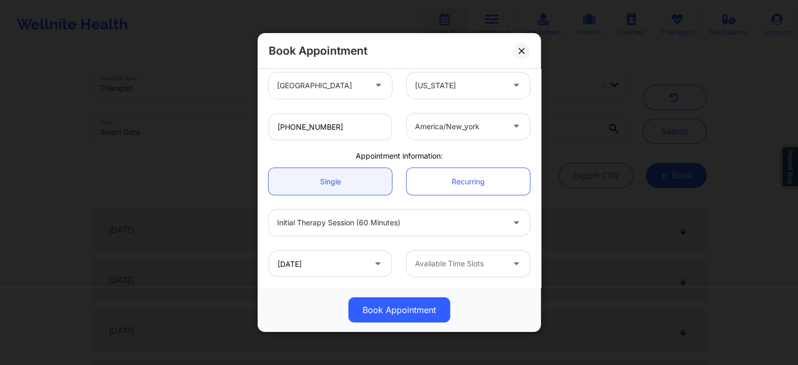
click at [517, 54] on button at bounding box center [521, 51] width 17 height 17
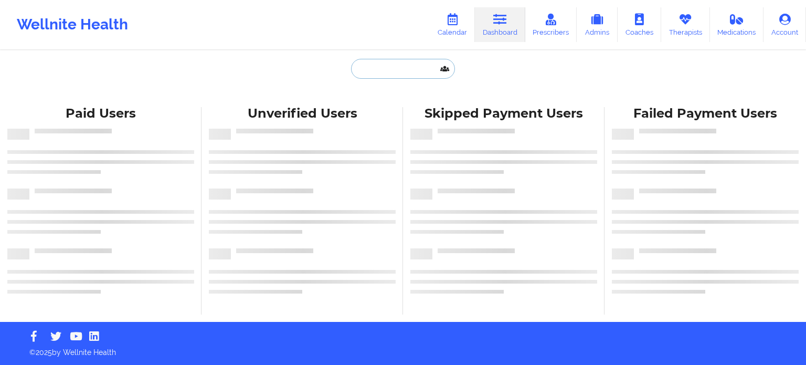
click at [372, 61] on input "text" at bounding box center [403, 69] width 104 height 20
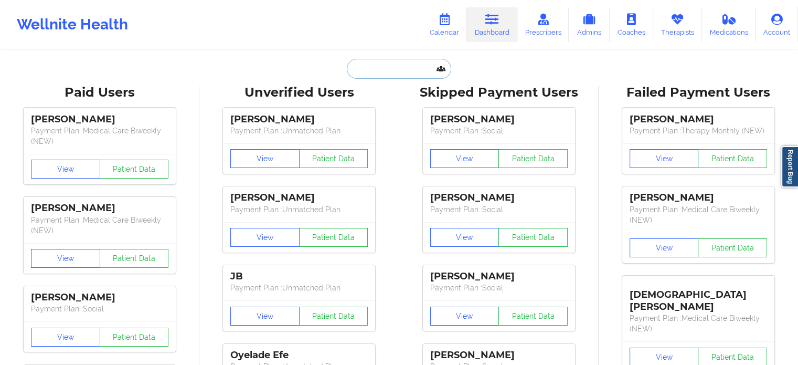
paste input "[PERSON_NAME]"
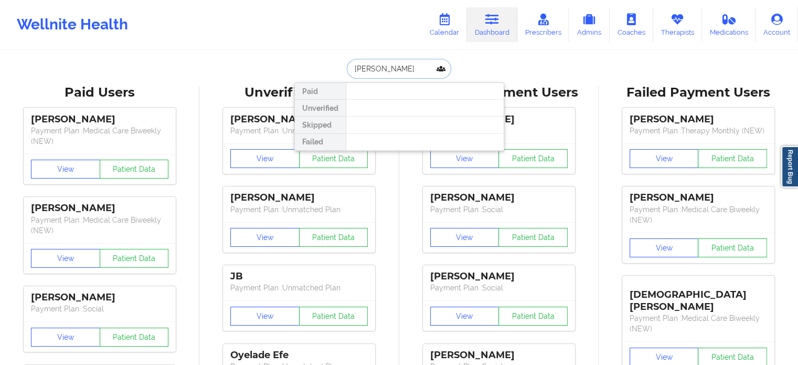
drag, startPoint x: 432, startPoint y: 68, endPoint x: 301, endPoint y: 65, distance: 131.2
click at [301, 65] on div "[PERSON_NAME] Paid Unverified Skipped Failed" at bounding box center [399, 69] width 210 height 20
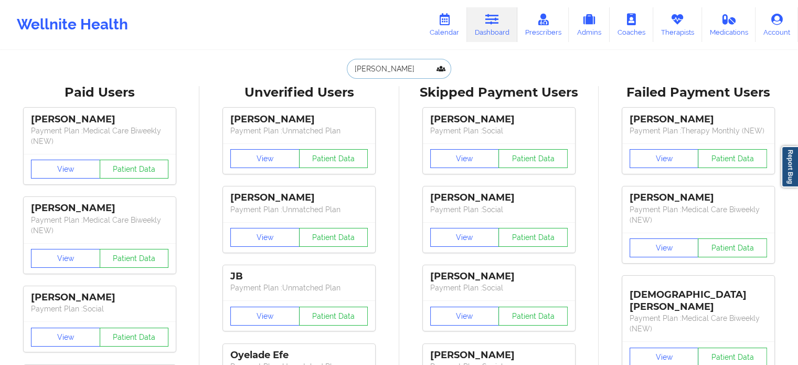
type input "[PERSON_NAME]"
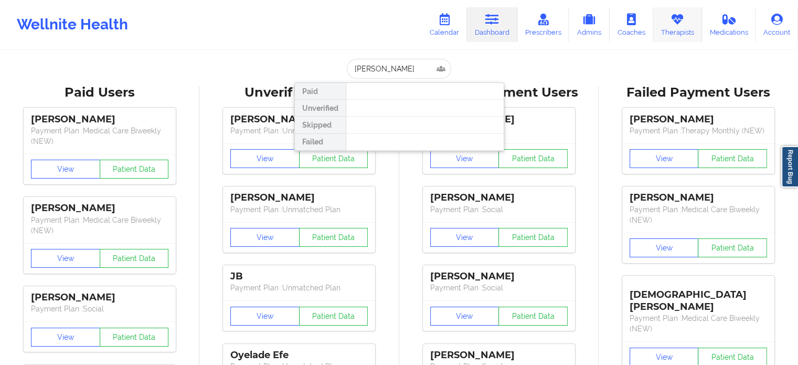
click at [676, 14] on icon at bounding box center [678, 20] width 14 height 12
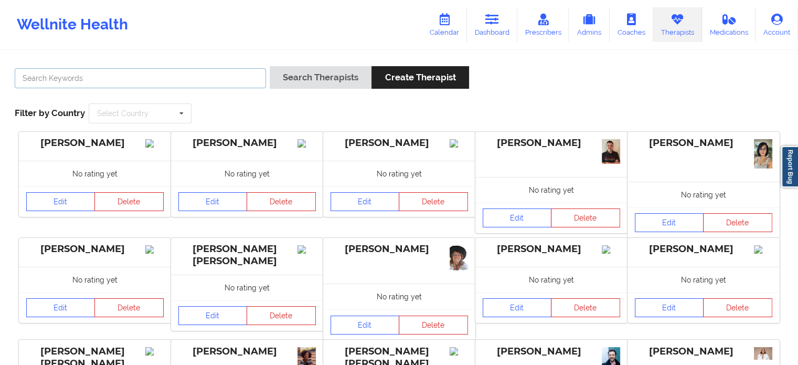
click at [202, 81] on input "text" at bounding box center [140, 78] width 251 height 20
type input "[PERSON_NAME]"
click at [270, 66] on button "Search Therapists" at bounding box center [321, 77] width 102 height 23
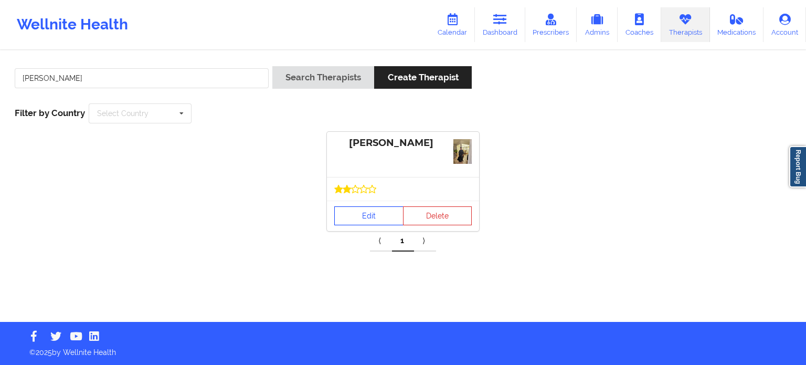
click at [355, 212] on link "Edit" at bounding box center [368, 215] width 69 height 19
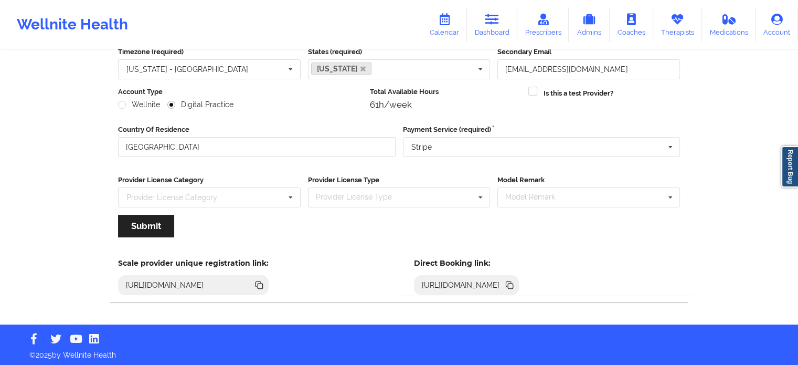
scroll to position [105, 0]
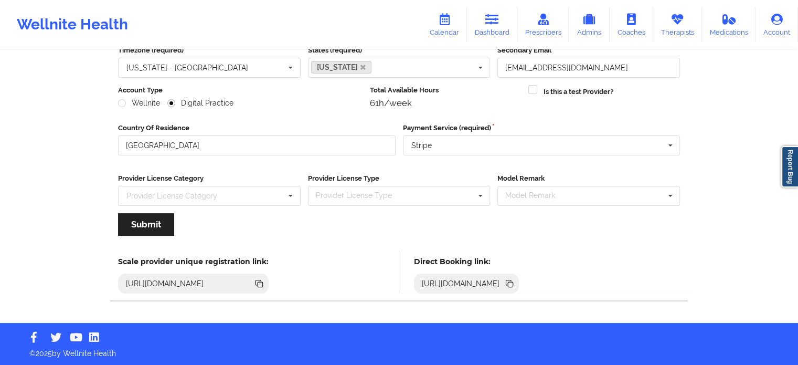
drag, startPoint x: 676, startPoint y: 283, endPoint x: 707, endPoint y: 150, distance: 136.9
click at [515, 284] on icon at bounding box center [510, 284] width 12 height 12
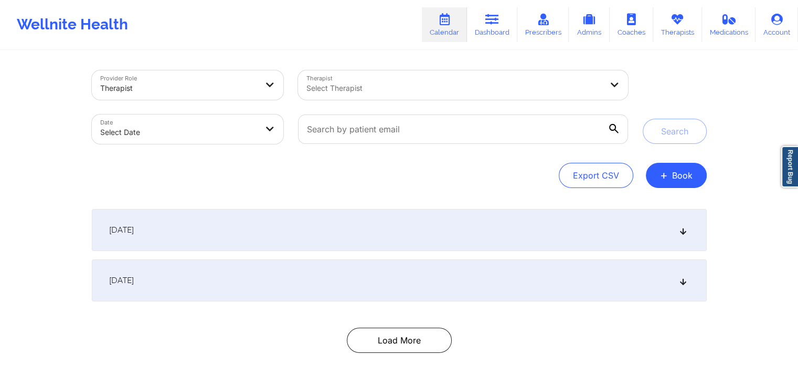
click at [445, 82] on div at bounding box center [454, 88] width 295 height 13
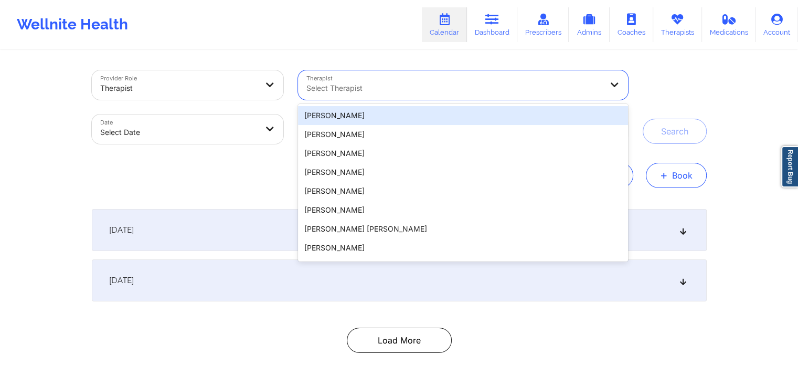
click at [692, 174] on button "+ Book" at bounding box center [676, 175] width 61 height 25
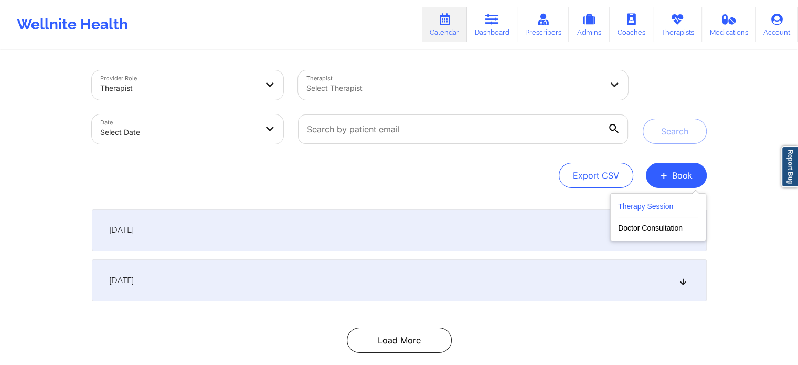
click at [630, 205] on button "Therapy Session" at bounding box center [658, 208] width 80 height 17
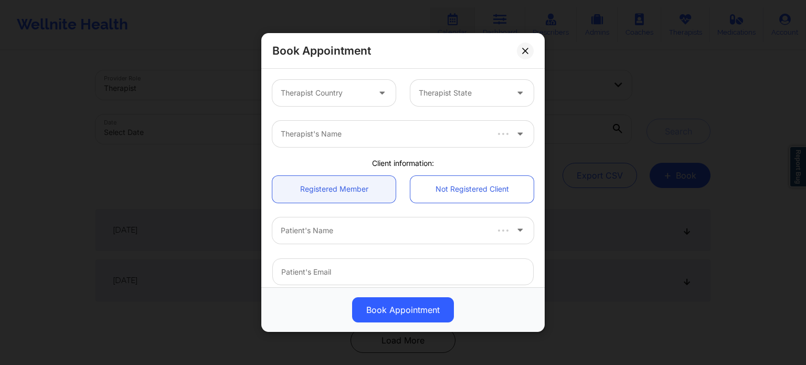
click at [349, 96] on div at bounding box center [325, 93] width 89 height 13
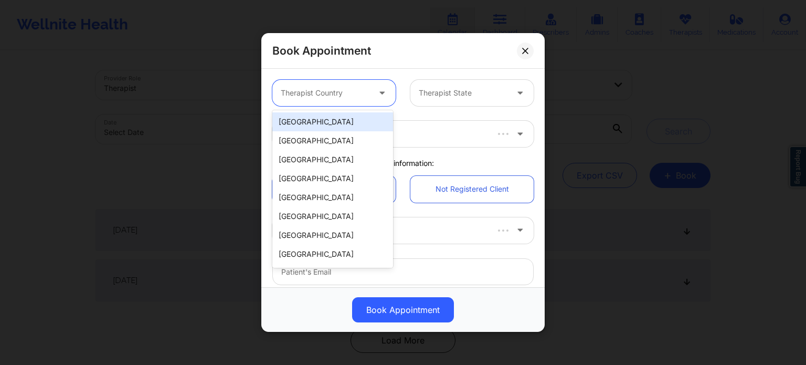
click at [339, 114] on div "[GEOGRAPHIC_DATA]" at bounding box center [332, 121] width 121 height 19
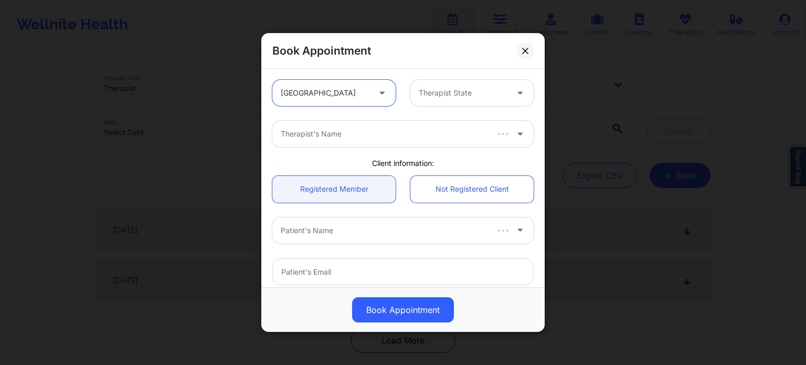
click at [449, 78] on div "option United States, selected. United States Therapist State" at bounding box center [403, 92] width 276 height 41
click at [442, 100] on div "Therapist State" at bounding box center [459, 93] width 98 height 26
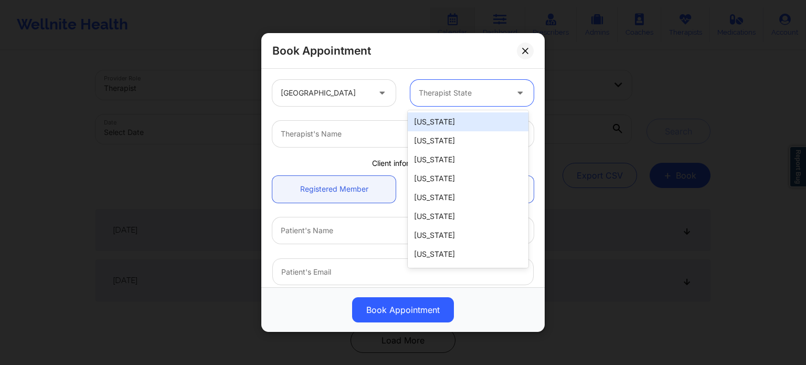
type input "f"
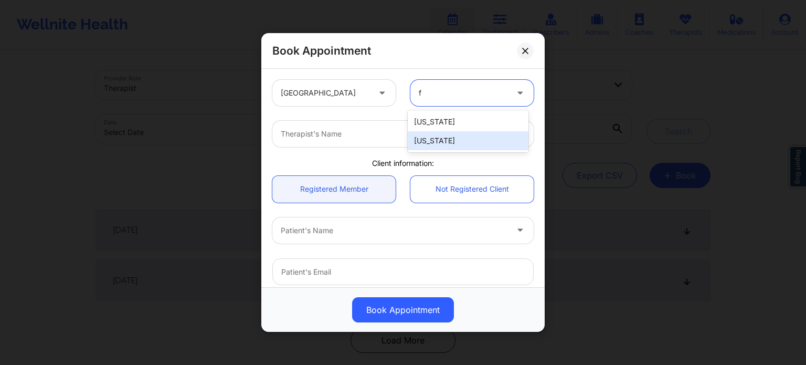
click at [426, 141] on div "[US_STATE]" at bounding box center [468, 140] width 121 height 19
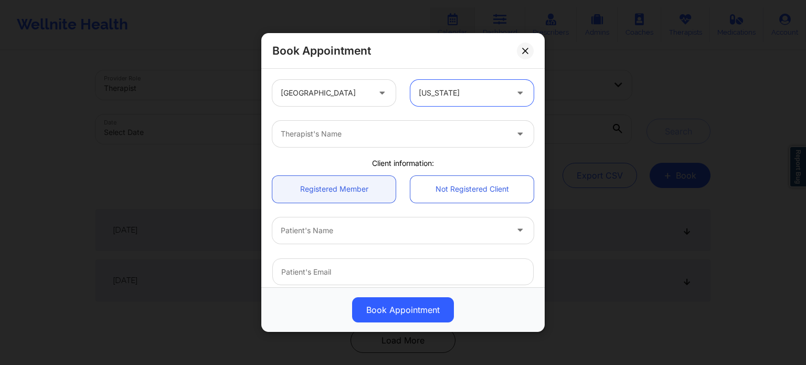
click at [362, 230] on div at bounding box center [394, 230] width 227 height 13
click at [446, 178] on link "Not Registered Client" at bounding box center [471, 189] width 123 height 27
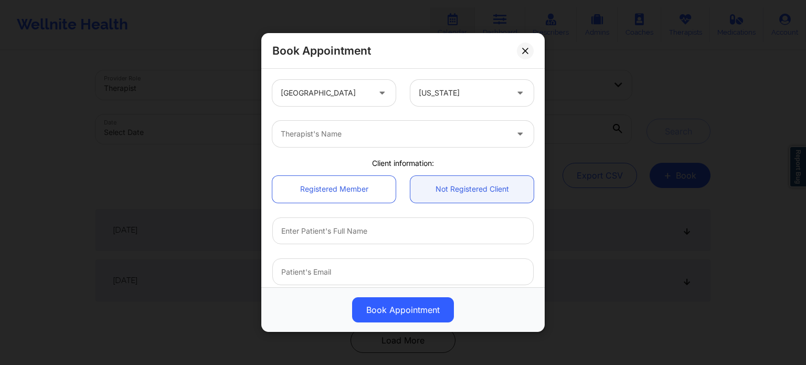
click at [427, 136] on div at bounding box center [394, 134] width 227 height 13
type input "bradley"
drag, startPoint x: 355, startPoint y: 126, endPoint x: 265, endPoint y: 123, distance: 89.8
click at [267, 123] on div "Therapist's Name" at bounding box center [403, 134] width 276 height 26
type input "kac"
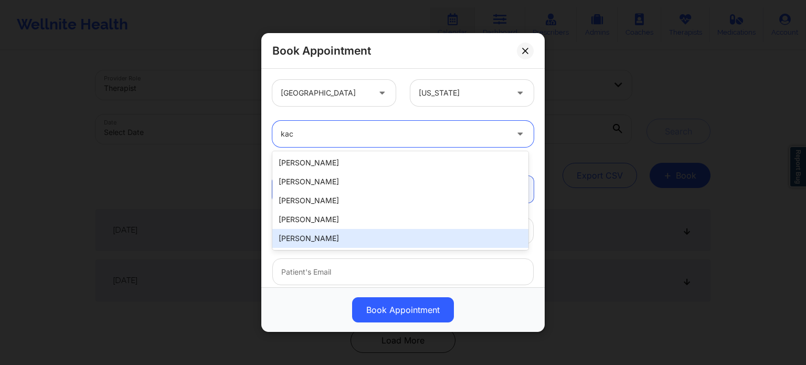
click at [331, 240] on div "[PERSON_NAME]" at bounding box center [400, 238] width 256 height 19
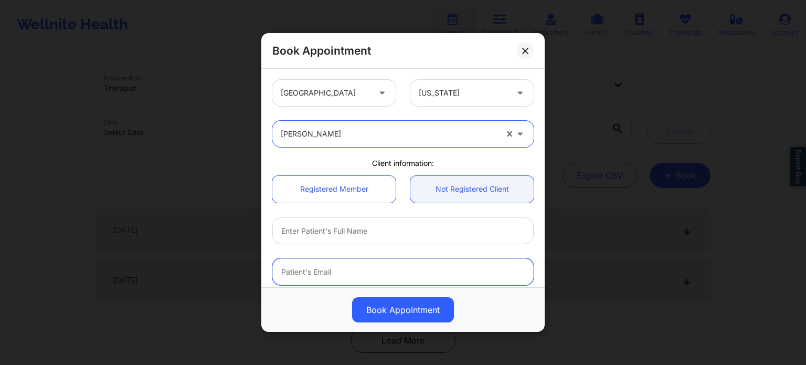
click at [334, 270] on input "email" at bounding box center [402, 271] width 261 height 27
paste input "(786) 907-2202"
type input "(786) 907-2202"
drag, startPoint x: 357, startPoint y: 264, endPoint x: 276, endPoint y: 270, distance: 81.0
click at [278, 270] on input "(786) 907-2202" at bounding box center [402, 271] width 261 height 27
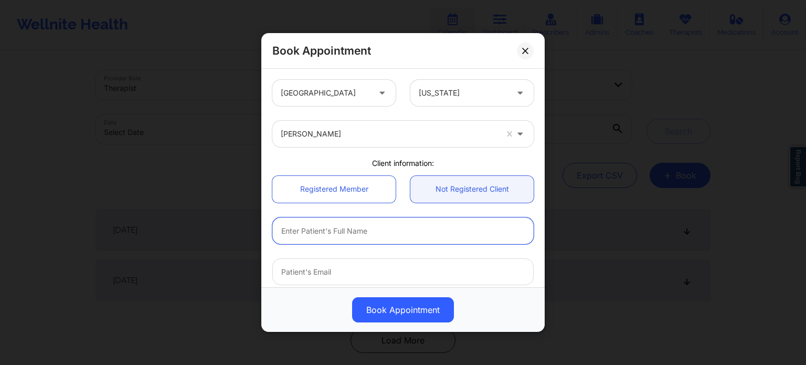
click at [334, 226] on input "text" at bounding box center [402, 230] width 261 height 27
type input "Mackenzie Marshall"
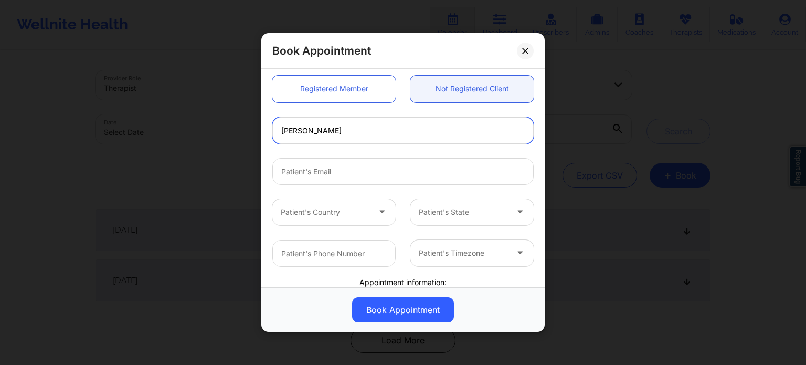
scroll to position [105, 0]
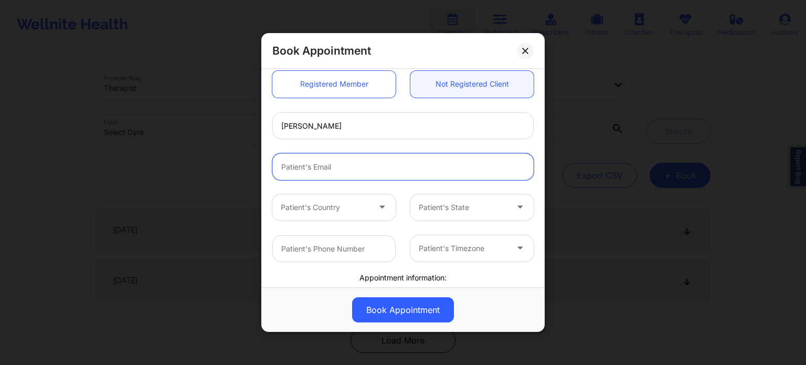
click at [330, 155] on input "email" at bounding box center [402, 166] width 261 height 27
type input "kwanaiyamarshall@gmail.com"
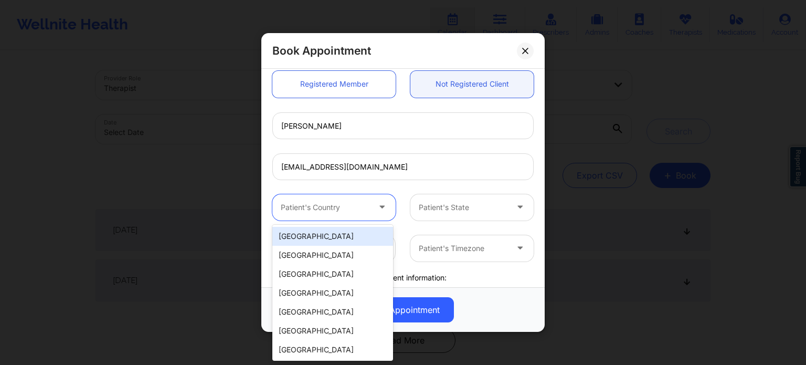
click at [338, 205] on div at bounding box center [325, 207] width 89 height 13
click at [336, 235] on div "[GEOGRAPHIC_DATA]" at bounding box center [332, 236] width 121 height 19
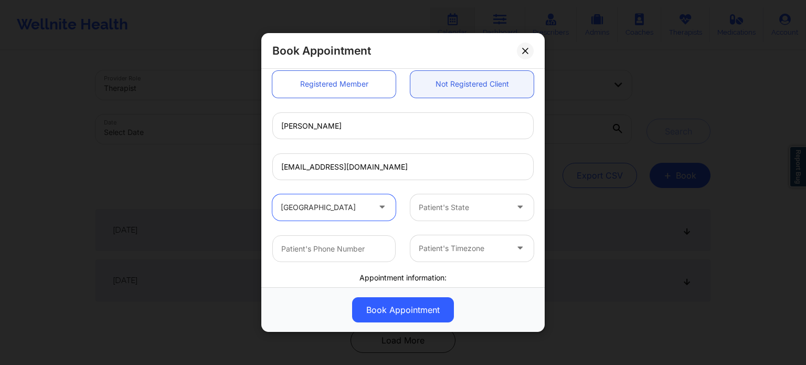
click at [477, 205] on div at bounding box center [463, 207] width 89 height 13
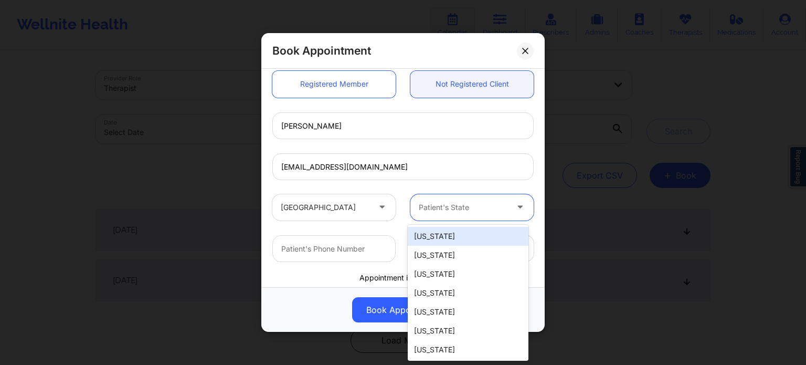
type input "f"
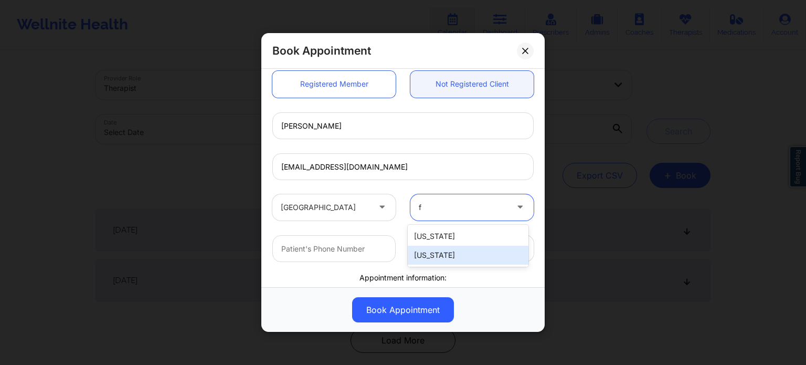
click at [440, 257] on div "[US_STATE]" at bounding box center [468, 255] width 121 height 19
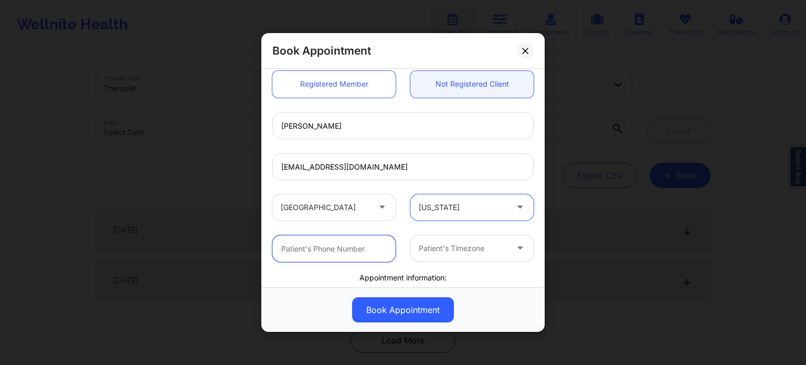
click at [360, 256] on input "text" at bounding box center [333, 248] width 123 height 27
paste input "(786) 907-2202"
type input "(786) 907-2202"
click at [461, 256] on div "Patient's Timezone" at bounding box center [459, 248] width 98 height 26
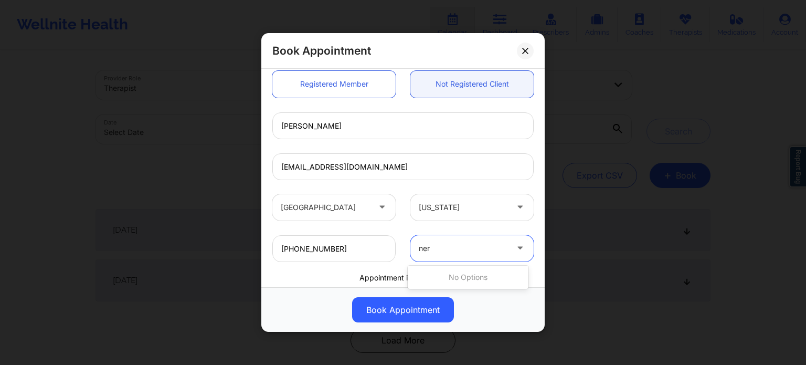
type input "ne"
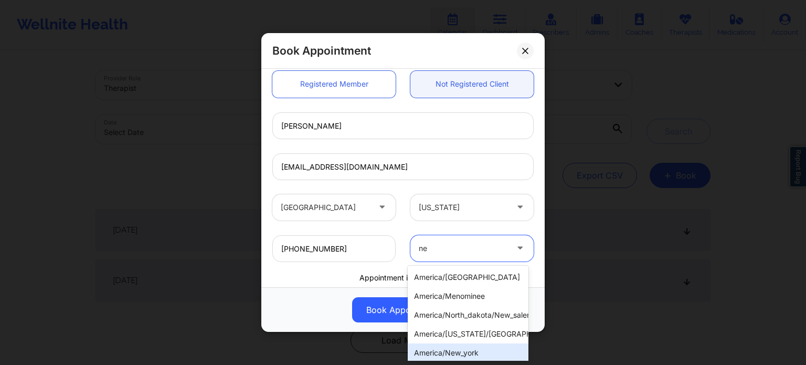
click at [447, 347] on div "america/new_york" at bounding box center [468, 352] width 121 height 19
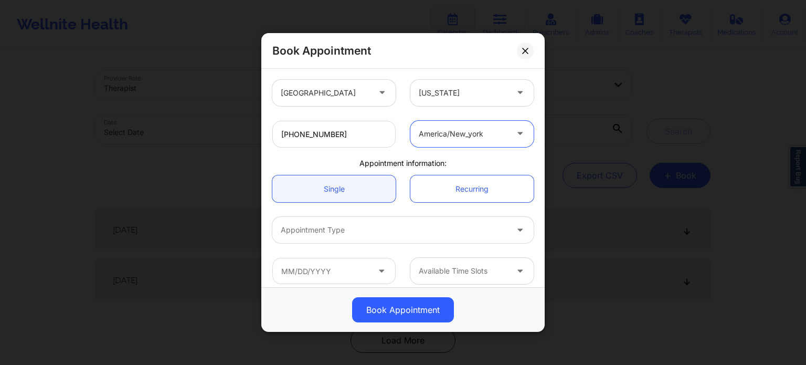
scroll to position [227, 0]
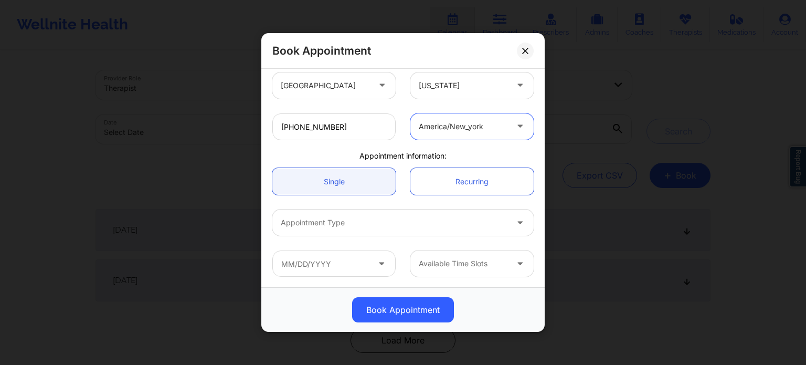
click at [344, 218] on div at bounding box center [394, 222] width 227 height 13
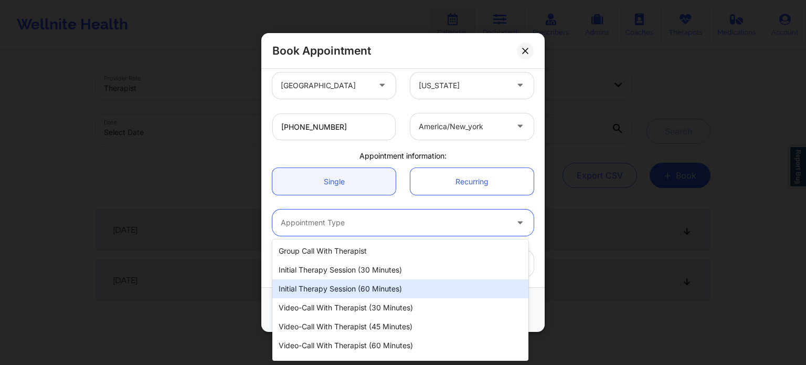
click at [359, 288] on div "Initial Therapy Session (60 minutes)" at bounding box center [400, 288] width 256 height 19
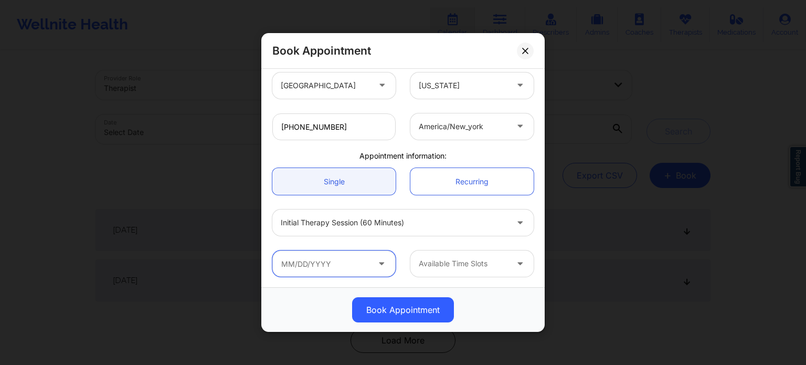
click at [335, 269] on input "text" at bounding box center [333, 263] width 123 height 26
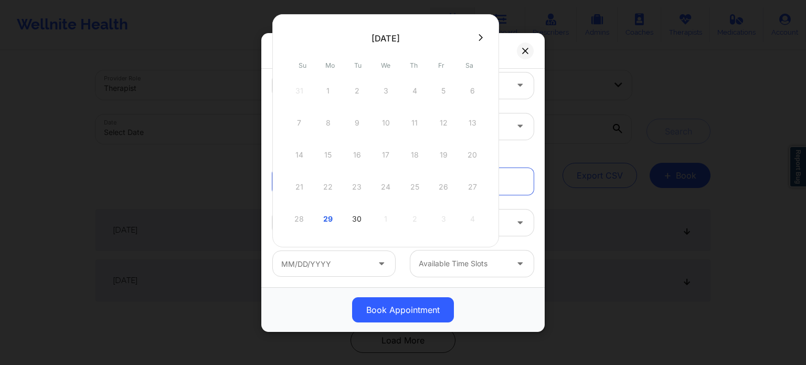
click at [479, 29] on div "September 2025 Su Mo Tu We Th Fr Sa 31 1 2 3 4 5 6 7 8 9 10 11 12 13 14 15 16 1…" at bounding box center [385, 130] width 227 height 233
click at [476, 36] on button at bounding box center [481, 37] width 10 height 9
click at [387, 96] on div "1" at bounding box center [386, 90] width 26 height 29
type input "10/01/2025"
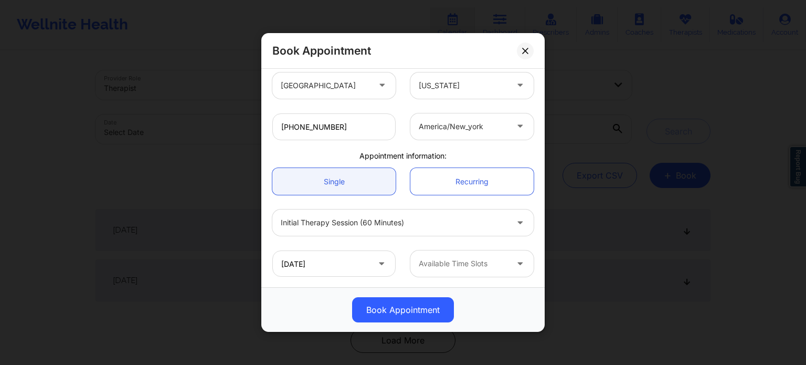
click at [439, 267] on div at bounding box center [463, 263] width 89 height 13
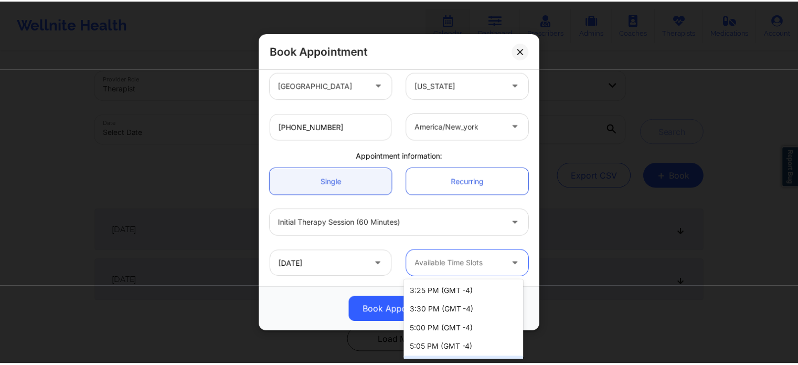
scroll to position [1442, 0]
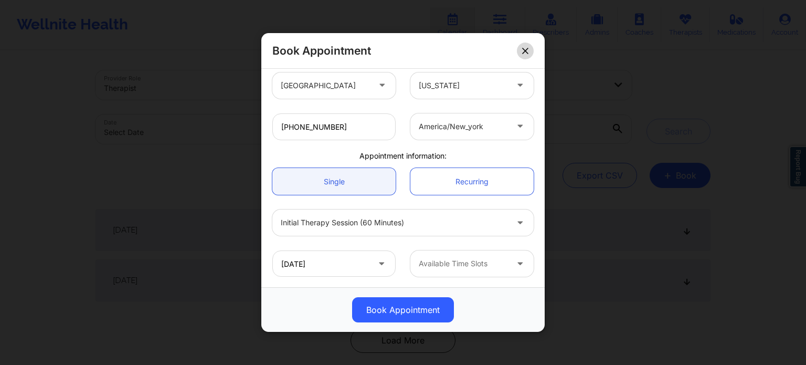
click at [524, 45] on button at bounding box center [525, 51] width 17 height 17
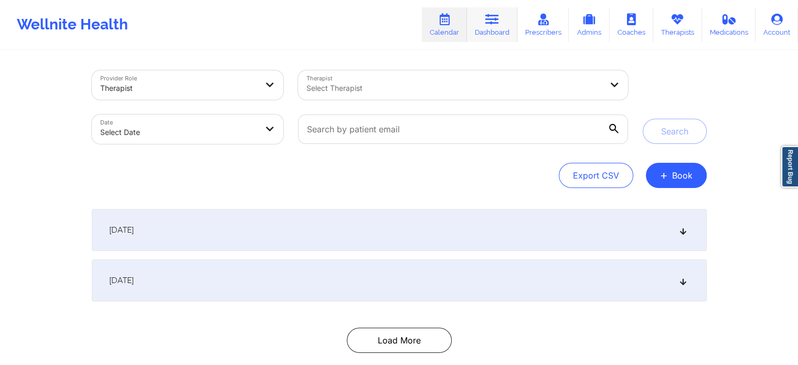
click at [477, 26] on link "Dashboard" at bounding box center [492, 24] width 50 height 35
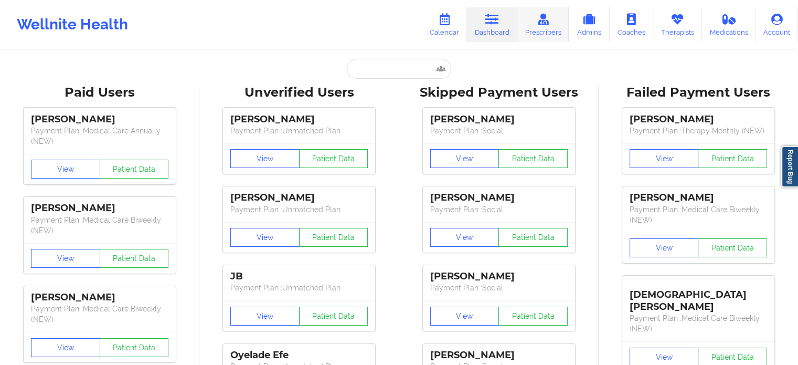
click at [556, 25] on link "Prescribers" at bounding box center [543, 24] width 52 height 35
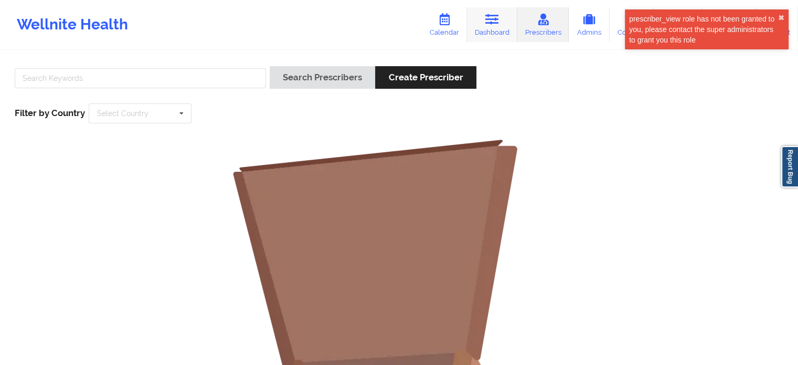
click at [475, 25] on link "Dashboard" at bounding box center [492, 24] width 50 height 35
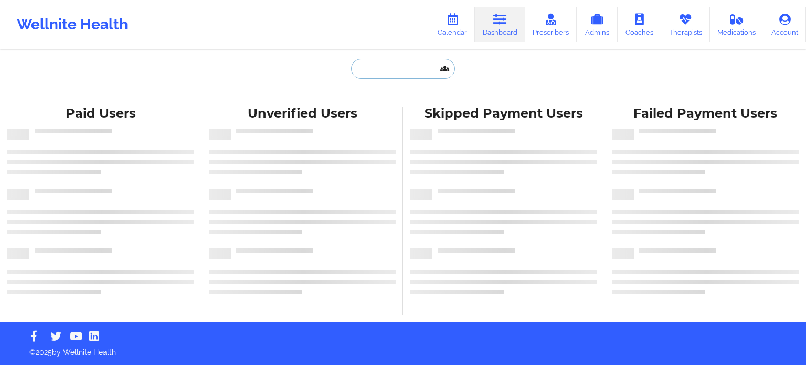
click at [411, 64] on input "text" at bounding box center [403, 69] width 104 height 20
paste input "https://www.wellnite.co/direct-booking/provider/620c00a97a34790017f68db1"
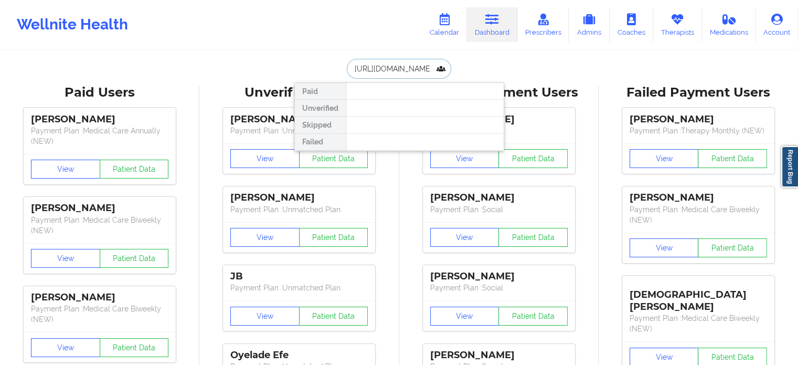
drag, startPoint x: 420, startPoint y: 69, endPoint x: 267, endPoint y: 76, distance: 153.9
click at [417, 70] on input "db1" at bounding box center [399, 69] width 104 height 20
type input "d"
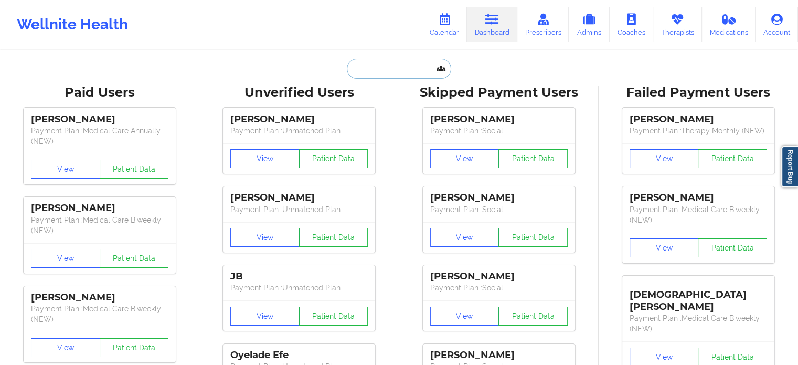
paste input "[EMAIL_ADDRESS][DOMAIN_NAME]"
type input "[EMAIL_ADDRESS][DOMAIN_NAME]"
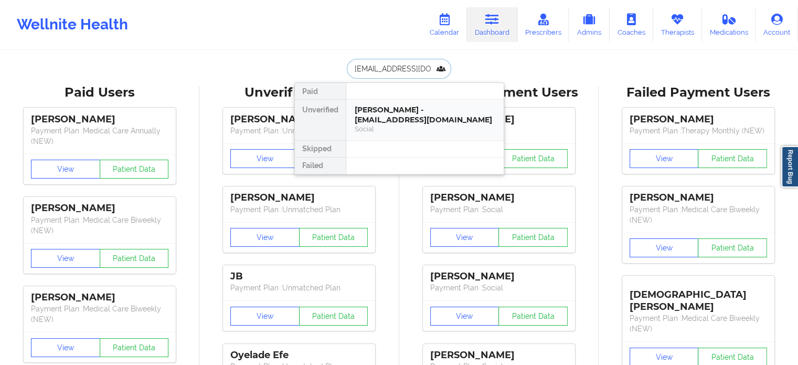
click at [406, 112] on div "NASEEM FILLALI - aikwanfillali@gmail.com" at bounding box center [425, 114] width 141 height 19
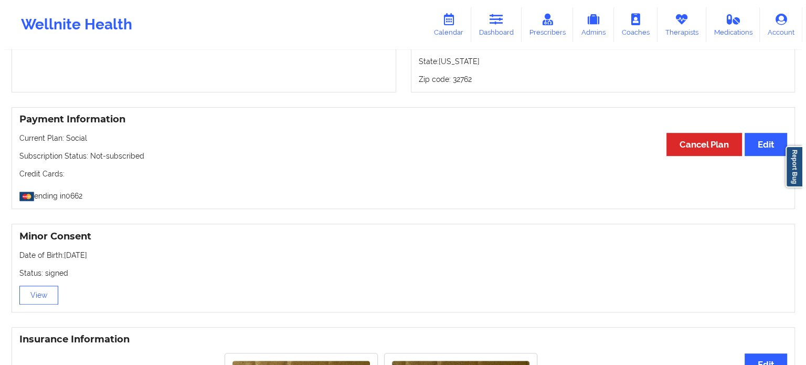
scroll to position [538, 0]
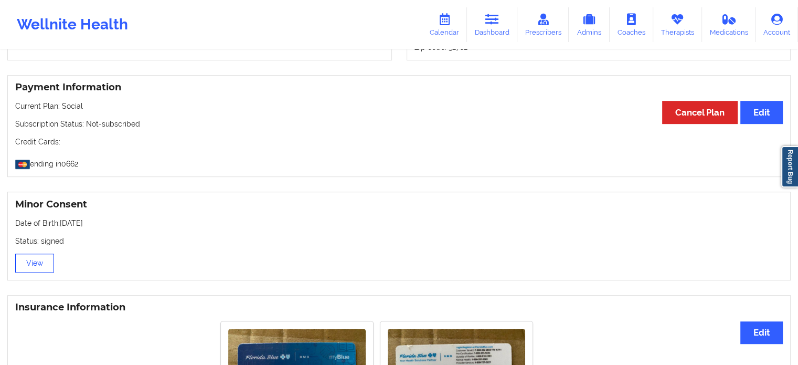
click at [34, 260] on button "View" at bounding box center [34, 262] width 39 height 19
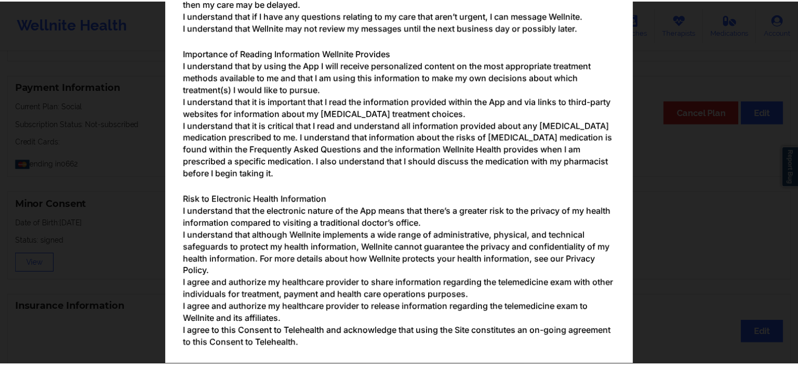
scroll to position [1197, 0]
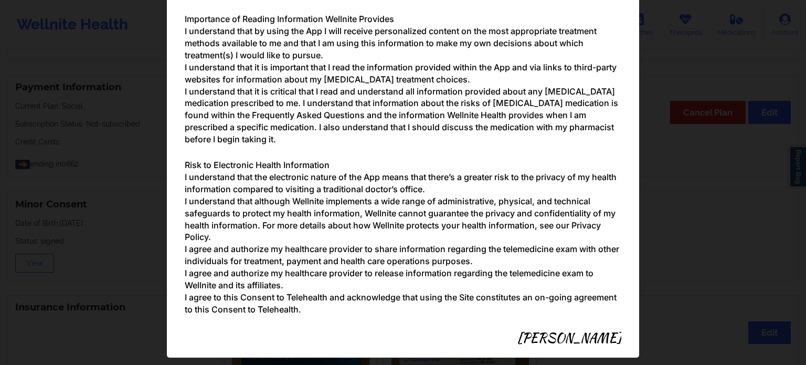
click at [737, 231] on div "Parental/Guardian Consent form for minors Minor's guardian or custodian is need…" at bounding box center [403, 182] width 806 height 365
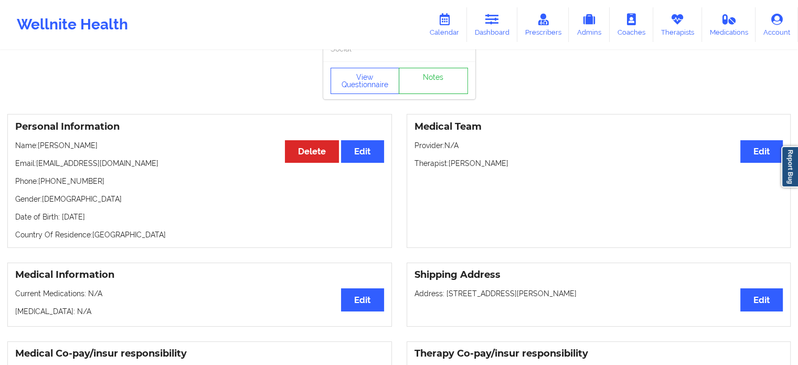
scroll to position [0, 0]
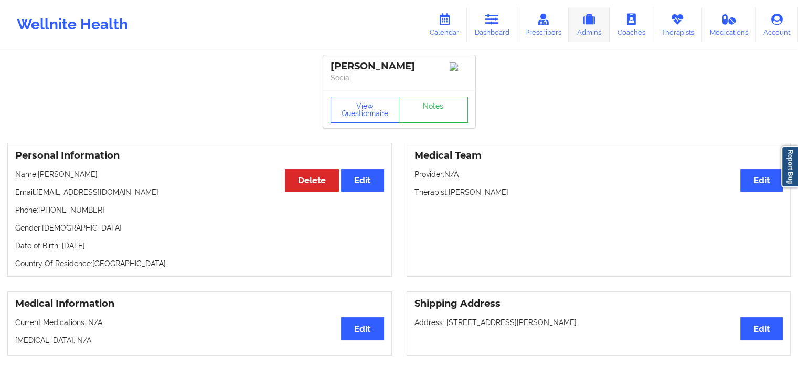
click at [598, 30] on link "Admins" at bounding box center [589, 24] width 41 height 35
